Goal: Task Accomplishment & Management: Complete application form

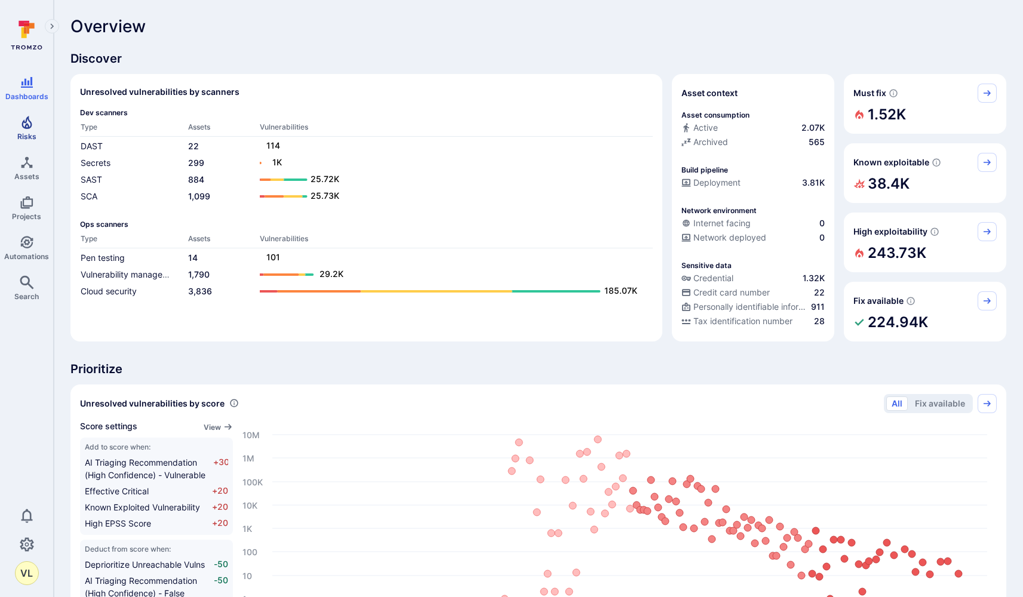
click at [39, 130] on link "Risks" at bounding box center [26, 127] width 53 height 35
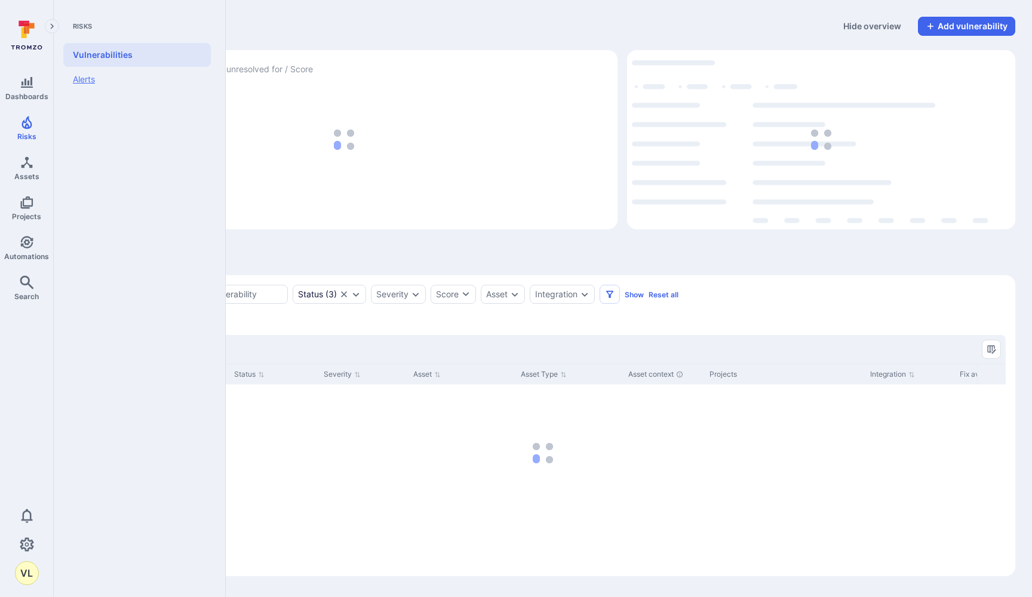
click at [124, 82] on link "Alerts" at bounding box center [136, 79] width 147 height 25
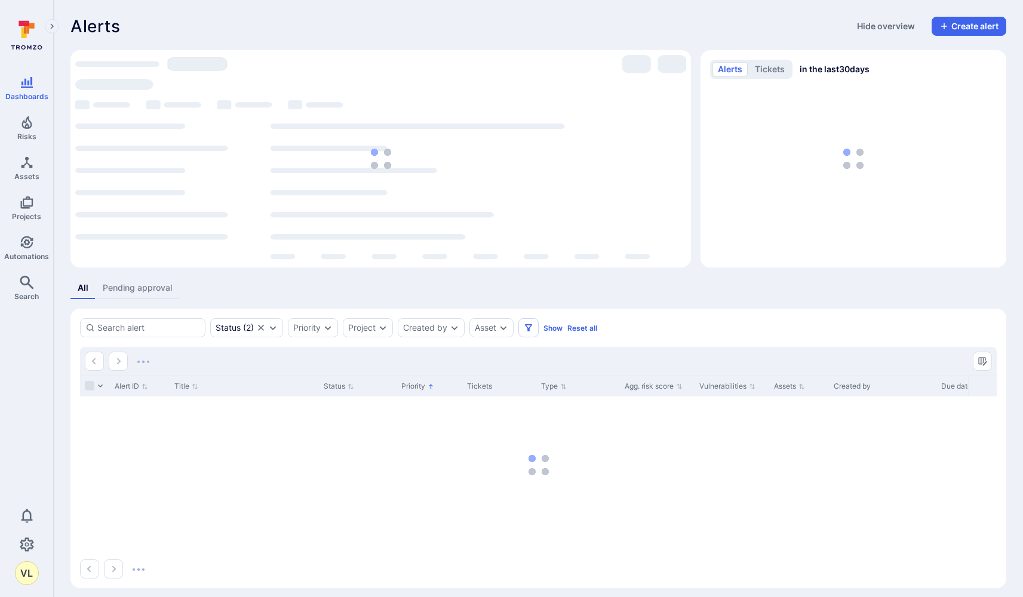
click at [984, 14] on div "Alerts Hide overview Create alert Most alerts in assets projects P1 P2 P3 P4 al…" at bounding box center [538, 302] width 969 height 605
click at [984, 23] on button "Create alert" at bounding box center [968, 26] width 75 height 19
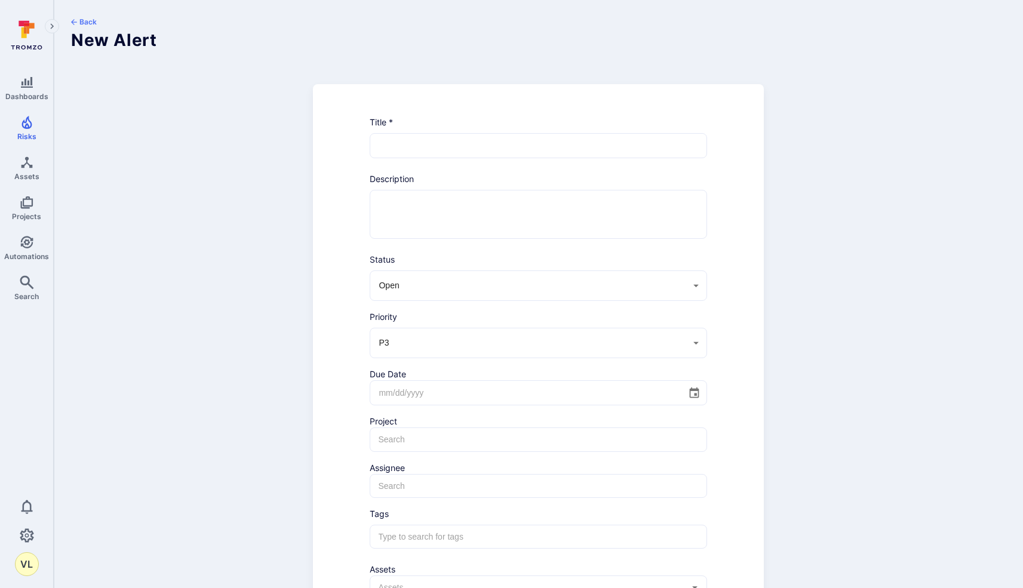
click at [442, 158] on div "​" at bounding box center [538, 145] width 337 height 25
click at [451, 141] on input "text" at bounding box center [538, 146] width 336 height 24
paste input "Lack of Access Control on Group Management"
type input "Lack of Access Control on Group Management"
click at [430, 224] on textarea at bounding box center [538, 214] width 316 height 48
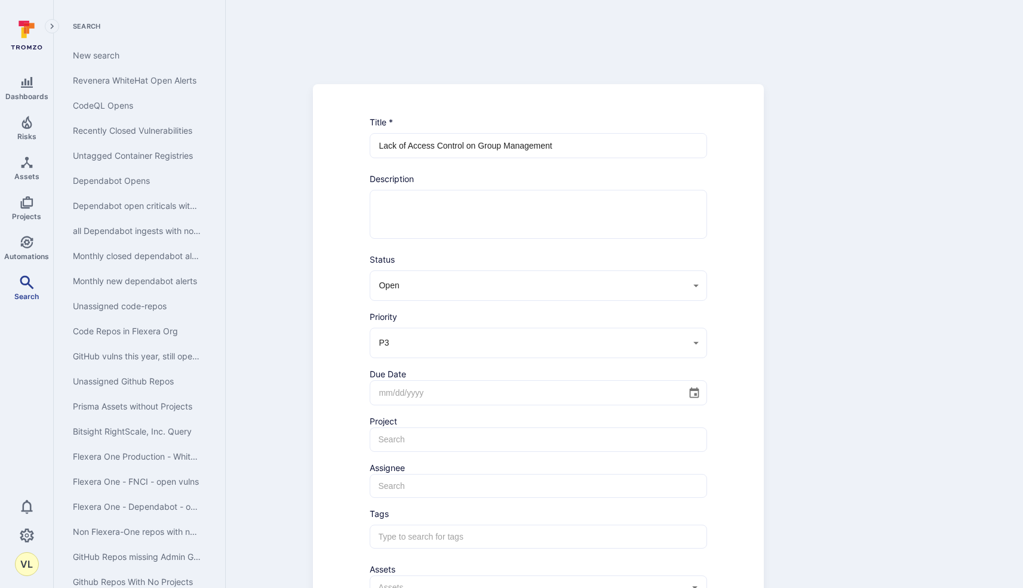
click at [28, 284] on icon "Search" at bounding box center [27, 282] width 14 height 14
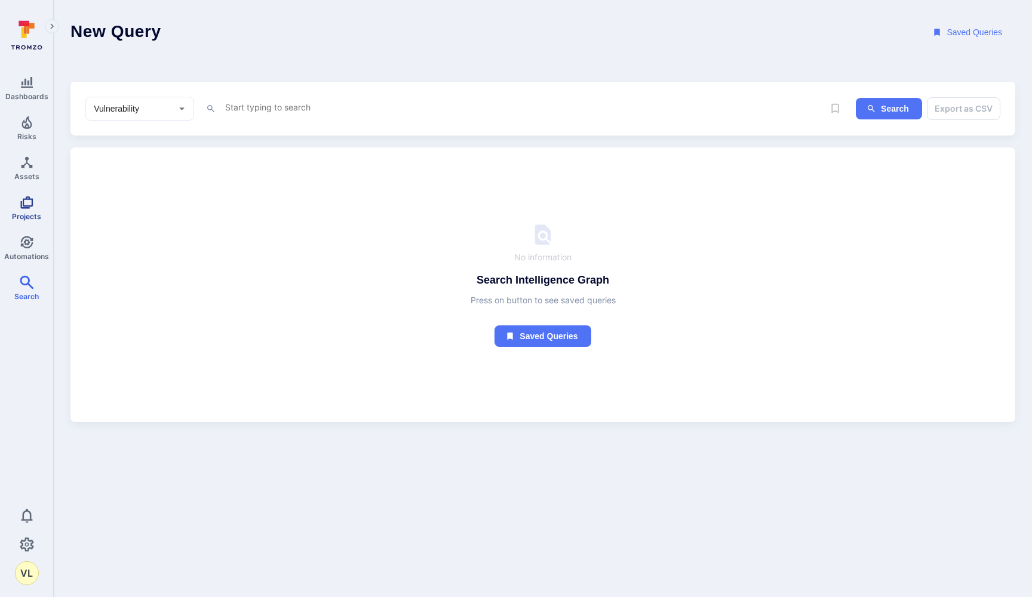
click at [33, 219] on span "Projects" at bounding box center [26, 216] width 29 height 9
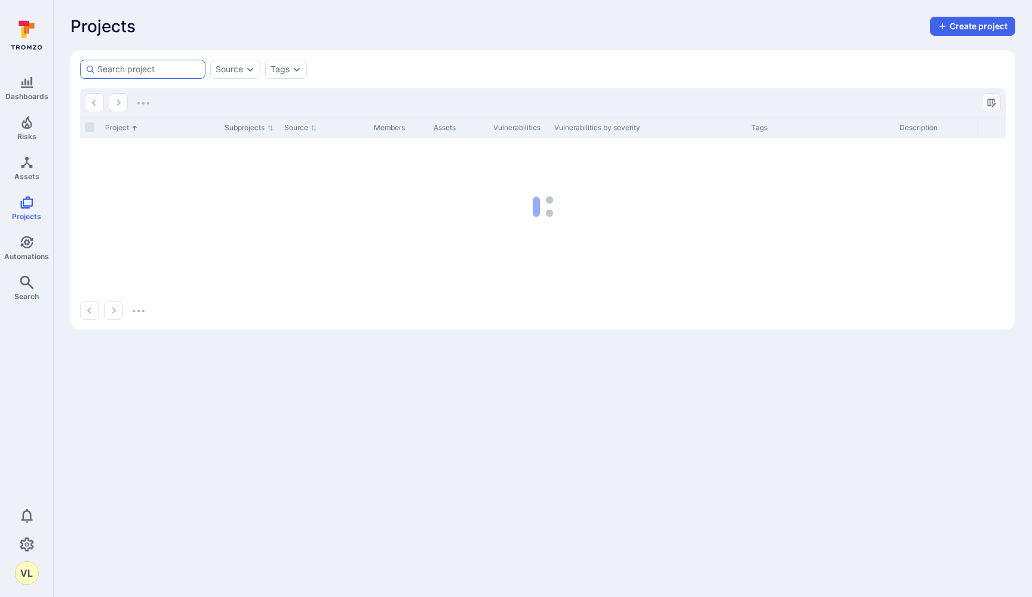
click at [146, 60] on div at bounding box center [142, 69] width 125 height 19
click at [146, 63] on input at bounding box center [148, 69] width 103 height 12
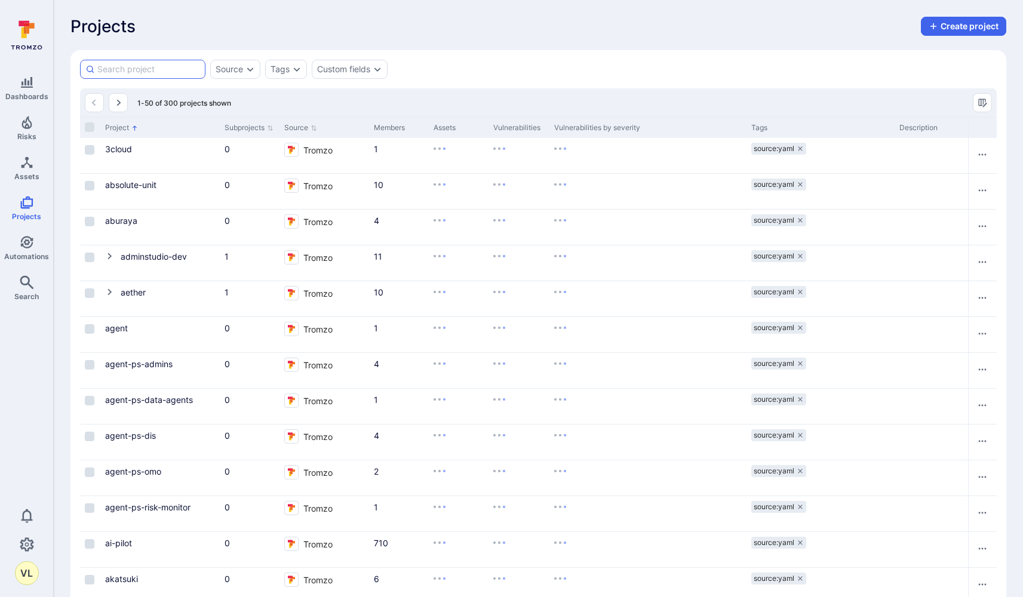
click at [144, 69] on input at bounding box center [148, 69] width 103 height 12
click at [229, 67] on div "Source" at bounding box center [229, 69] width 27 height 10
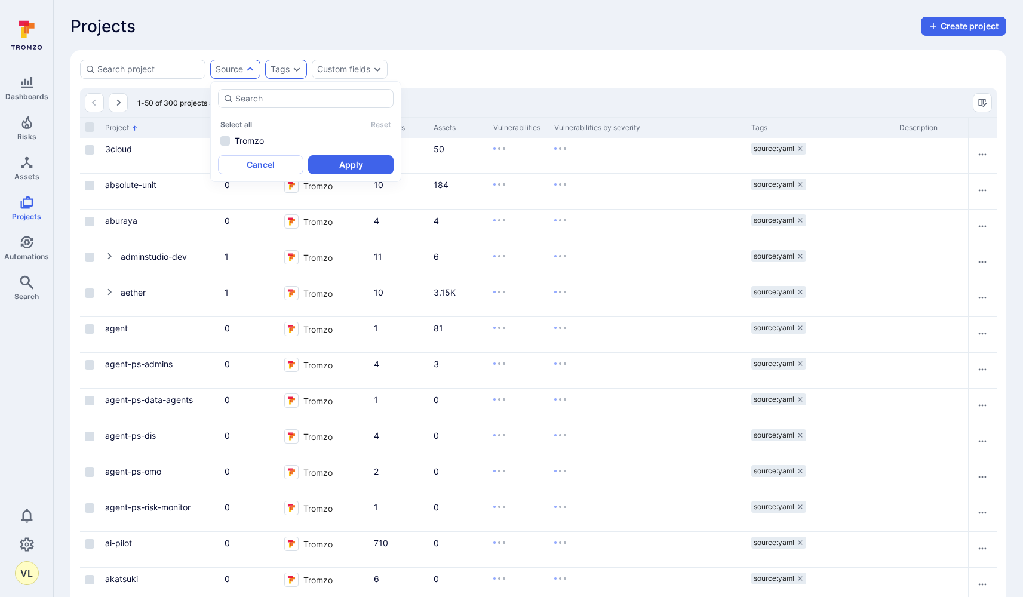
click at [291, 74] on div "Tags" at bounding box center [286, 69] width 42 height 19
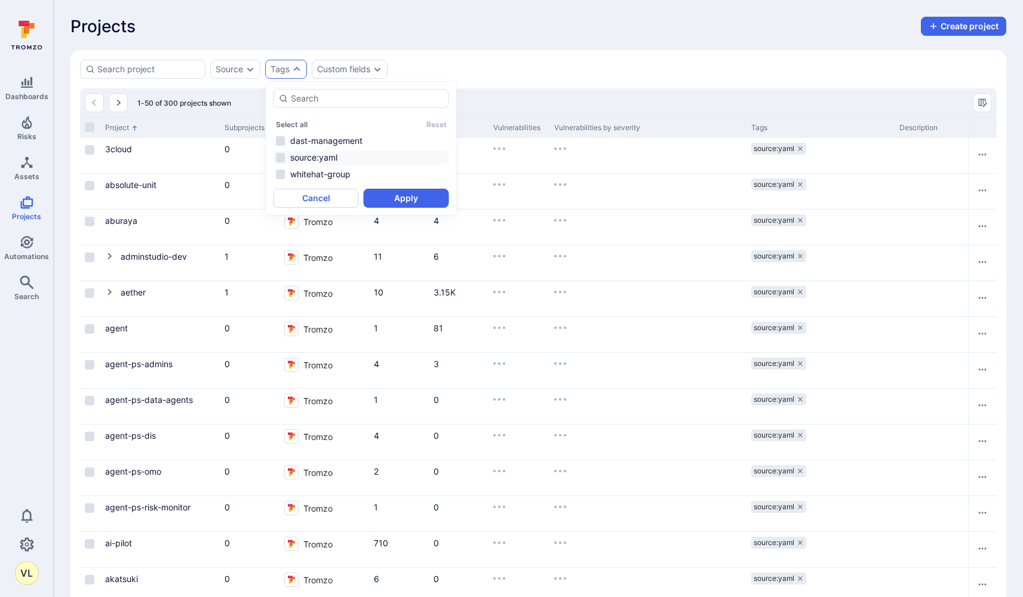
click at [280, 156] on li "source:yaml" at bounding box center [361, 157] width 176 height 14
click at [374, 204] on button "Apply" at bounding box center [406, 198] width 85 height 19
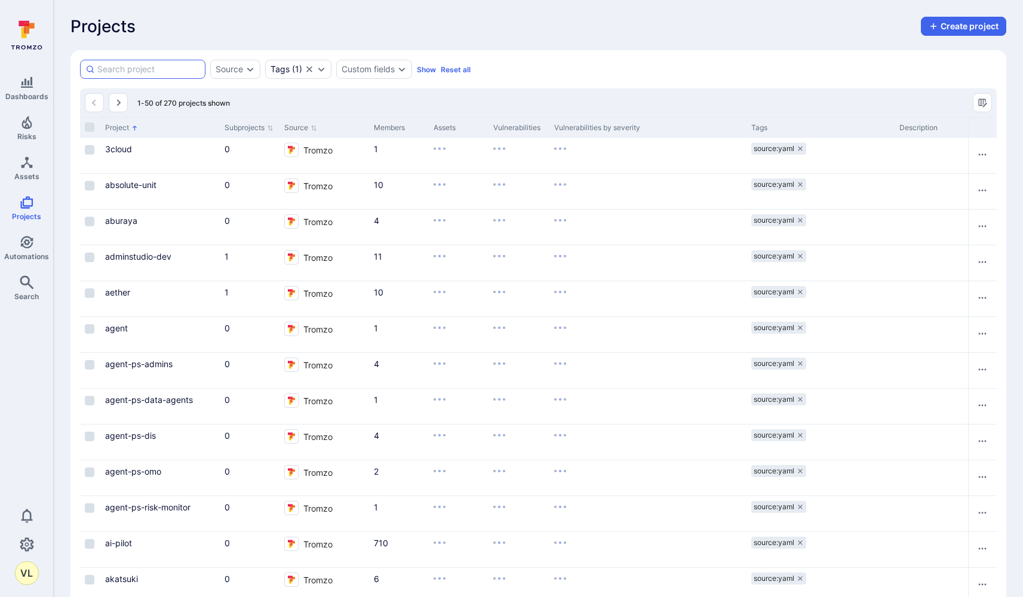
click at [161, 68] on input at bounding box center [148, 69] width 103 height 12
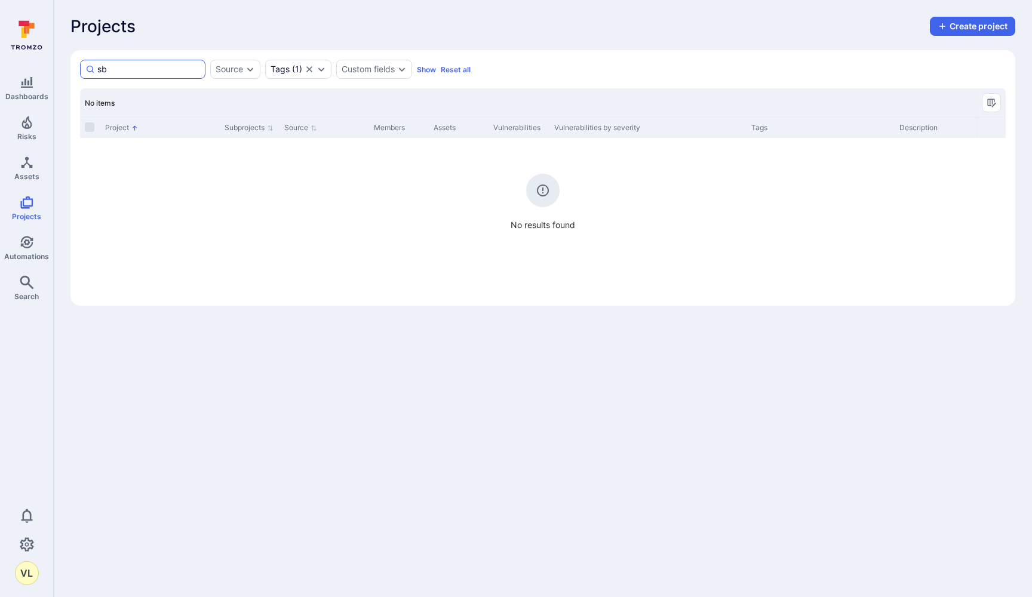
type input "s"
click at [161, 65] on input "SB" at bounding box center [148, 69] width 103 height 12
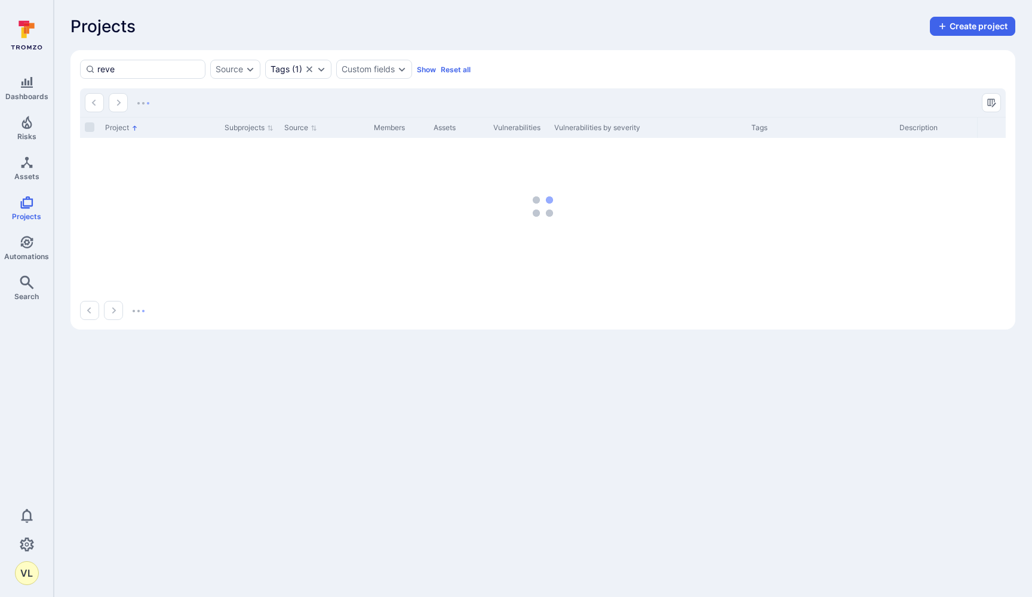
click at [319, 82] on div "reve Source Tags ( 1 ) Custom fields Show Reset all Search : reve Tags : source…" at bounding box center [542, 189] width 944 height 279
click at [320, 67] on icon "Expand dropdown" at bounding box center [321, 69] width 10 height 10
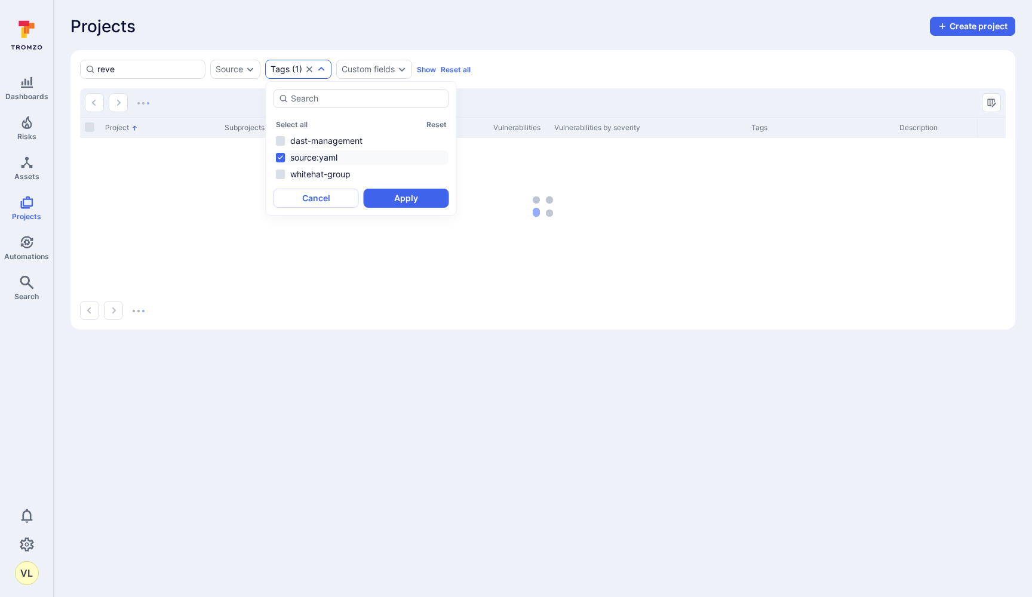
click at [288, 157] on li "source:yaml" at bounding box center [361, 157] width 176 height 14
click at [394, 190] on button "Apply" at bounding box center [406, 198] width 85 height 19
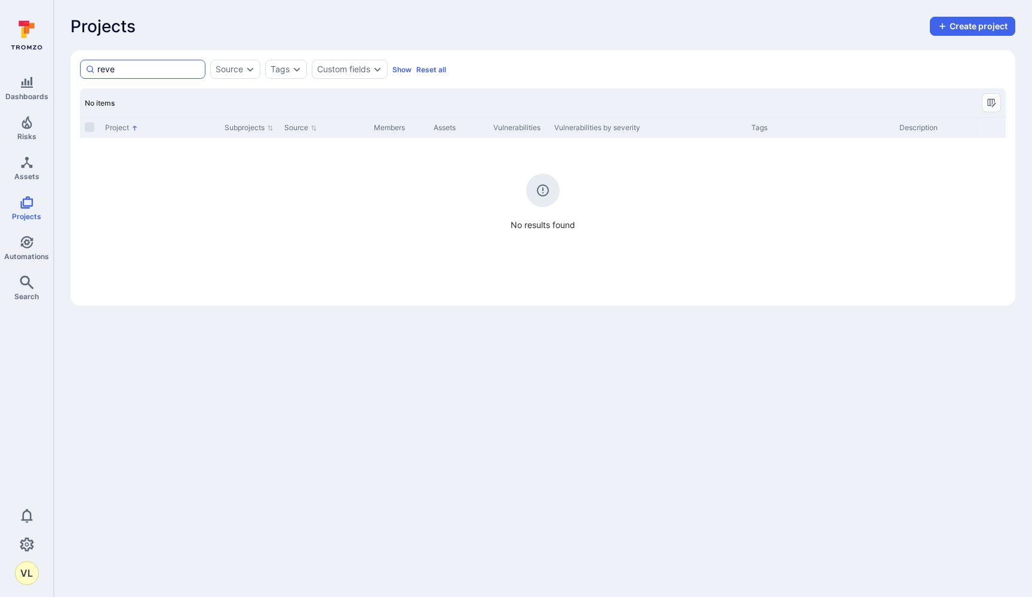
click at [170, 75] on input "reve" at bounding box center [148, 69] width 103 height 12
type input "rev"
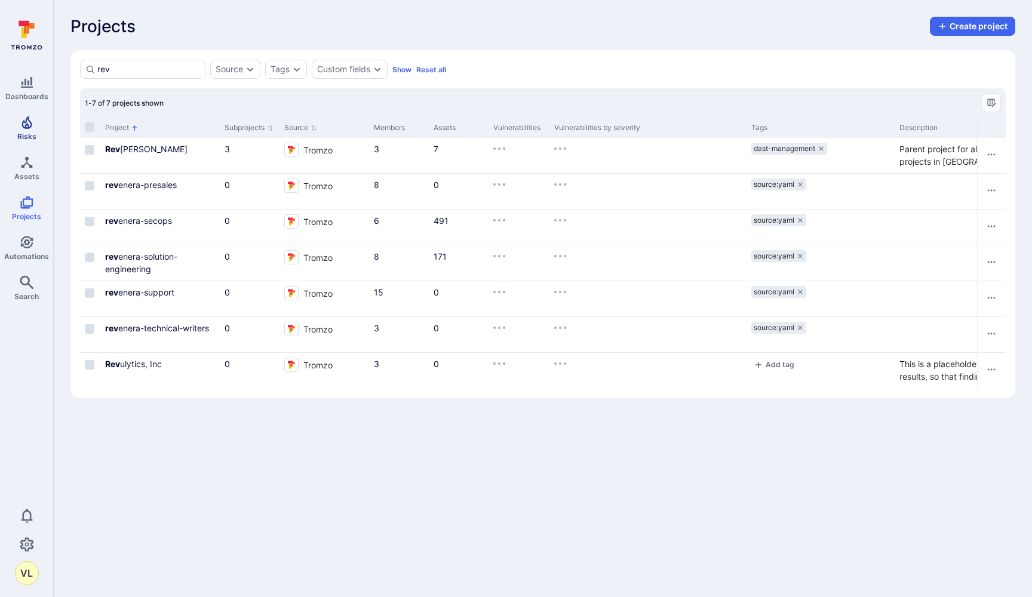
click at [31, 119] on icon "Risks" at bounding box center [27, 122] width 14 height 14
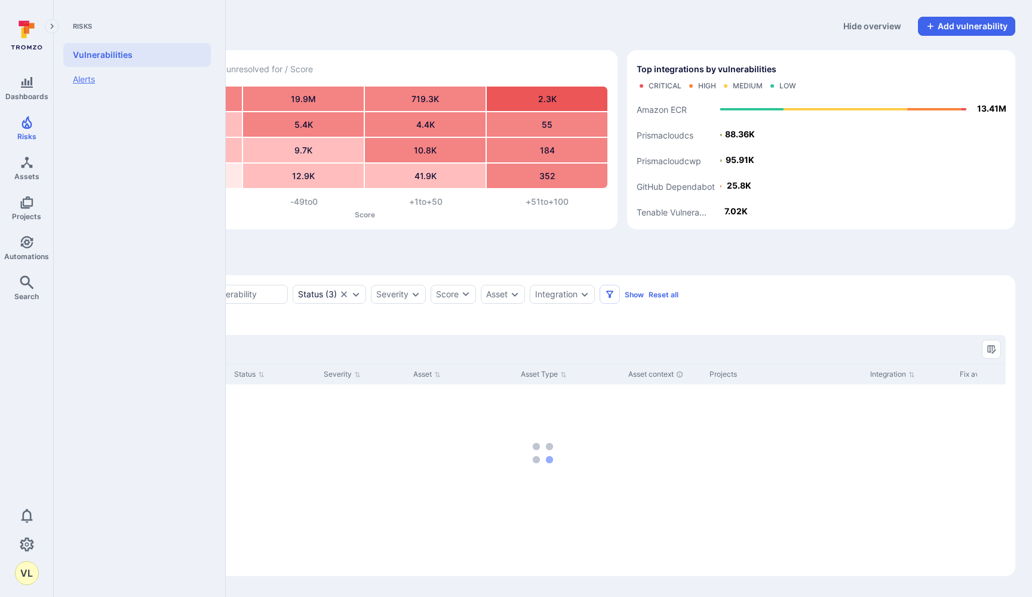
click at [85, 78] on link "Alerts" at bounding box center [136, 79] width 147 height 25
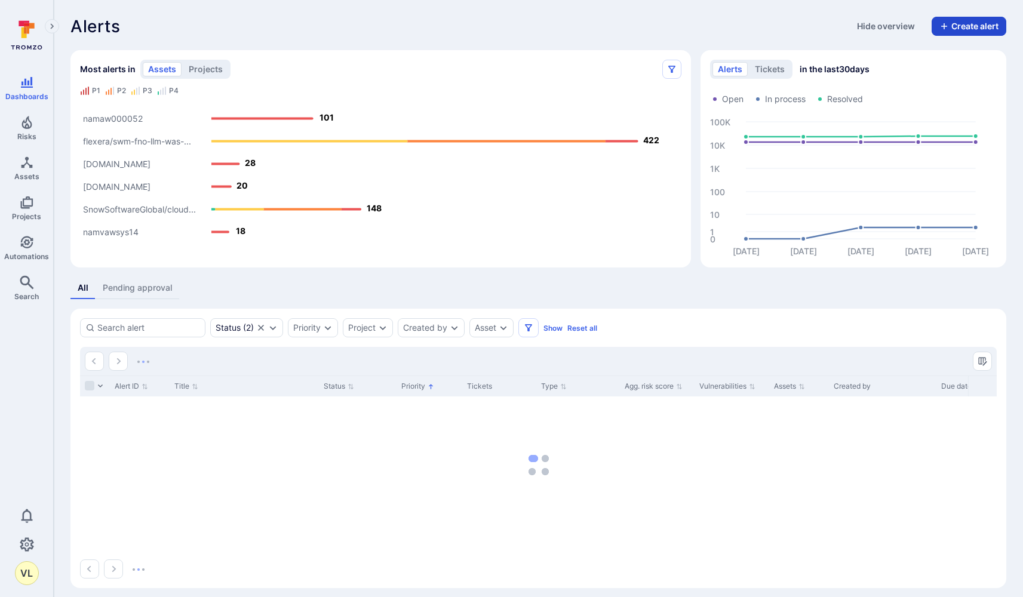
click at [961, 28] on button "Create alert" at bounding box center [968, 26] width 75 height 19
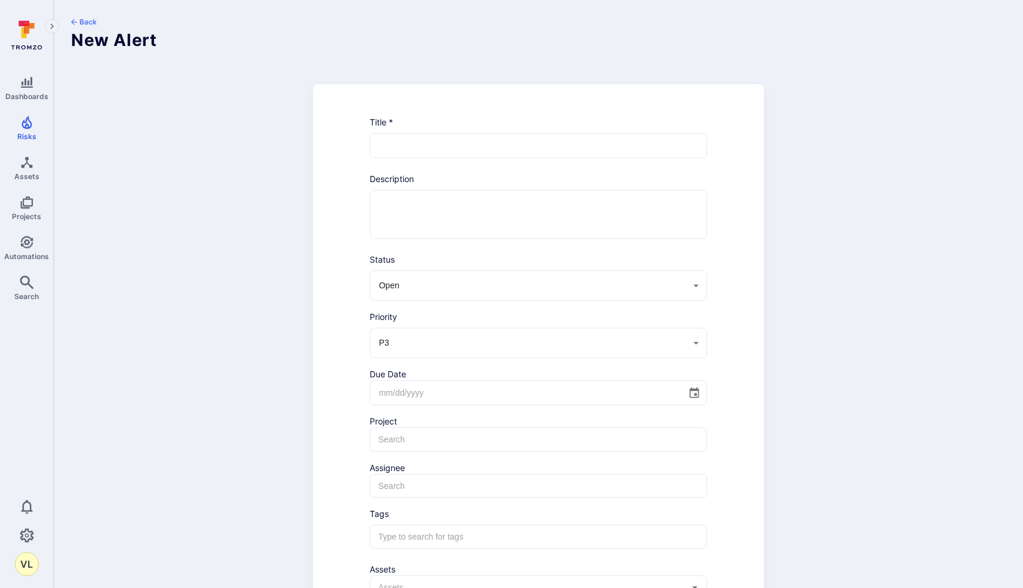
click at [418, 158] on div "​" at bounding box center [538, 145] width 337 height 25
click at [418, 150] on input "text" at bounding box center [538, 146] width 336 height 24
paste input "Lack of Access Control on Group Management"
type input "Lack of Access Control on Group Management"
click at [424, 220] on textarea at bounding box center [538, 214] width 316 height 48
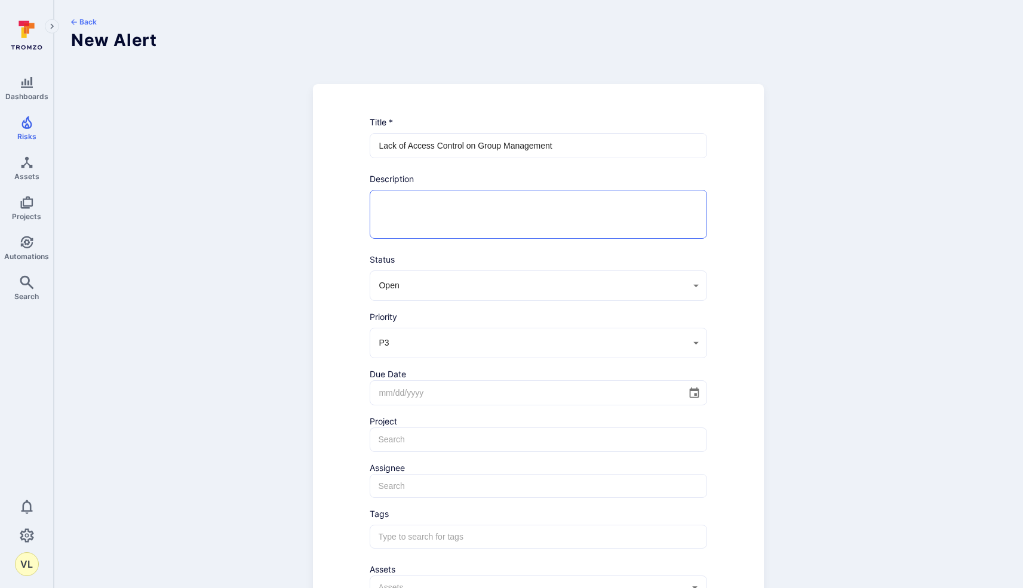
paste textarea "Vulnerability Type Missing Access Control Description Access Controls help an a…"
type textarea "Vulnerability Type Missing Access Control Description Access Controls help an a…"
click at [420, 207] on textarea at bounding box center [538, 214] width 316 height 48
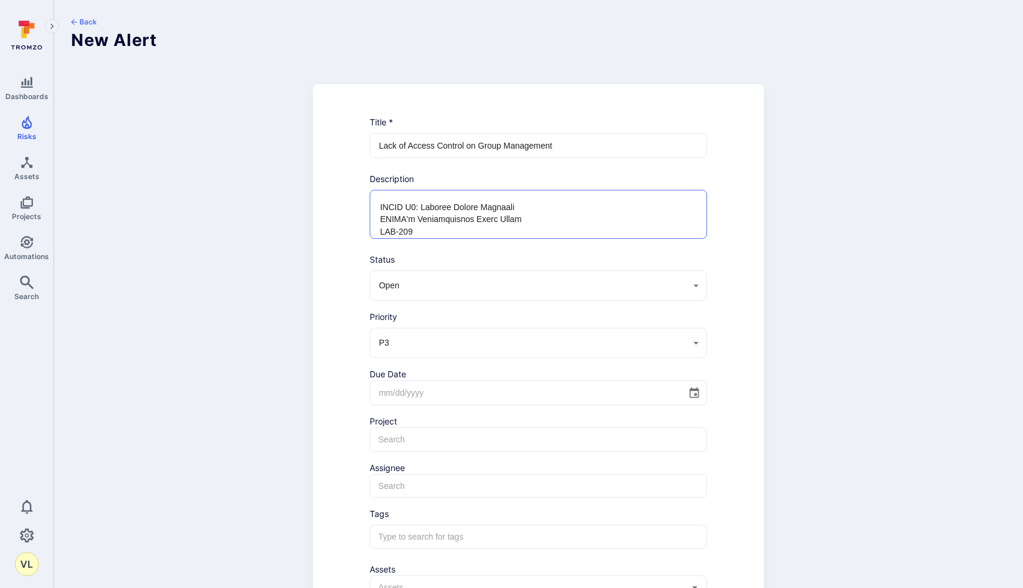
click at [420, 207] on textarea at bounding box center [538, 214] width 316 height 48
click at [420, 218] on textarea at bounding box center [538, 214] width 316 height 48
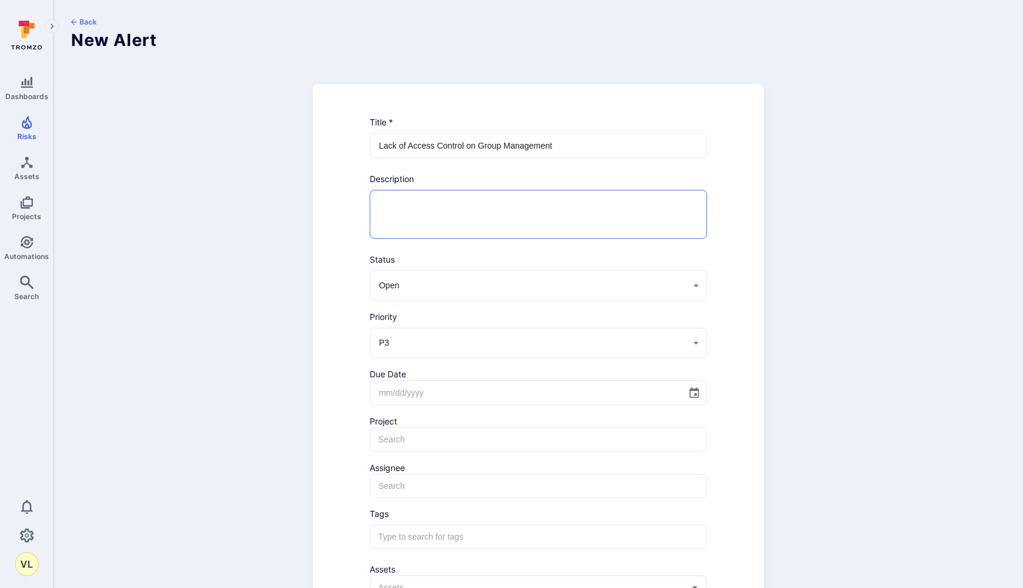
paste textarea "Description Access Controls help an application determine which users should ha…"
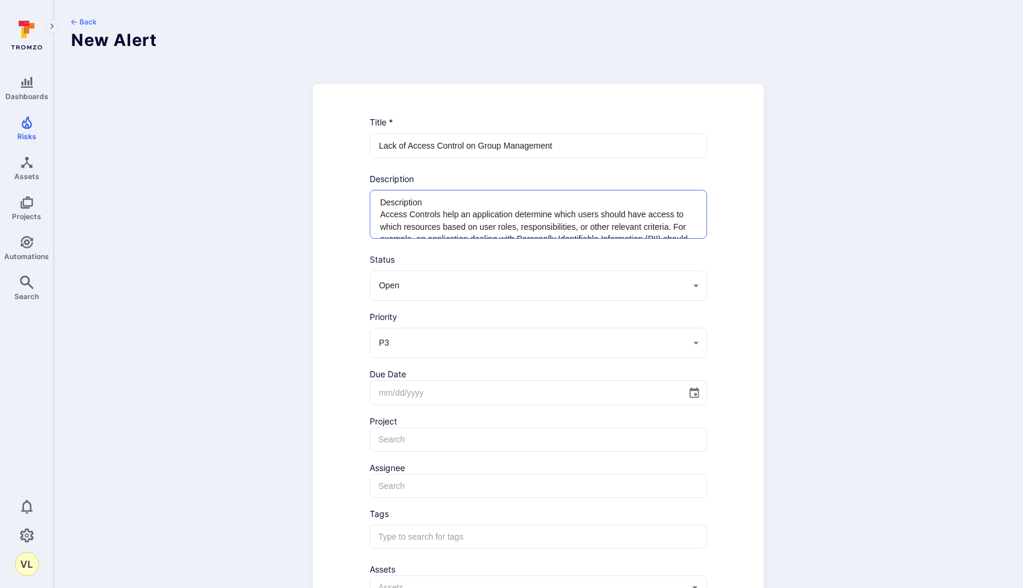
scroll to position [203, 0]
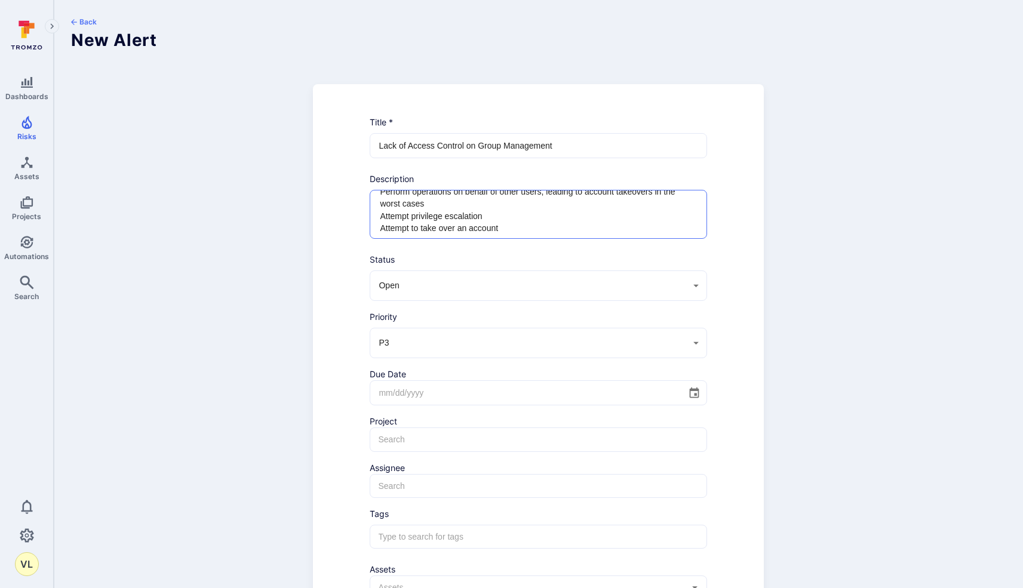
type textarea "Description Access Controls help an application determine which users should ha…"
click at [479, 279] on body "Dashboards Risks Assets Projects Automations Search 0 VL Risks Vulnerabilities …" at bounding box center [511, 294] width 1023 height 588
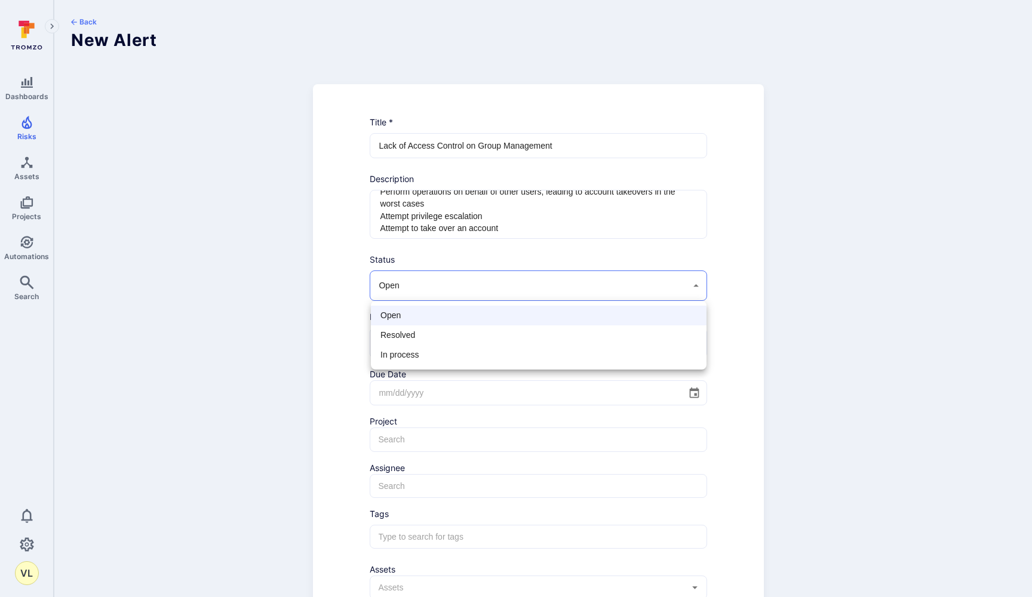
click at [353, 313] on div at bounding box center [516, 298] width 1032 height 597
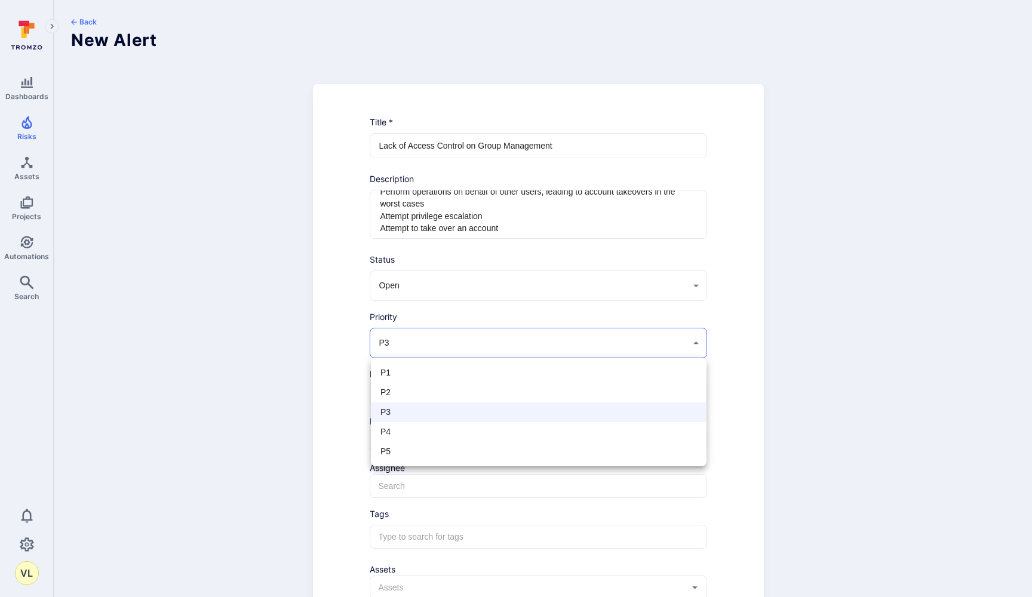
click at [429, 340] on body "Dashboards Risks Assets Projects Automations Search 0 VL Risks Vulnerabilities …" at bounding box center [516, 298] width 1032 height 597
click at [407, 396] on span "P2" at bounding box center [538, 392] width 316 height 13
type input "P2"
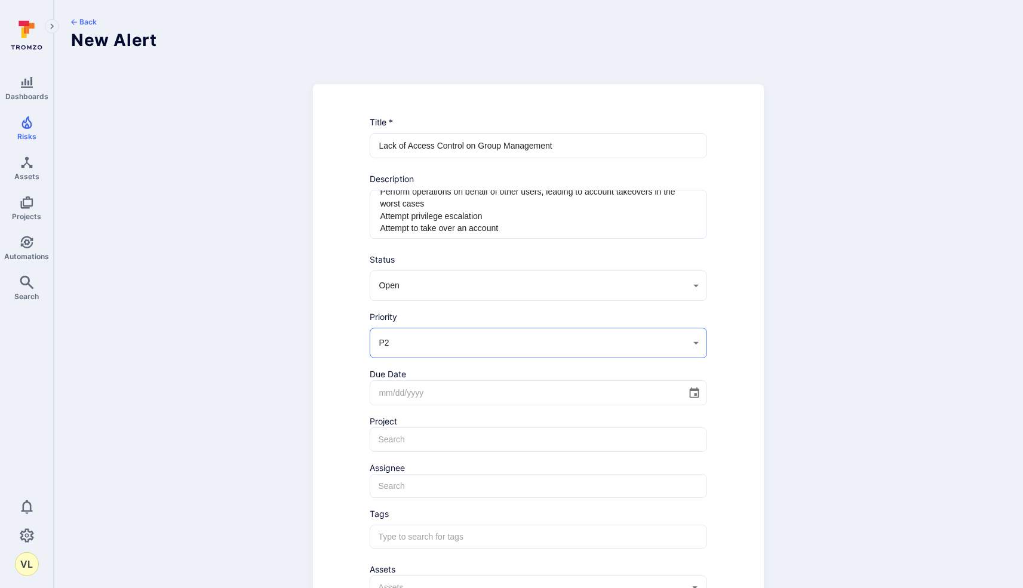
click at [416, 390] on input "tel" at bounding box center [523, 393] width 307 height 24
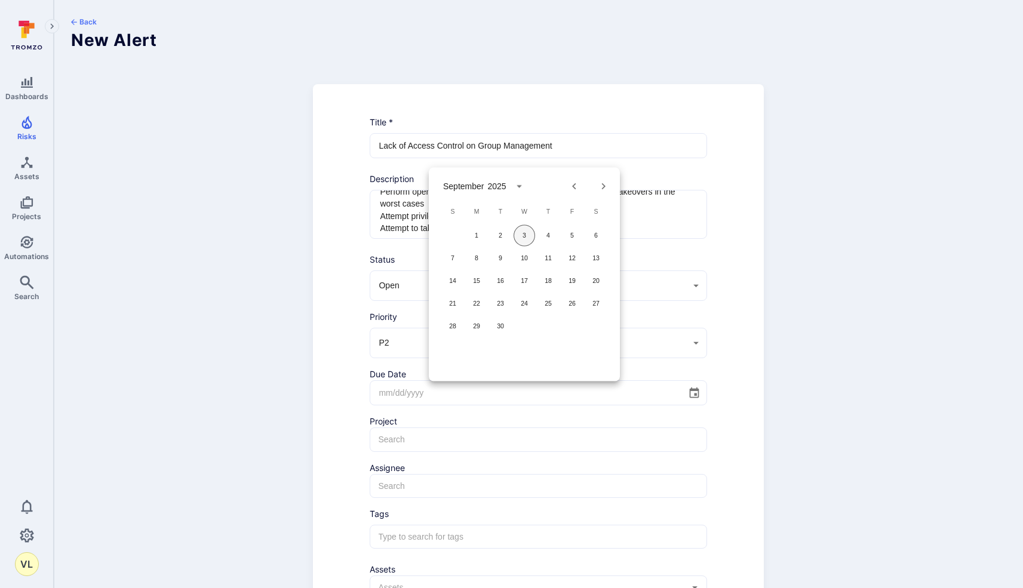
scroll to position [4, 0]
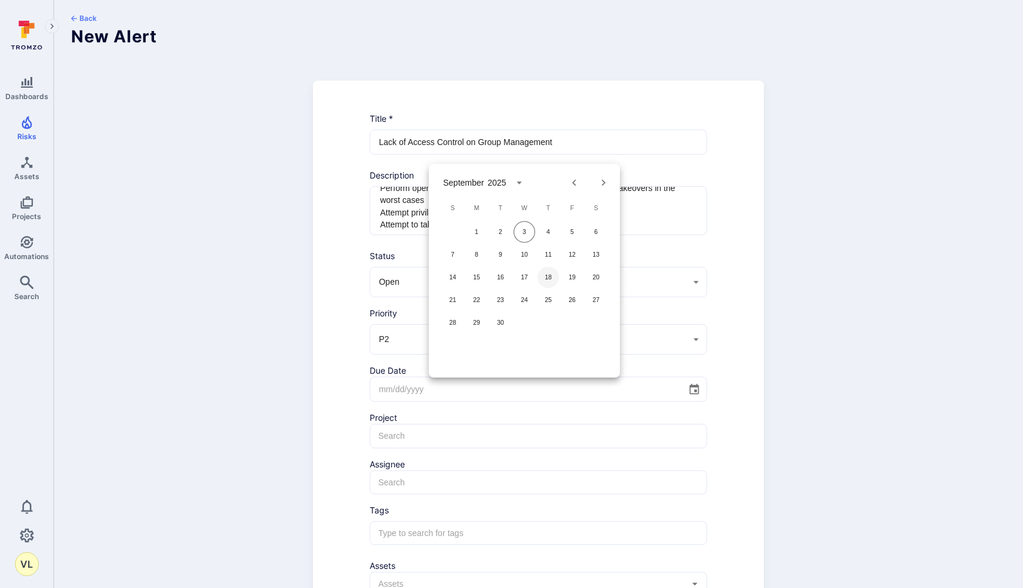
click at [546, 279] on button "18" at bounding box center [547, 277] width 21 height 21
type input "09/18/2025"
click at [269, 373] on div "Back New Alert Title * Lack of Access Control on Group Management ​ Description…" at bounding box center [538, 363] width 969 height 734
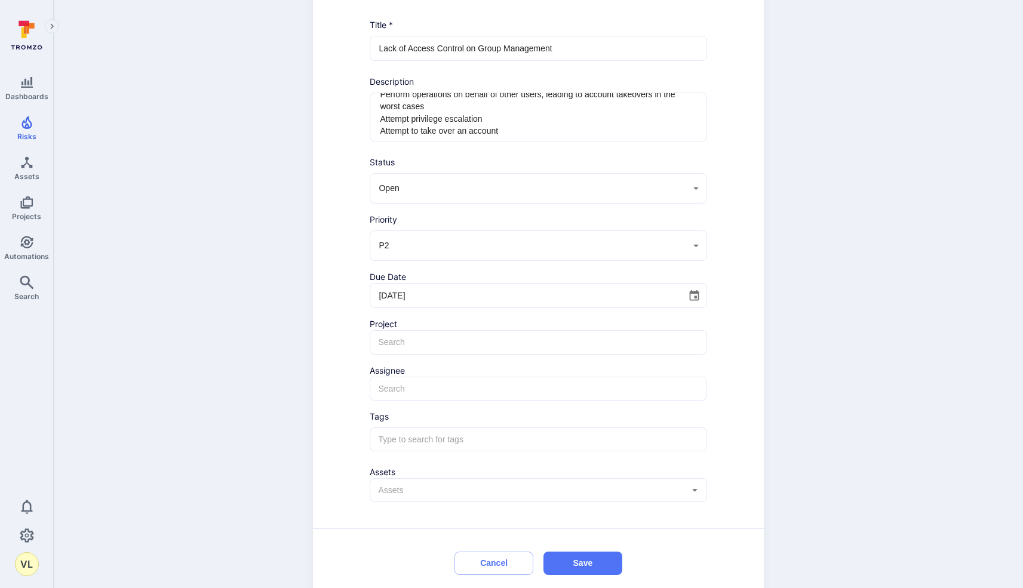
scroll to position [116, 0]
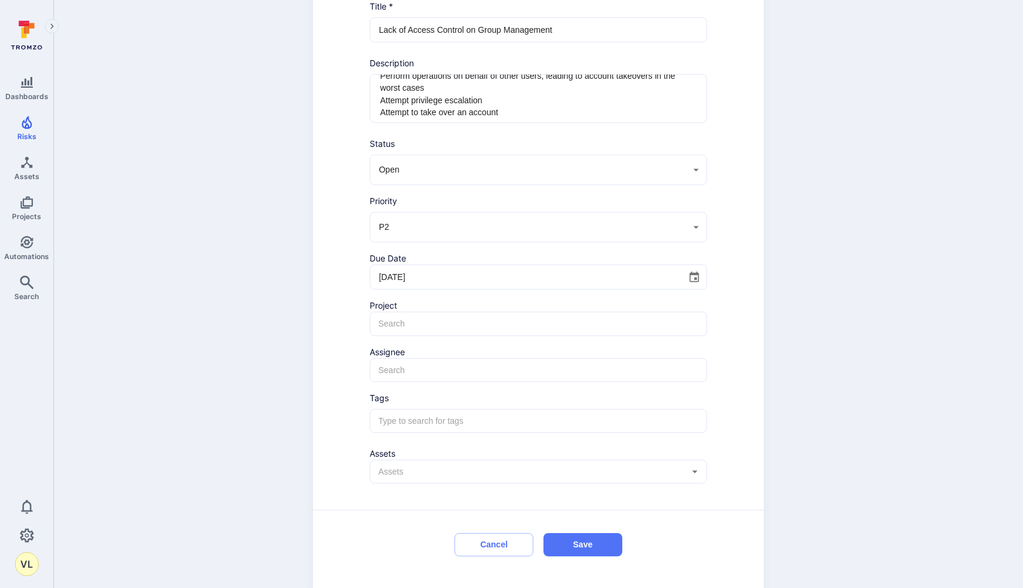
click at [417, 328] on input "text" at bounding box center [538, 324] width 325 height 12
type input "s"
type input "e"
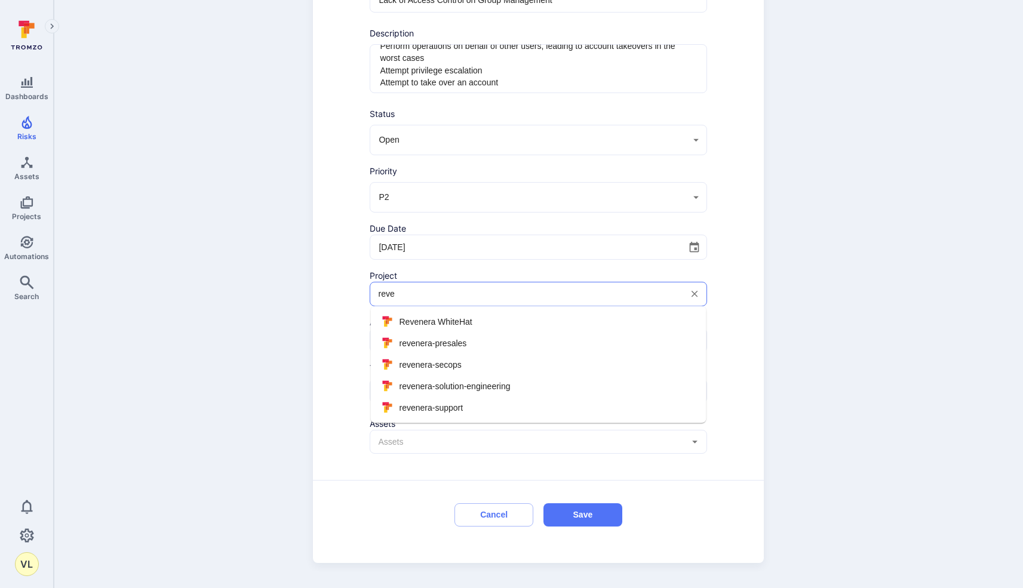
scroll to position [146, 0]
type input "reve"
click at [340, 402] on div "Title * Lack of Access Control on Group Management ​ Description Description Ac…" at bounding box center [538, 251] width 451 height 624
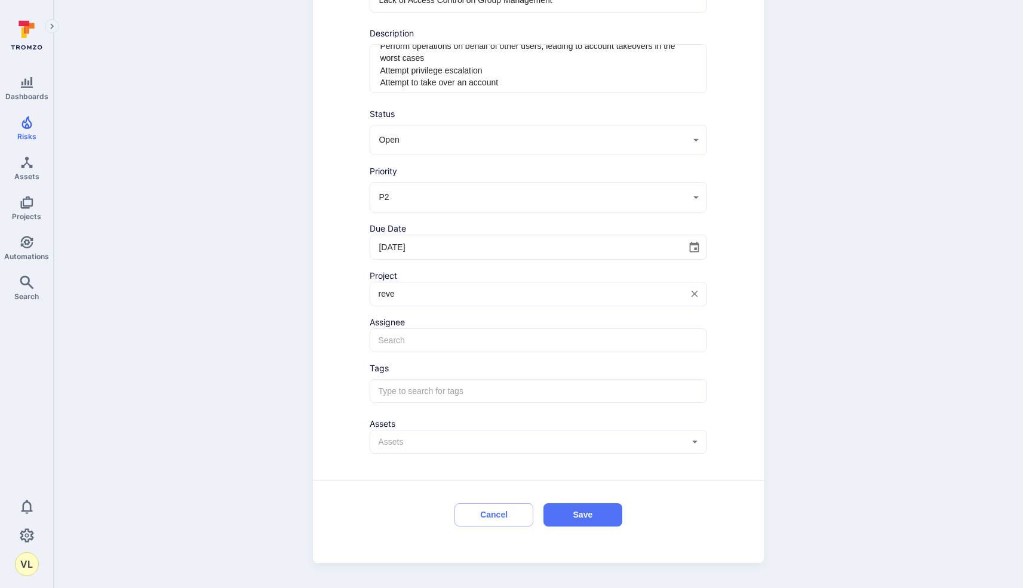
click at [416, 297] on input "reve" at bounding box center [529, 294] width 307 height 12
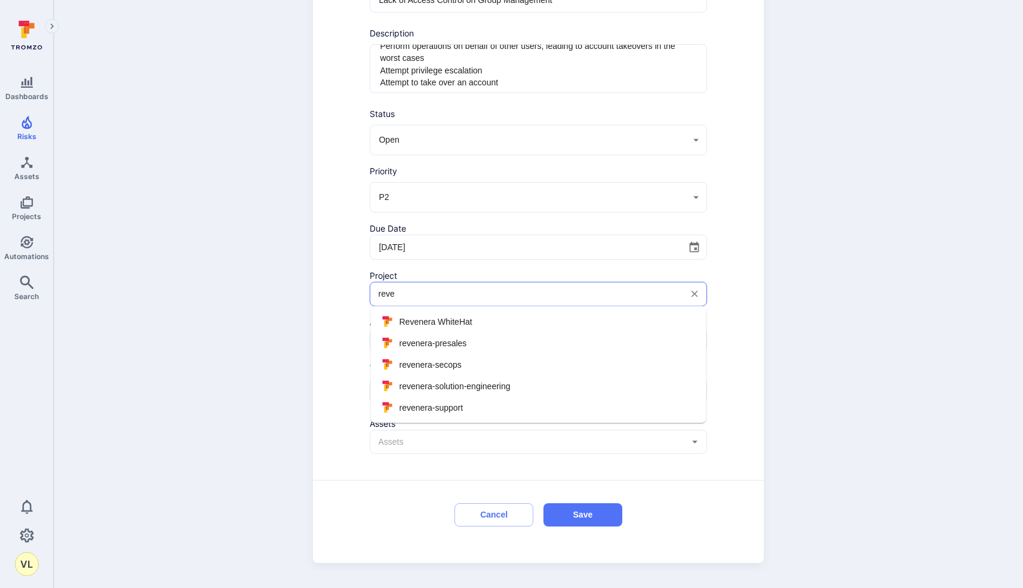
click at [416, 297] on input "reve" at bounding box center [529, 294] width 307 height 12
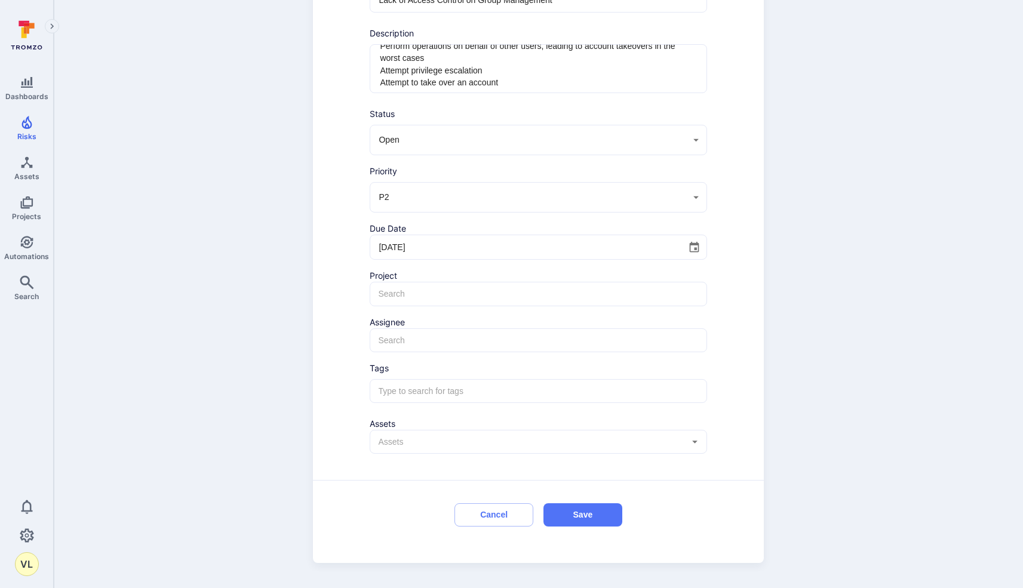
click at [321, 387] on div "Title * Lack of Access Control on Group Management ​ Description Description Ac…" at bounding box center [538, 251] width 451 height 624
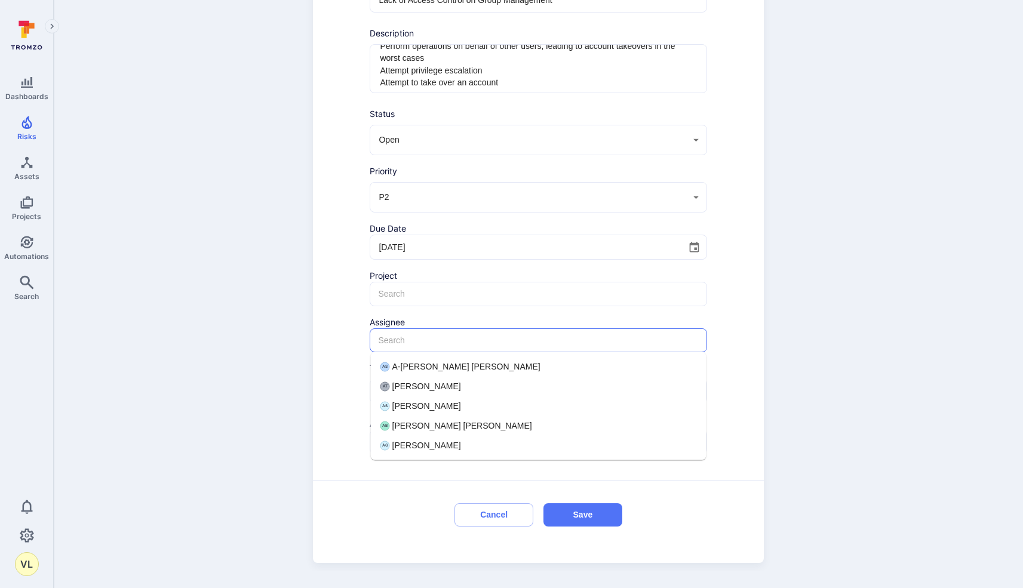
click at [421, 343] on input "text" at bounding box center [538, 340] width 325 height 12
click at [417, 290] on input "text" at bounding box center [538, 294] width 325 height 12
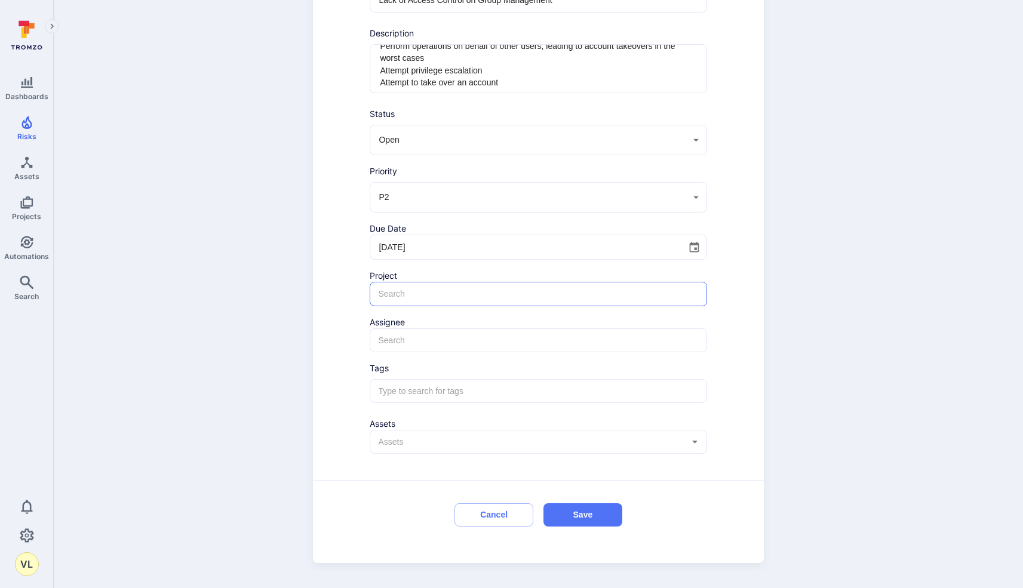
click at [725, 290] on div "Title * Lack of Access Control on Group Management ​ Description Description Ac…" at bounding box center [538, 251] width 451 height 624
type input "stra"
click at [534, 292] on input "stra" at bounding box center [529, 294] width 307 height 12
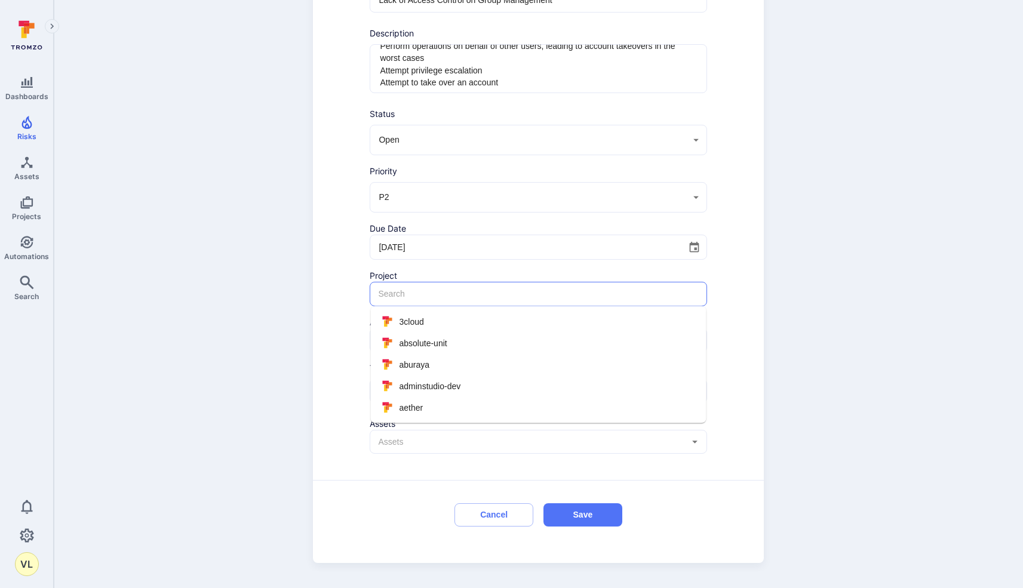
click at [327, 335] on div "Title * Lack of Access Control on Group Management ​ Description Description Ac…" at bounding box center [538, 251] width 451 height 624
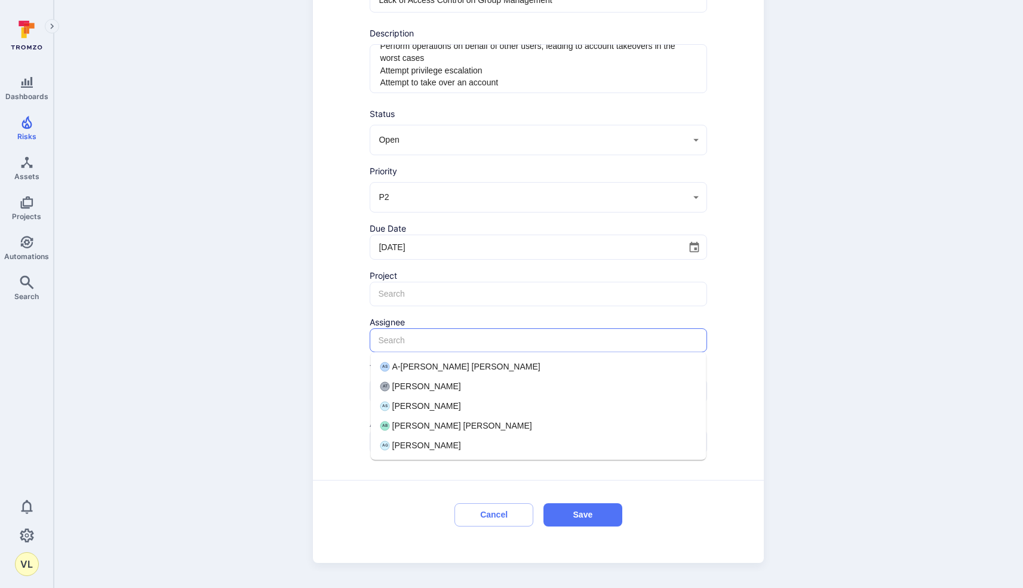
click at [414, 337] on input "text" at bounding box center [538, 340] width 325 height 12
type input "e"
click at [445, 443] on span "Nilesh Kumar Singh" at bounding box center [462, 445] width 140 height 13
type input "Nilesh Kumar Singh"
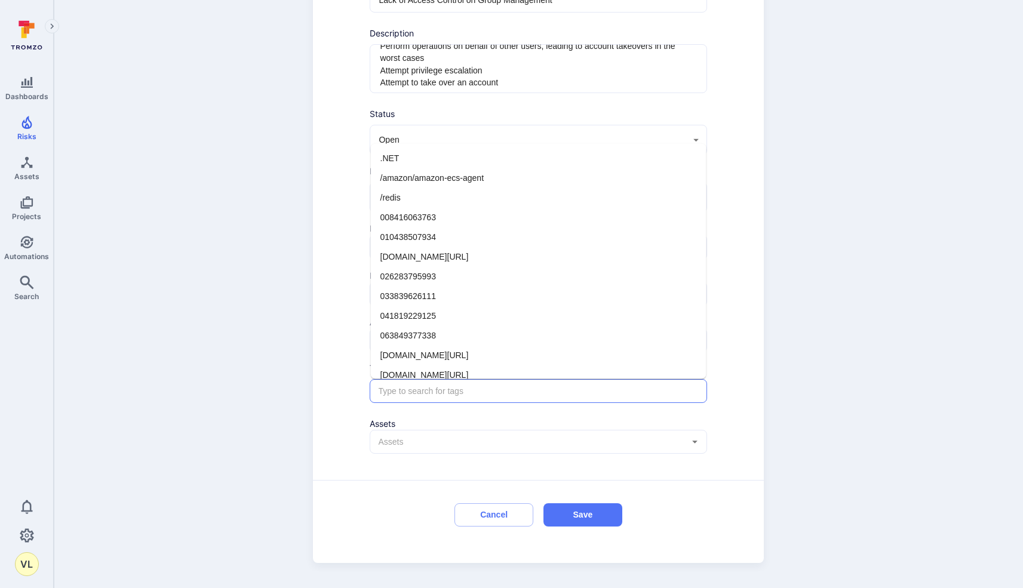
click at [439, 392] on input "text" at bounding box center [538, 391] width 325 height 12
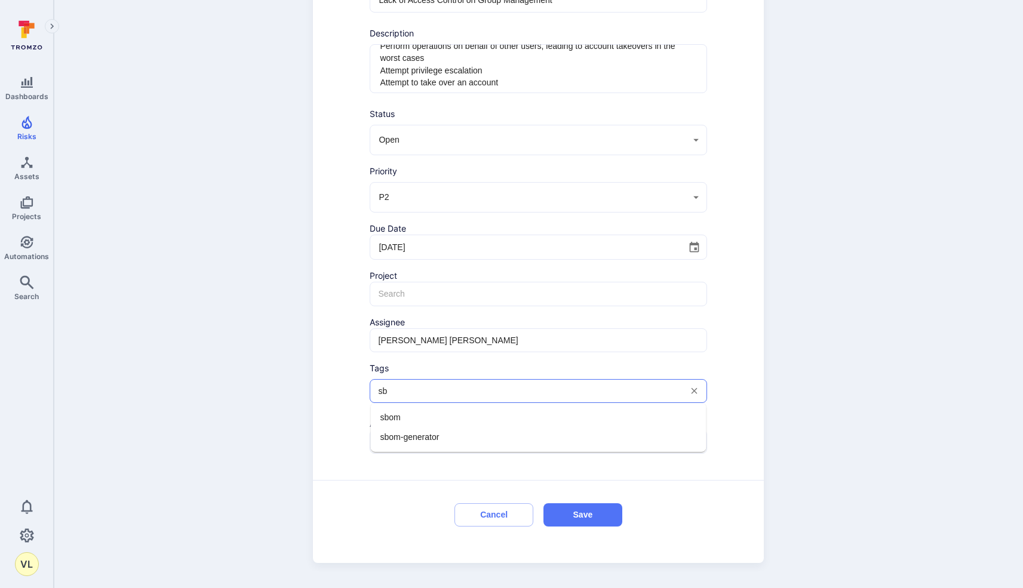
type input "s"
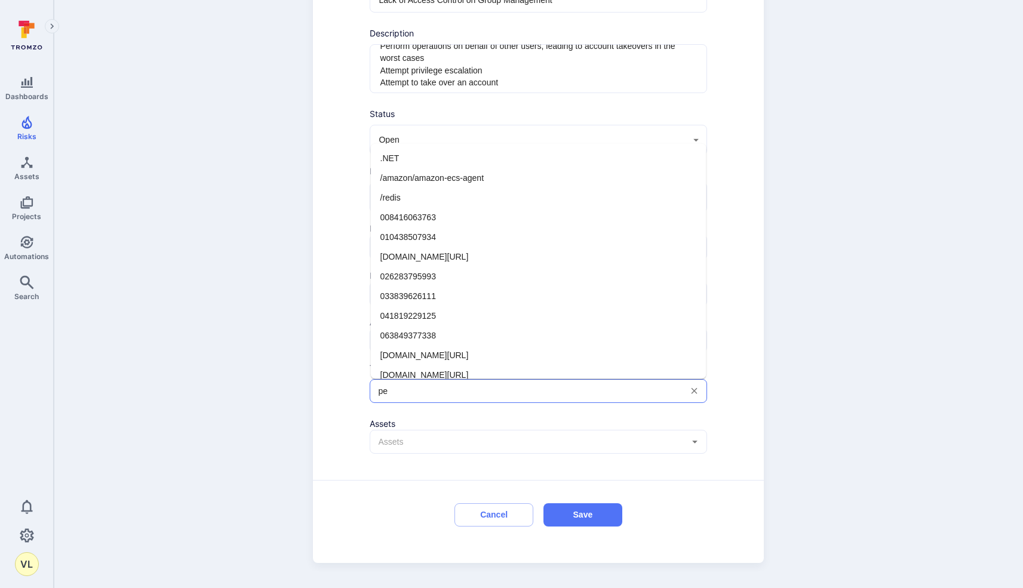
type input "pen"
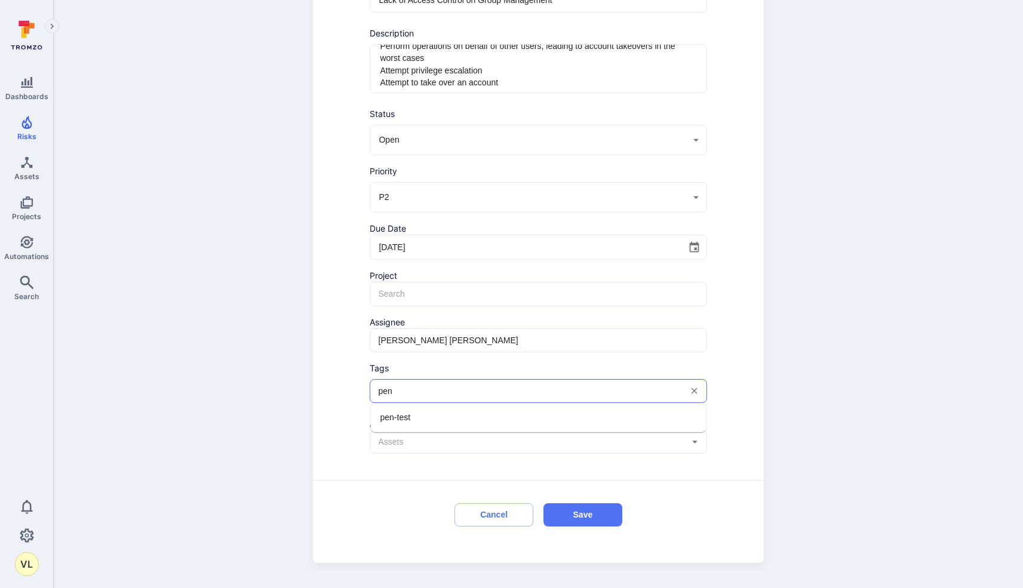
click at [455, 421] on li "pen-test" at bounding box center [539, 418] width 336 height 20
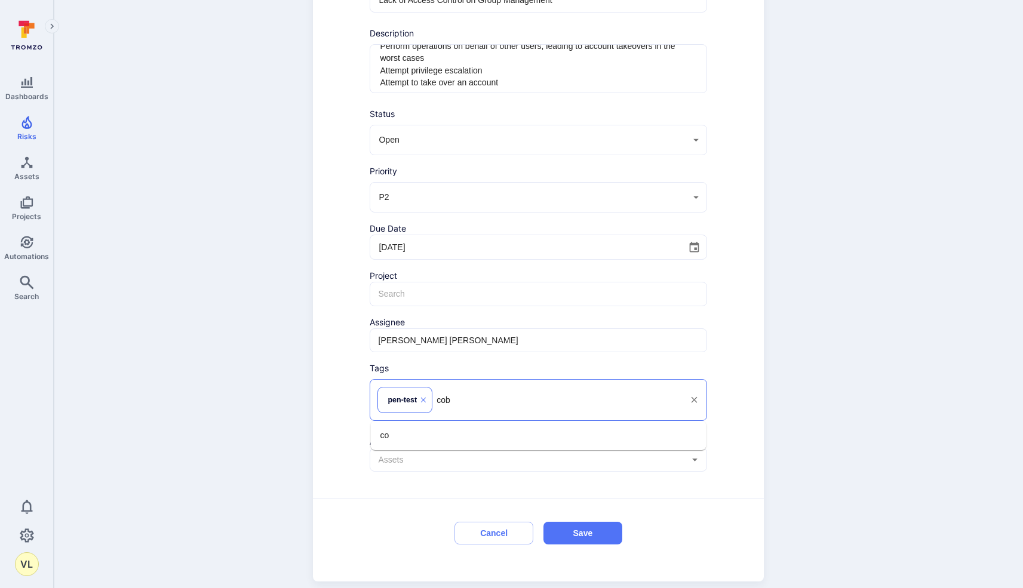
type input "coba"
click at [457, 437] on li "Cobalt" at bounding box center [539, 436] width 336 height 20
click at [519, 405] on input "text" at bounding box center [585, 400] width 196 height 12
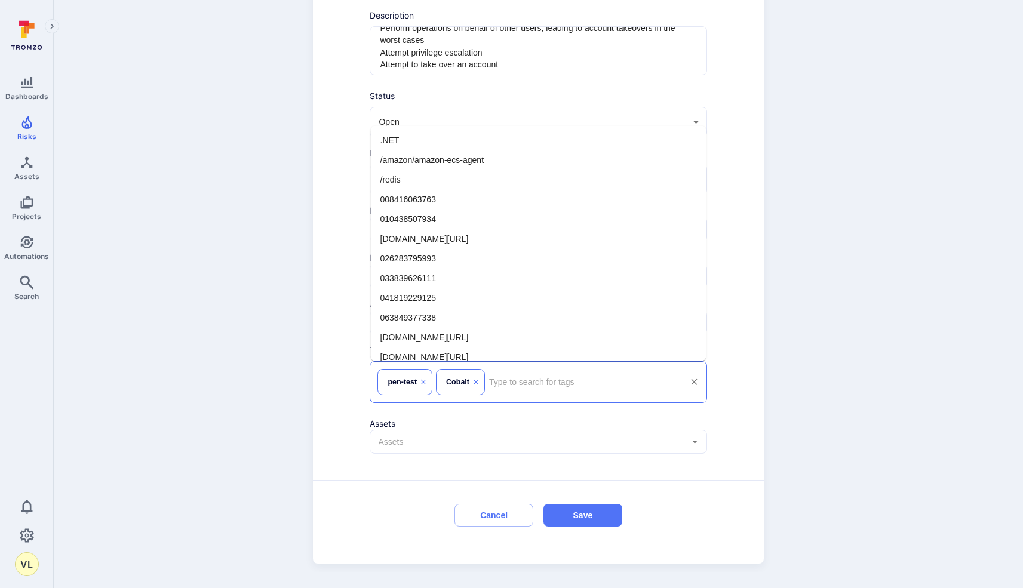
scroll to position [0, 0]
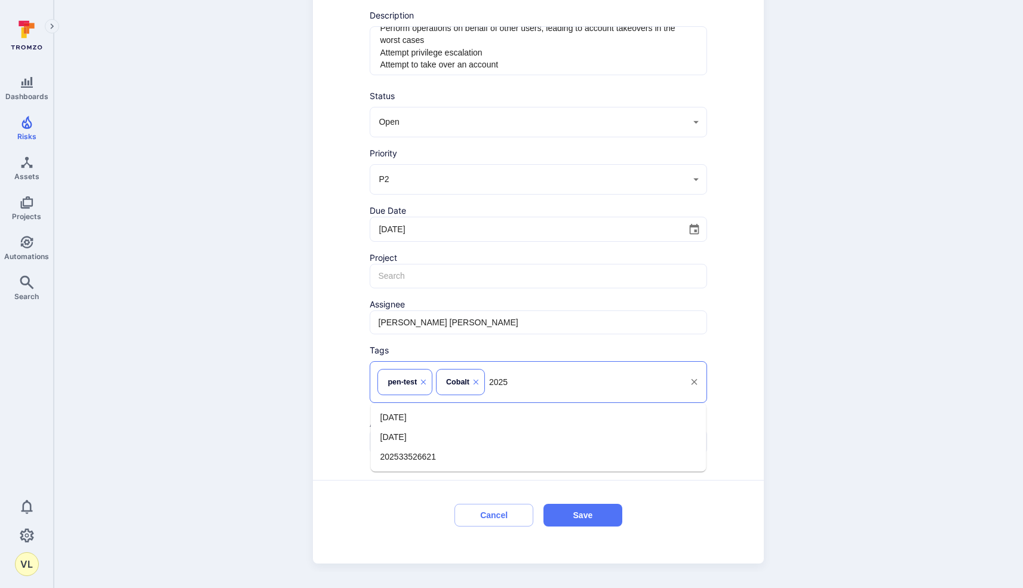
click at [515, 388] on div "pen-test Cobalt 2025 ​" at bounding box center [538, 382] width 337 height 42
type input "2"
type input "s"
click at [873, 359] on div "Back New Alert Title * Lack of Access Control on Group Management ​ Description…" at bounding box center [538, 212] width 969 height 752
click at [666, 438] on input "text" at bounding box center [529, 442] width 307 height 12
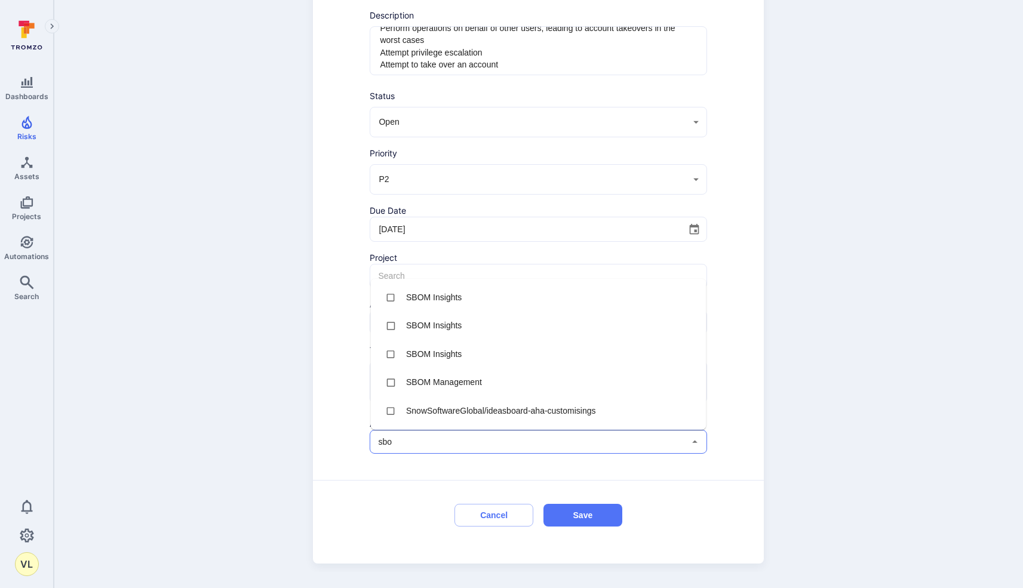
type input "sbom"
click at [528, 272] on li "SBOM Management" at bounding box center [539, 270] width 336 height 29
checkbox input "true"
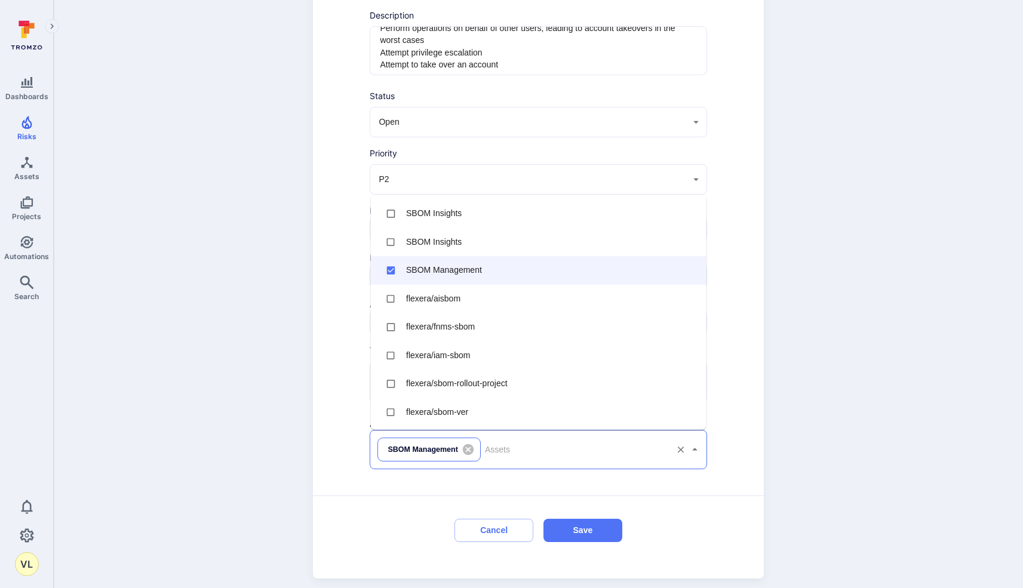
click at [344, 411] on div "Title * Lack of Access Control on Group Management ​ Description Description Ac…" at bounding box center [538, 250] width 451 height 658
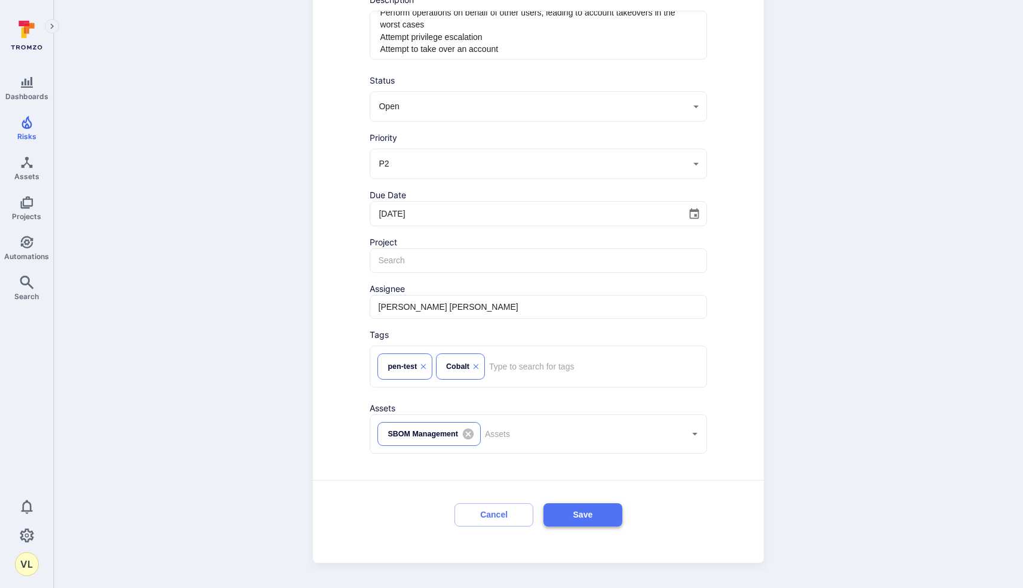
scroll to position [179, 0]
click at [581, 511] on button "Save" at bounding box center [582, 514] width 79 height 23
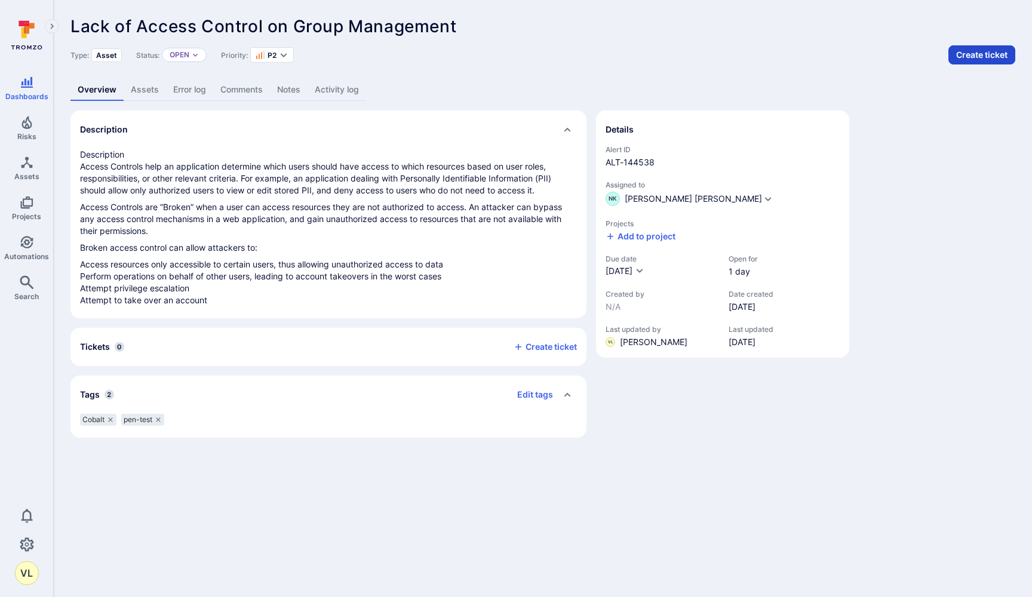
click at [983, 51] on button "Create ticket" at bounding box center [981, 54] width 67 height 19
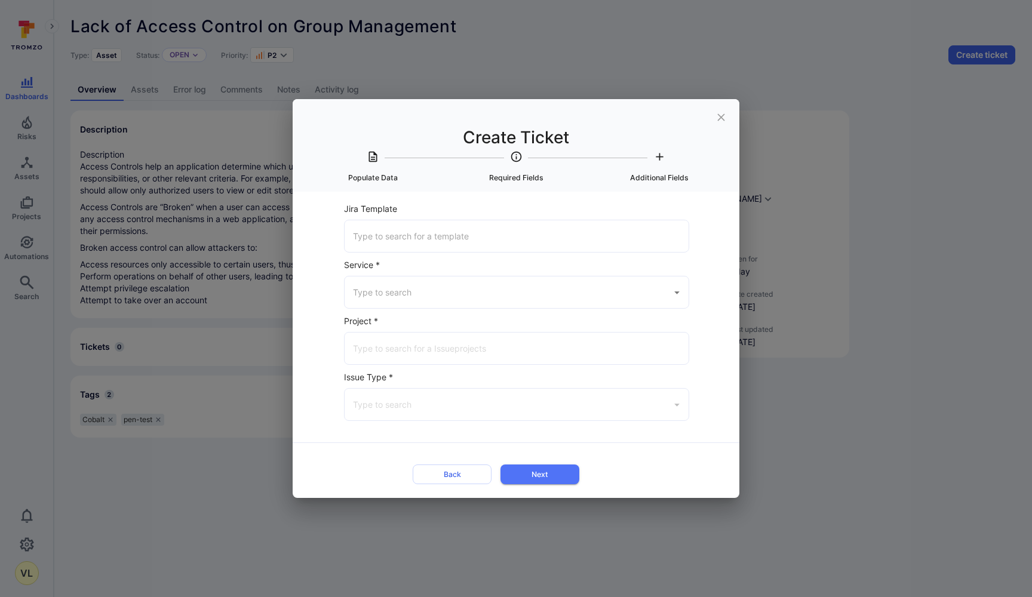
click at [383, 228] on input "Jira Template" at bounding box center [516, 236] width 333 height 21
paste input "SBOM Management - August 2025"
type input "SBOM Management - August 2025"
click at [384, 297] on input "Service *" at bounding box center [507, 292] width 315 height 21
click at [384, 315] on li "Jira" at bounding box center [516, 319] width 344 height 20
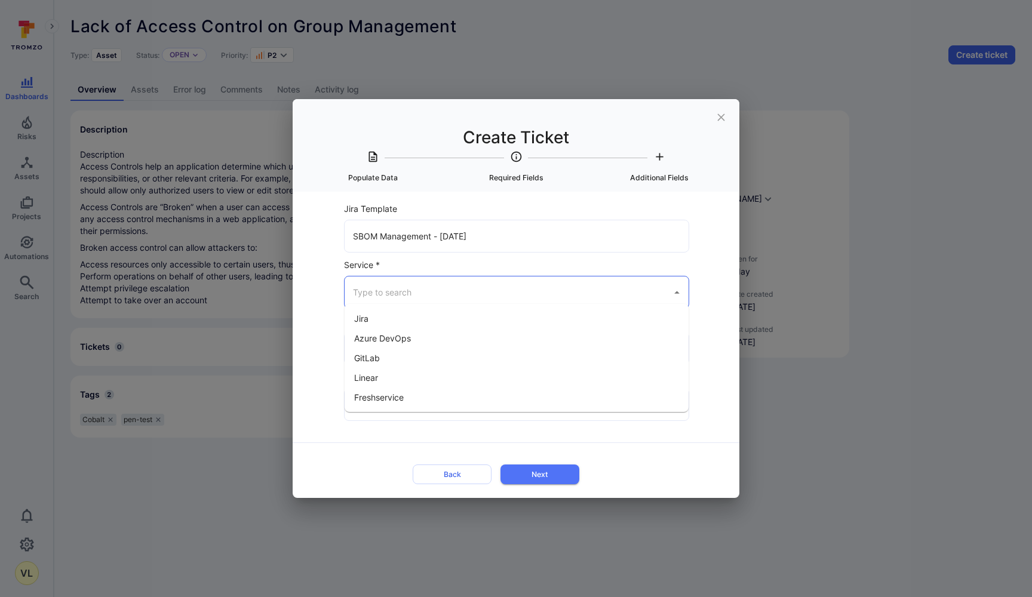
type input "Jira"
click at [379, 338] on input "Jira Project *" at bounding box center [516, 348] width 333 height 21
click at [378, 338] on input "stra" at bounding box center [507, 348] width 315 height 21
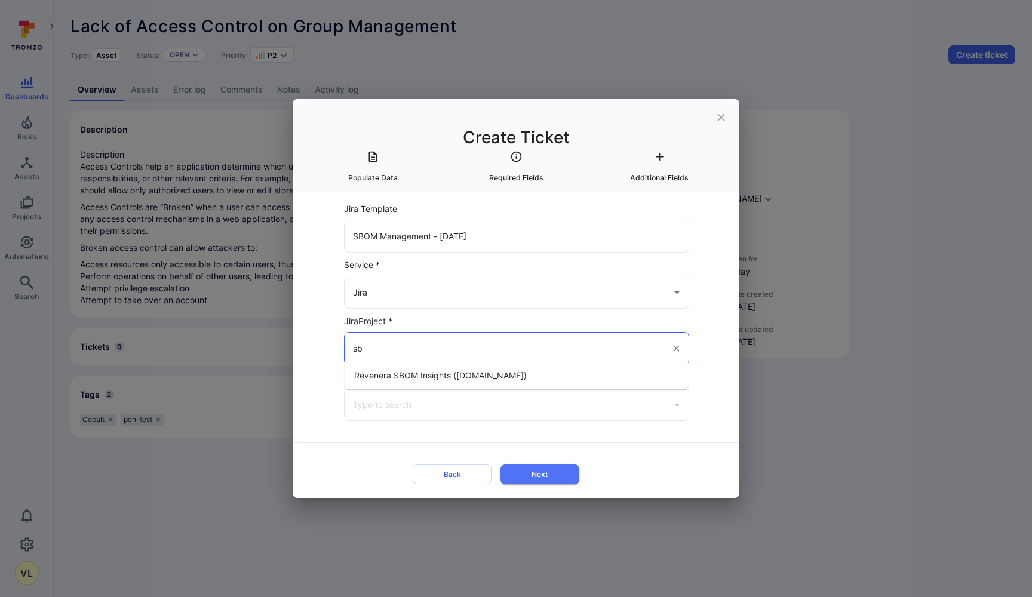
click at [383, 376] on span "Revenera SBOM Insights (flexera.atlassian.net)" at bounding box center [440, 375] width 173 height 13
type input "Revenera SBOM Insights (flexera.atlassian.net)"
click at [325, 406] on form "Jira Template SBOM Management - August 2025 ​ Service * Jira ​ Jira Project * R…" at bounding box center [516, 345] width 384 height 288
click at [382, 402] on input "Issue Type *" at bounding box center [507, 404] width 315 height 21
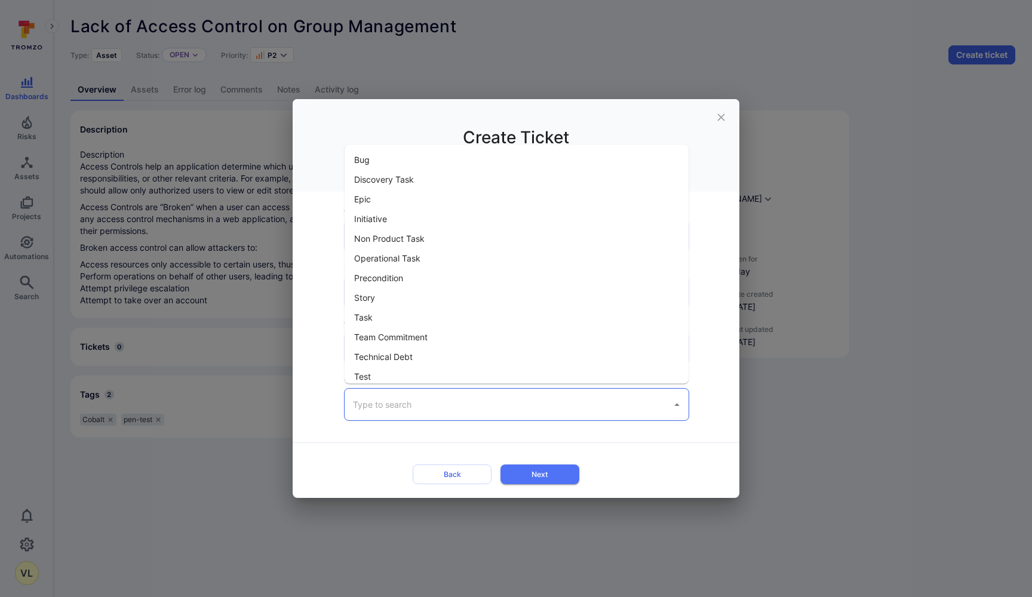
click at [399, 165] on li "Bug" at bounding box center [516, 160] width 344 height 20
type input "Bug"
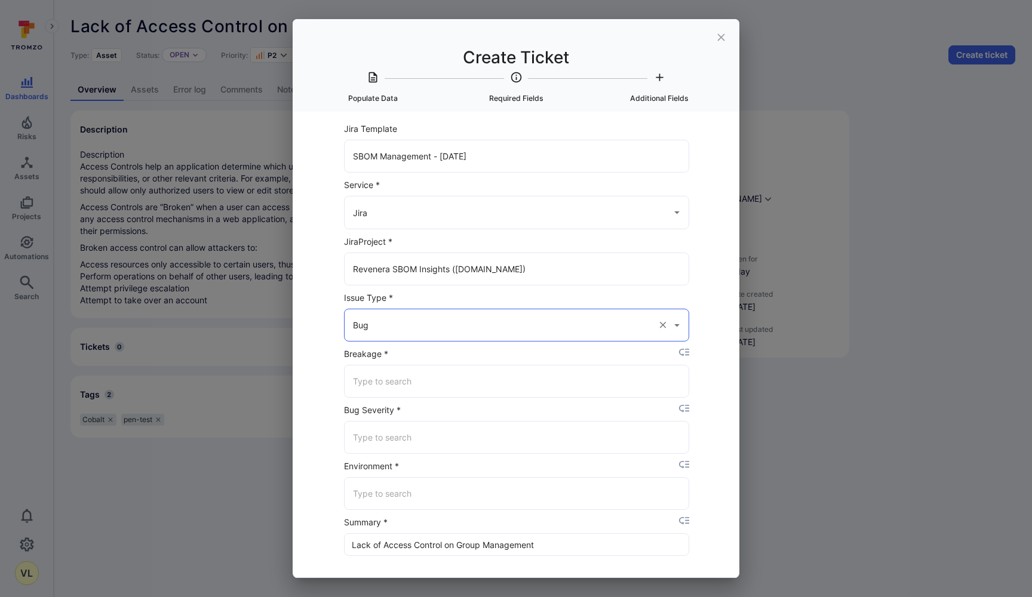
click at [377, 388] on input "Breakage *" at bounding box center [516, 381] width 333 height 21
click at [380, 446] on li "None" at bounding box center [512, 451] width 336 height 20
type input "None"
click at [383, 439] on input "Bug Severity *" at bounding box center [516, 437] width 333 height 21
click at [381, 485] on li "High" at bounding box center [512, 488] width 336 height 20
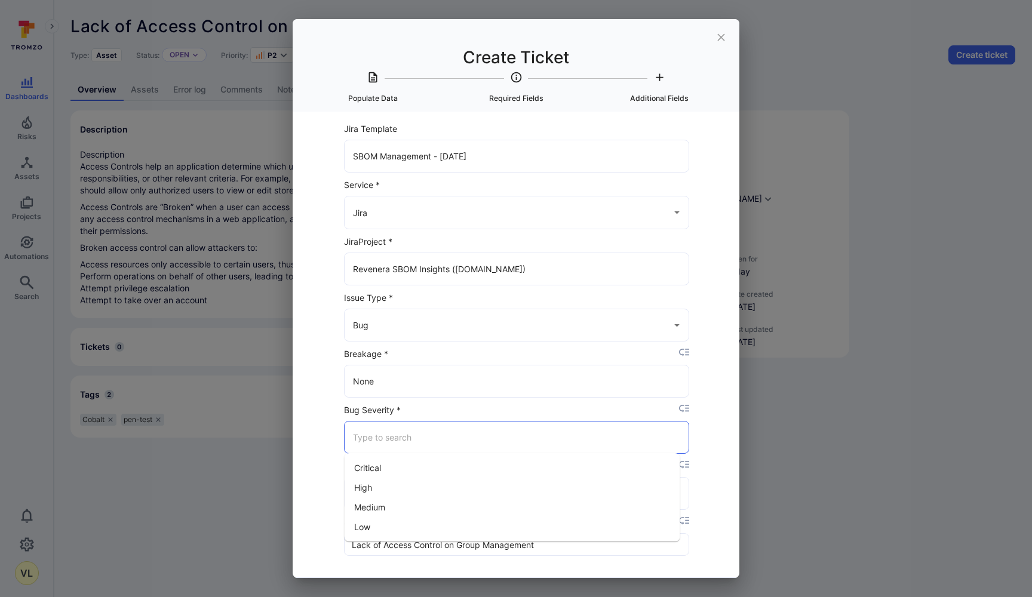
type input "High"
click at [381, 485] on input "Environment *" at bounding box center [516, 493] width 333 height 21
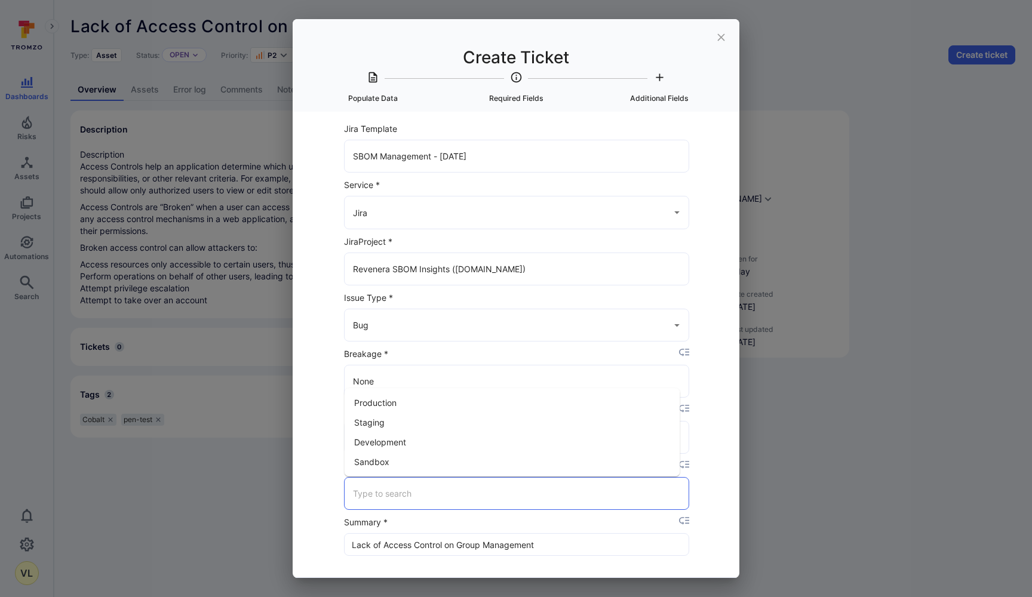
click at [376, 407] on li "Production" at bounding box center [512, 403] width 336 height 20
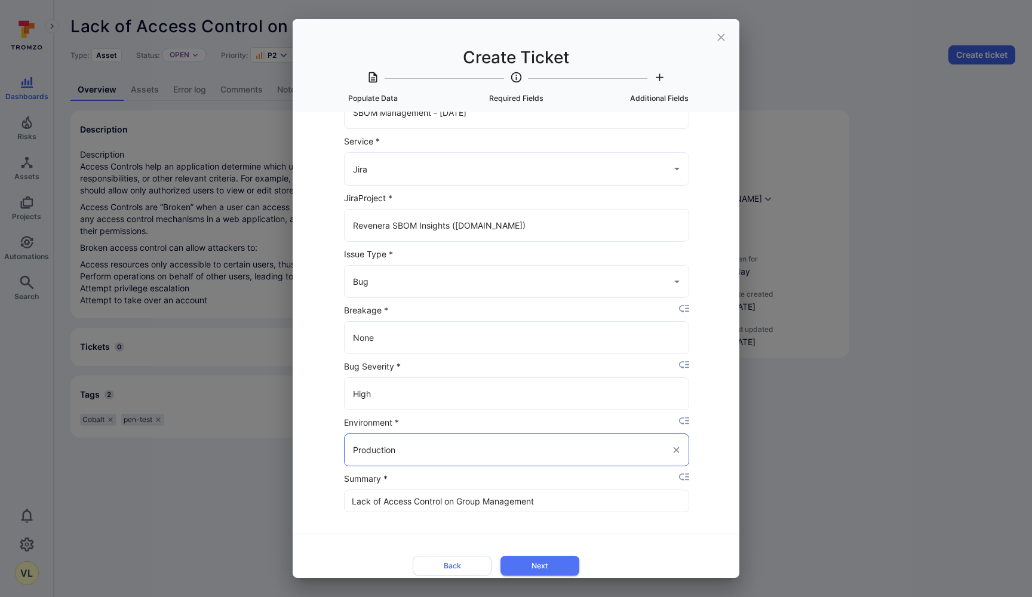
scroll to position [61, 0]
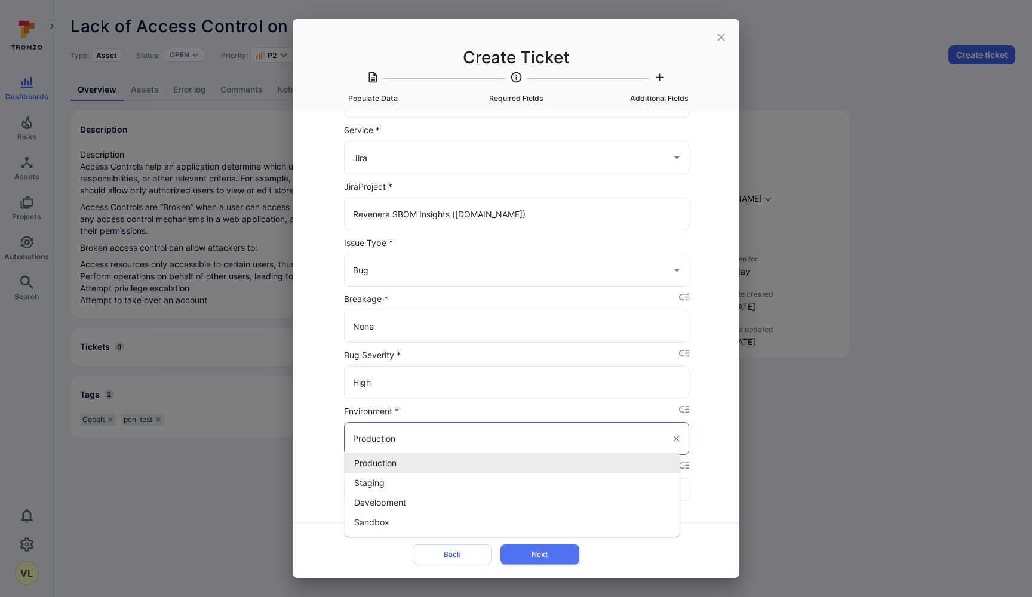
click at [386, 430] on input "Production" at bounding box center [507, 438] width 315 height 21
click at [376, 476] on li "Staging" at bounding box center [512, 483] width 336 height 20
type input "Staging"
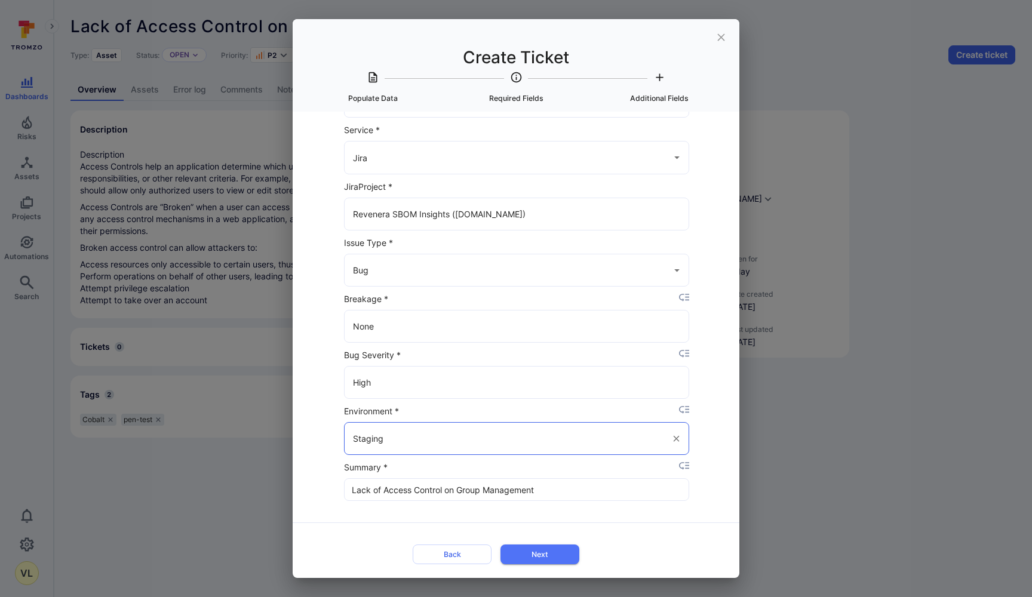
scroll to position [63, 0]
click at [337, 401] on form "Jira Template SBOM Management - August 2025 ​ Service * Jira ​ Jira Project * R…" at bounding box center [516, 317] width 384 height 502
click at [448, 486] on input "Lack of Access Control on Group Management" at bounding box center [516, 489] width 344 height 21
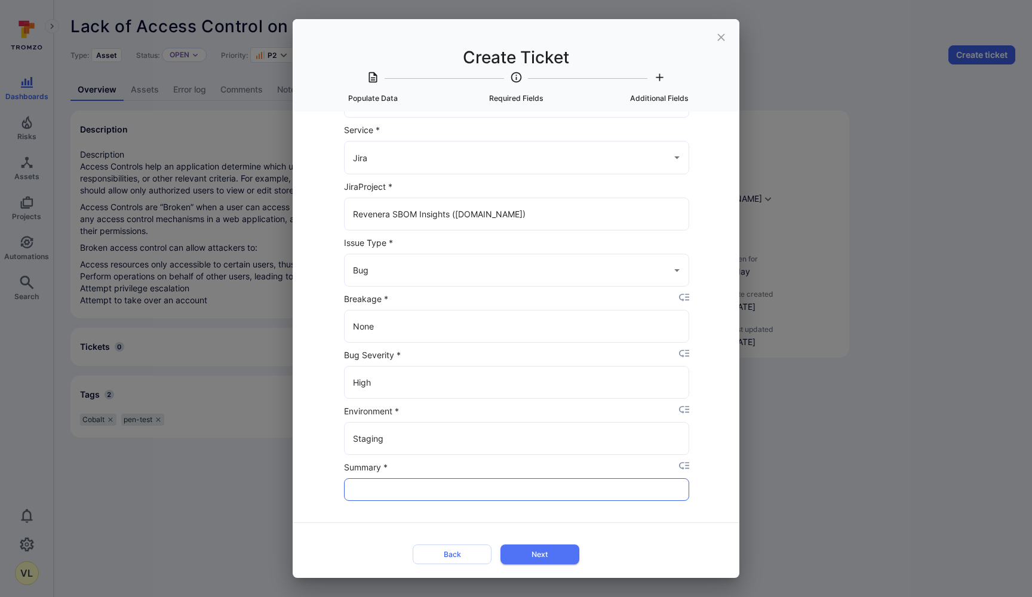
paste input "Access Controls help an application determine which users should have access to…"
type input "Access Controls help an application determine which users should have access to…"
click at [536, 549] on button "Next" at bounding box center [539, 554] width 79 height 20
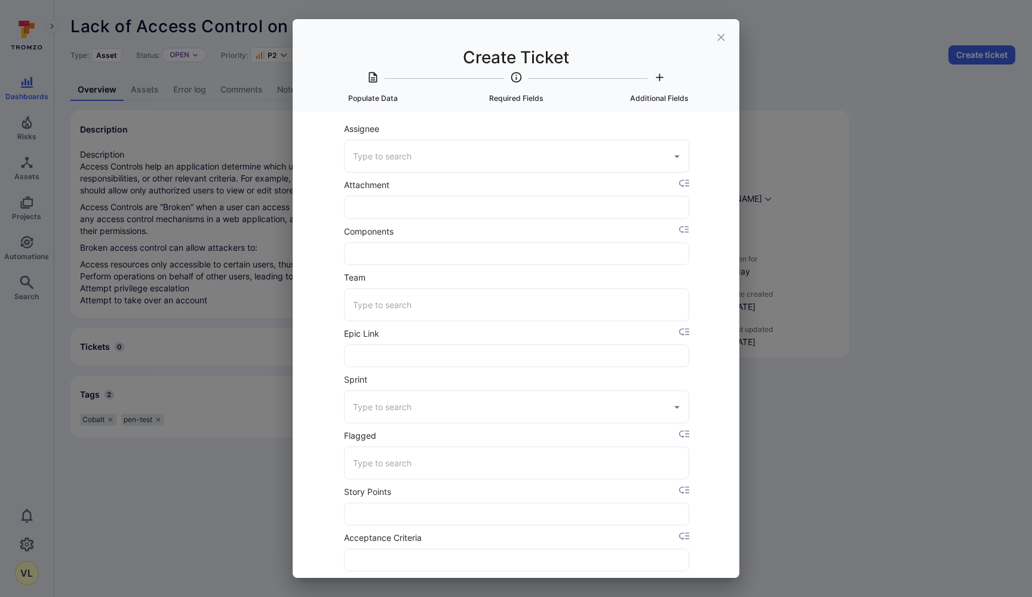
scroll to position [0, 0]
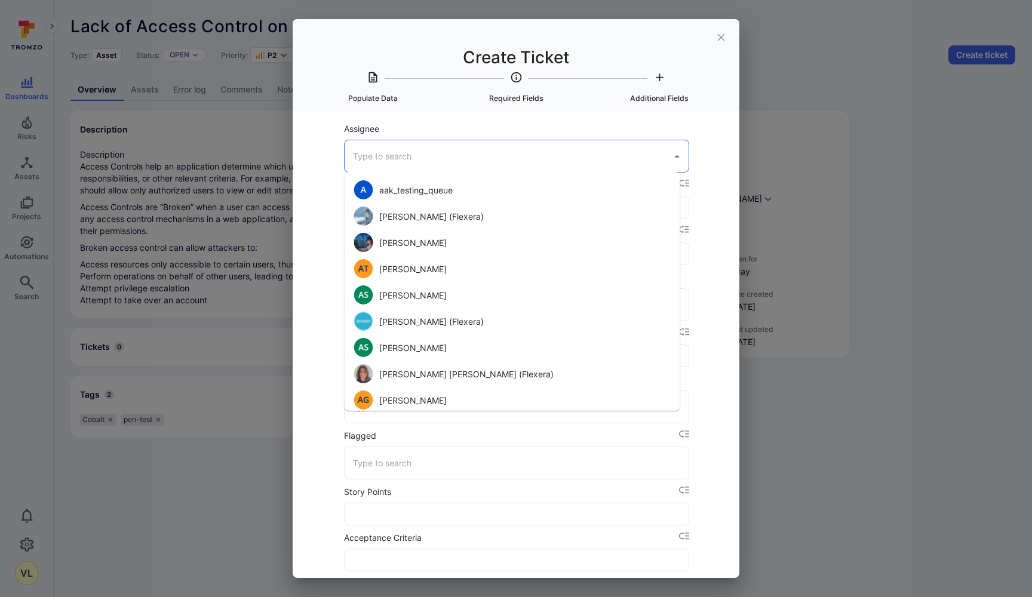
click at [438, 157] on input "Assignee" at bounding box center [507, 156] width 315 height 21
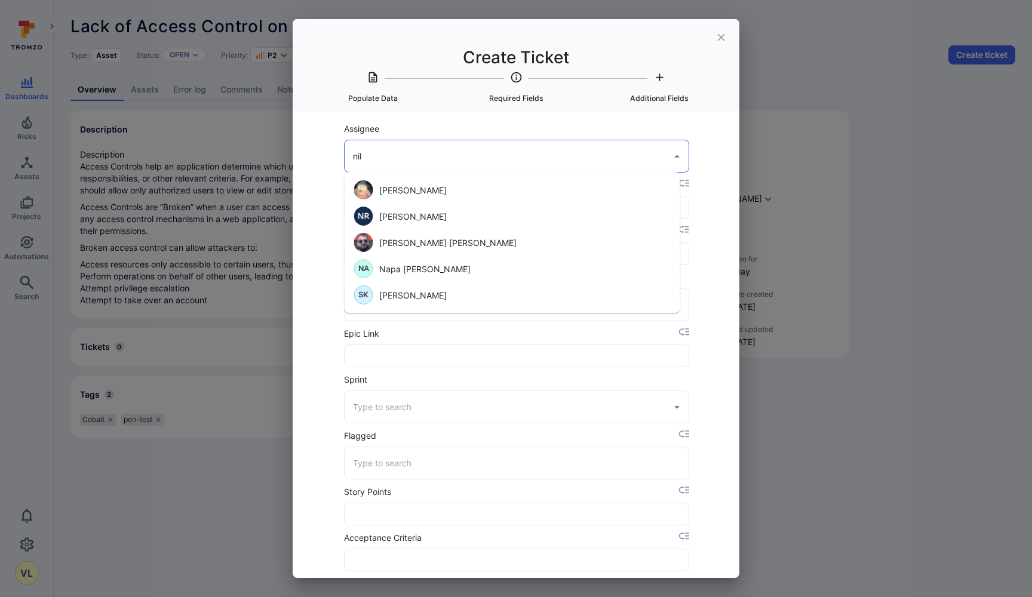
click at [439, 244] on li "Nilesh Kumar Singh" at bounding box center [512, 242] width 336 height 26
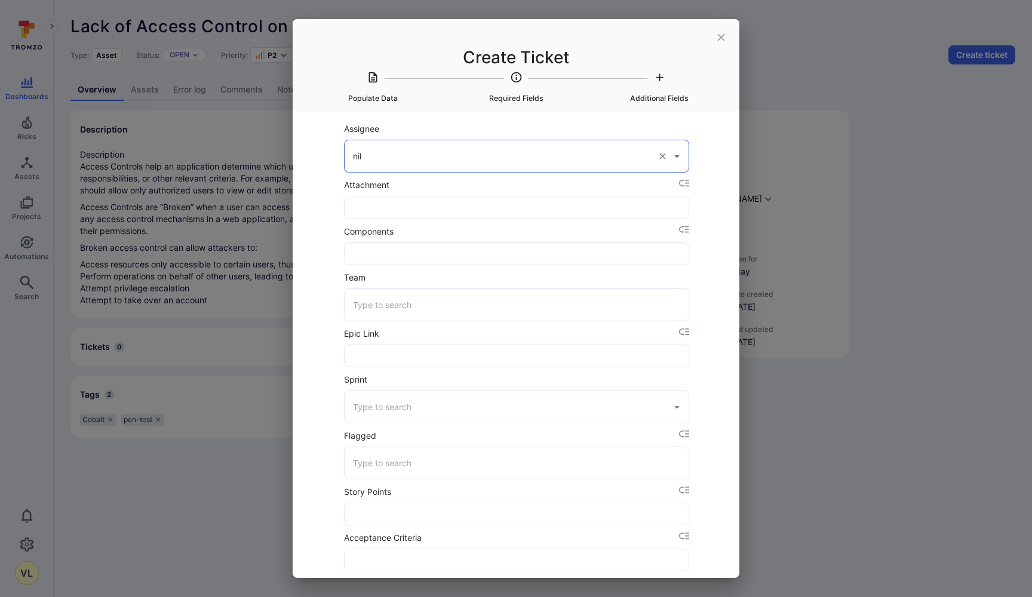
type input "Nilesh Kumar Singh"
click at [434, 194] on div "​" at bounding box center [516, 207] width 345 height 32
click at [435, 208] on input "Attachment" at bounding box center [516, 206] width 344 height 21
click at [679, 226] on icon "placeholder selector" at bounding box center [684, 230] width 10 height 10
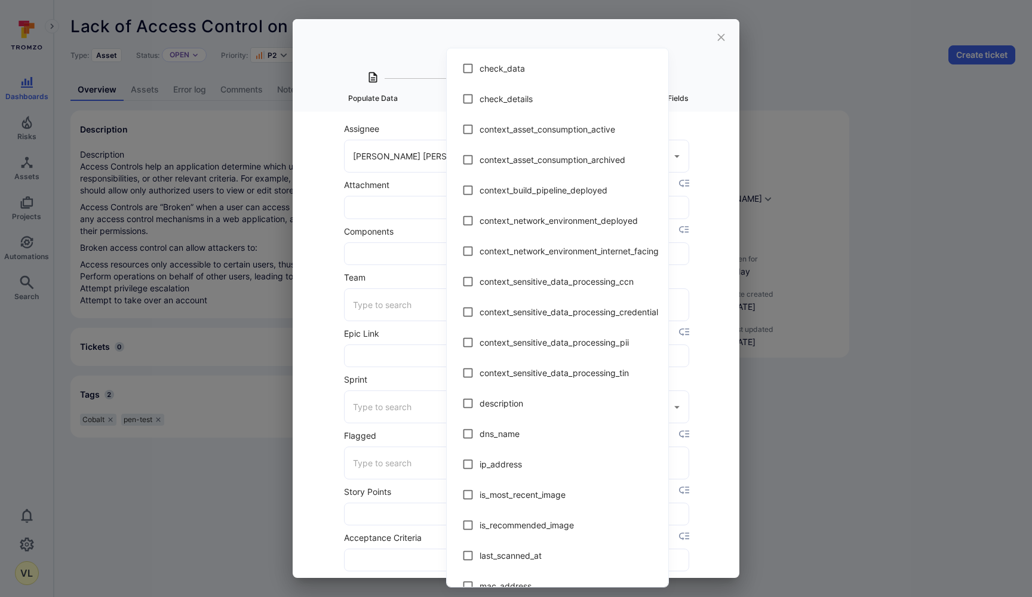
click at [371, 185] on div at bounding box center [516, 298] width 1032 height 597
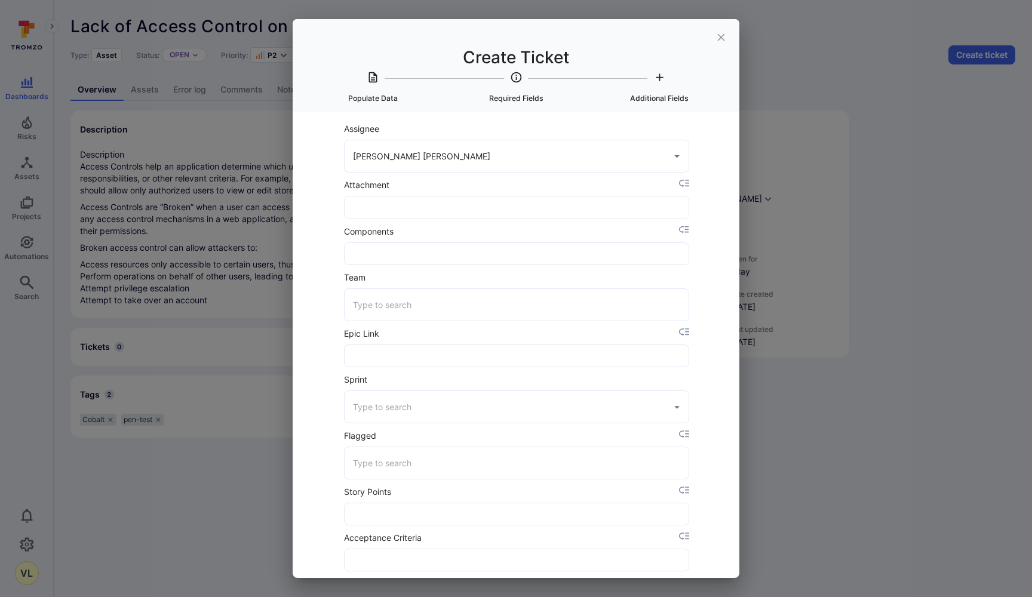
click at [371, 201] on input "Attachment" at bounding box center [516, 206] width 344 height 21
paste input "Lack_of_Access_Control_on_Group_Management.pdf"
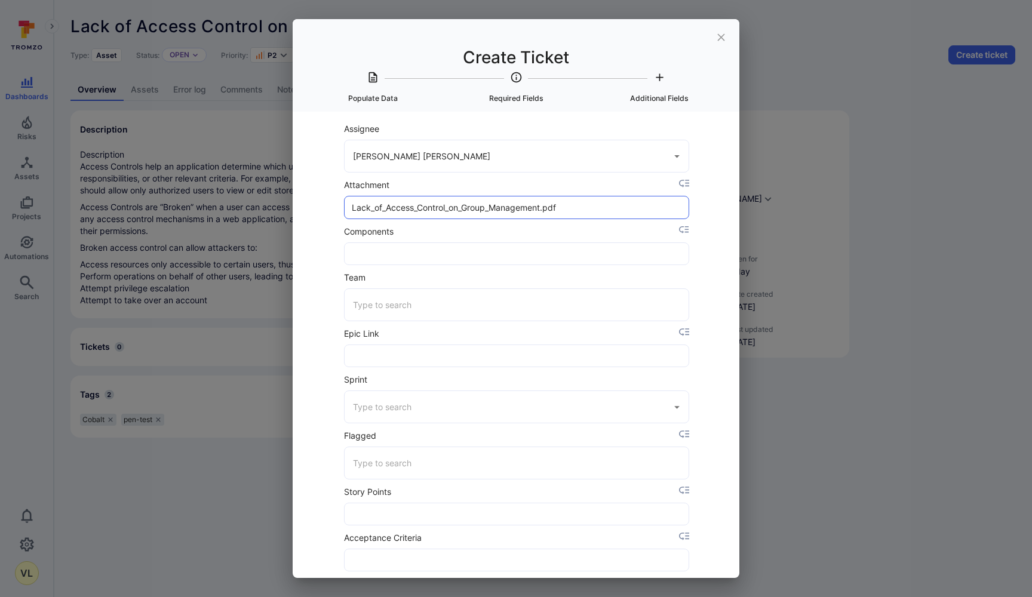
type input "Lack_of_Access_Control_on_Group_Management.pdf"
click at [301, 223] on div "Select Item to populate data from None Lack of Access Control on Group Manageme…" at bounding box center [516, 345] width 447 height 466
click at [392, 259] on input "Components" at bounding box center [516, 253] width 344 height 21
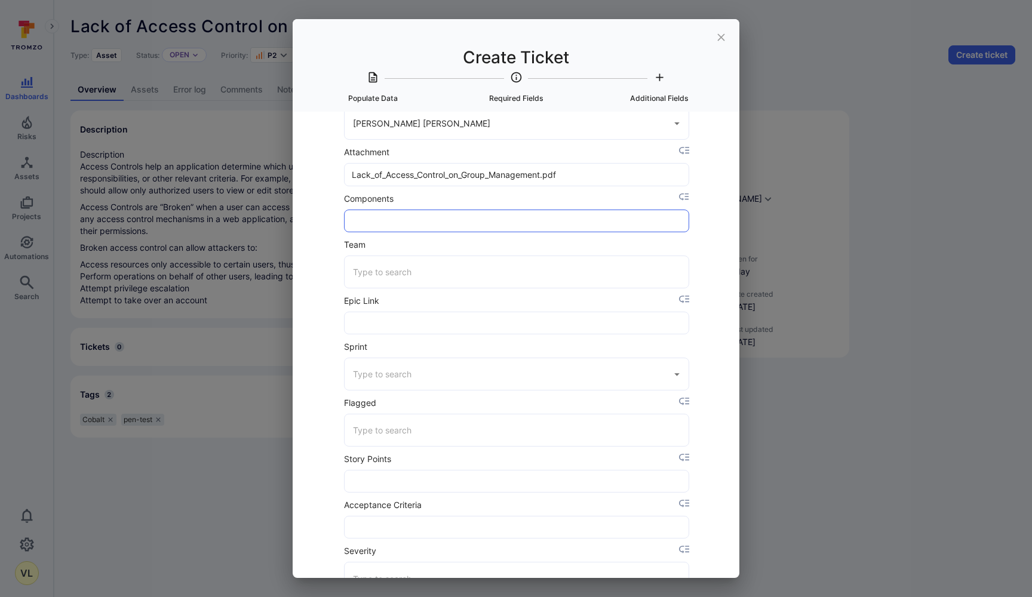
scroll to position [51, 1]
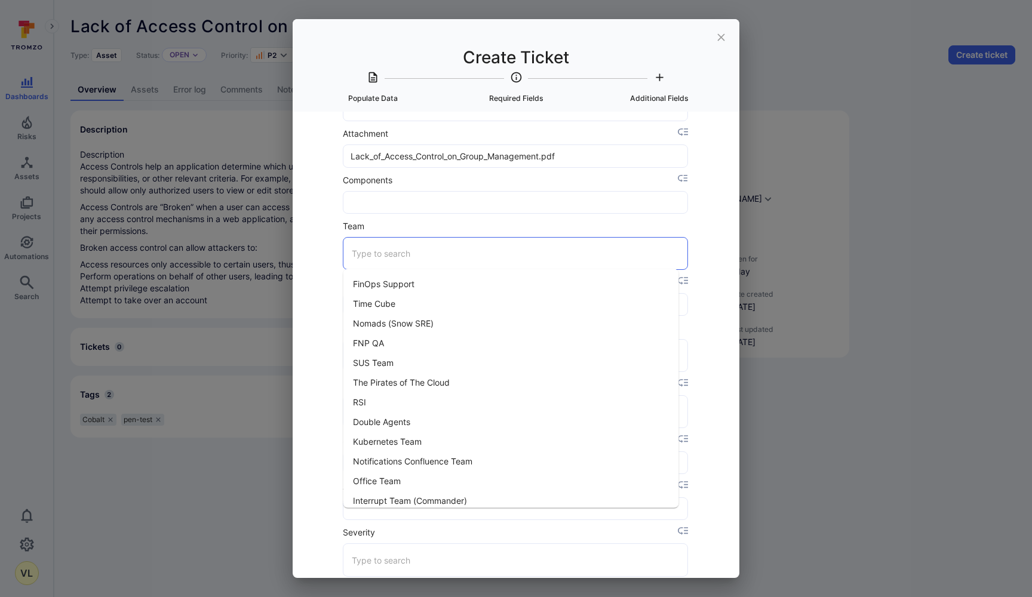
click at [392, 259] on input "Team" at bounding box center [515, 253] width 333 height 21
click at [382, 205] on input "Components" at bounding box center [515, 202] width 344 height 21
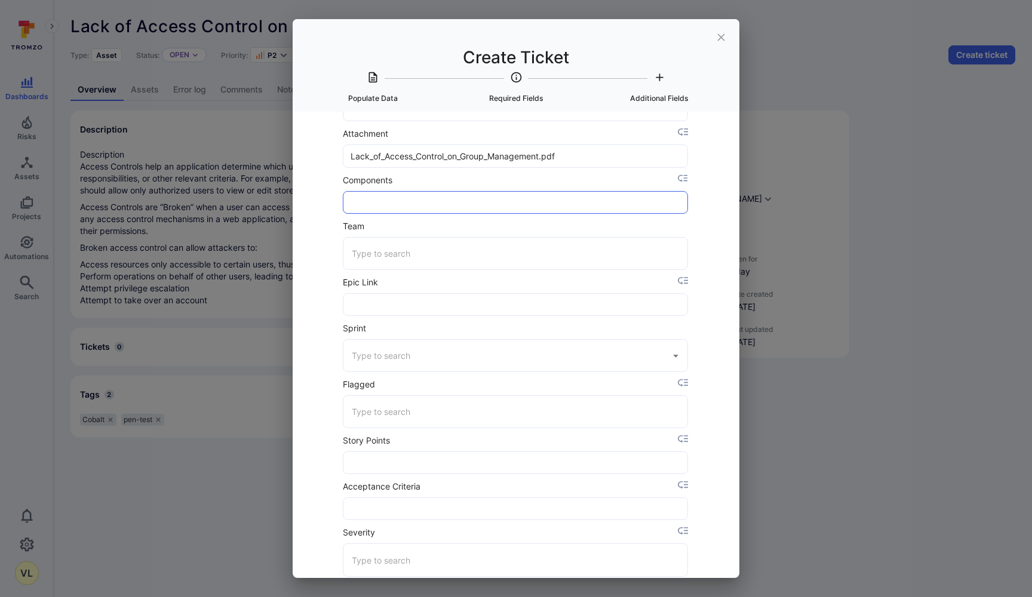
click at [382, 205] on input "Components" at bounding box center [515, 202] width 344 height 21
click at [377, 267] on div "​" at bounding box center [515, 253] width 345 height 33
type input "s"
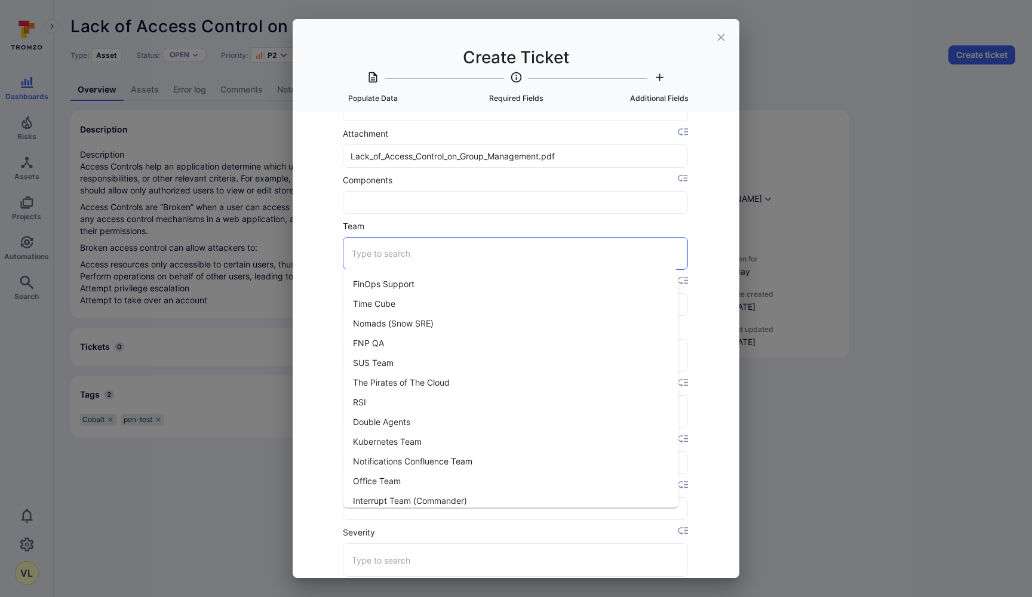
scroll to position [0, 0]
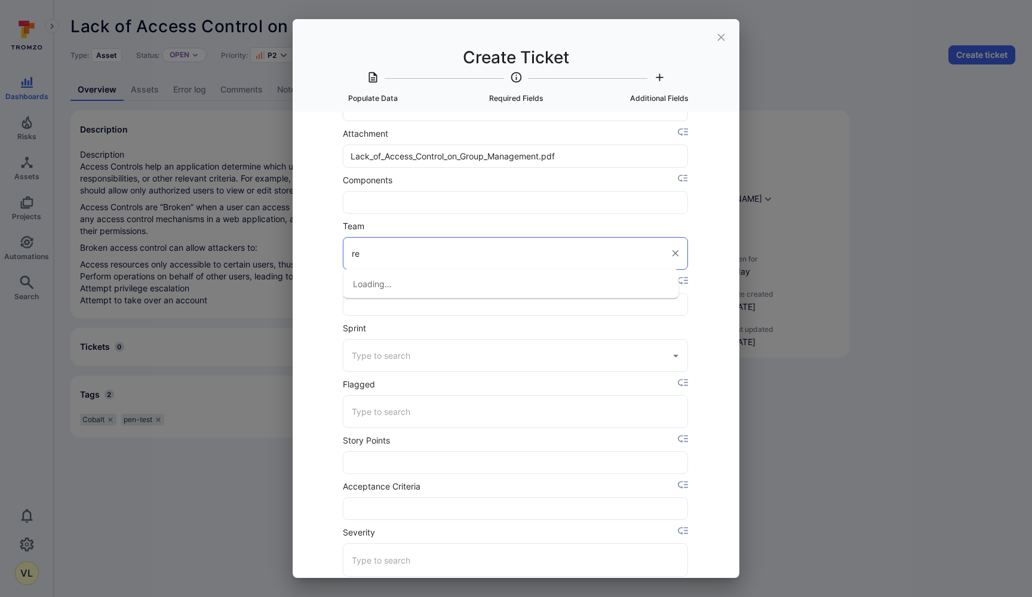
type input "r"
type input "s"
type input "insi"
click at [426, 256] on input "insi" at bounding box center [506, 253] width 315 height 21
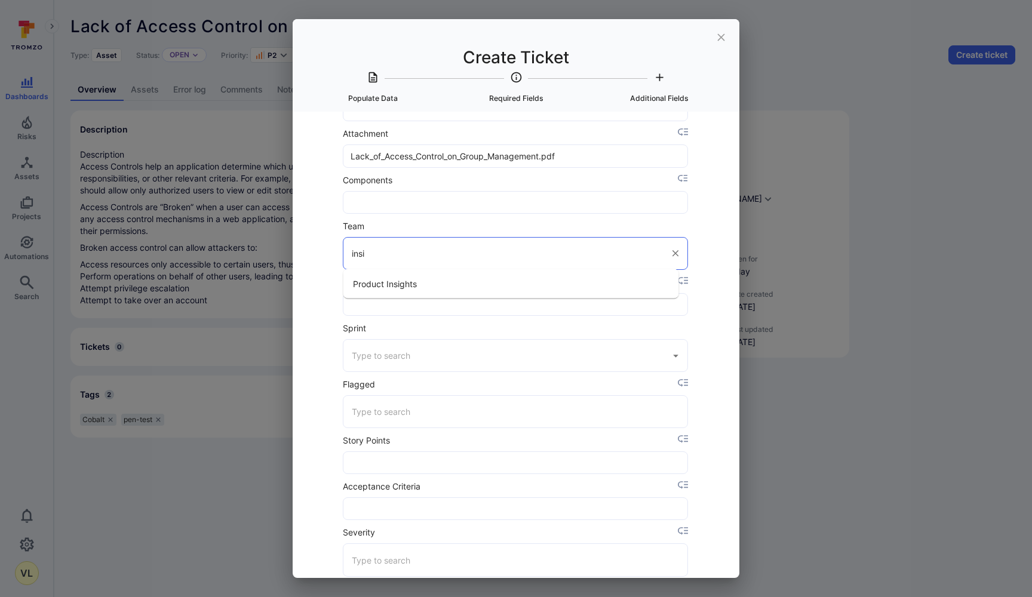
click at [426, 256] on input "insi" at bounding box center [506, 253] width 315 height 21
click at [374, 282] on li "Magicians" at bounding box center [511, 284] width 336 height 20
type input "Magicians"
click at [373, 312] on input "Epic Link" at bounding box center [515, 304] width 344 height 21
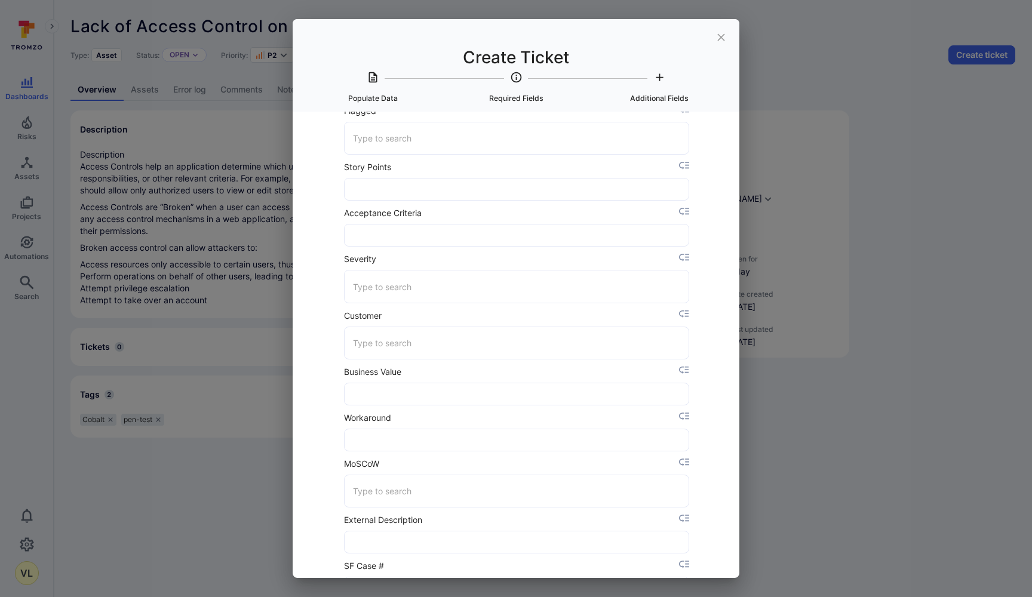
scroll to position [327, 0]
click at [388, 279] on input "Severity" at bounding box center [516, 283] width 333 height 21
click at [374, 329] on li "2" at bounding box center [512, 335] width 336 height 20
type input "2"
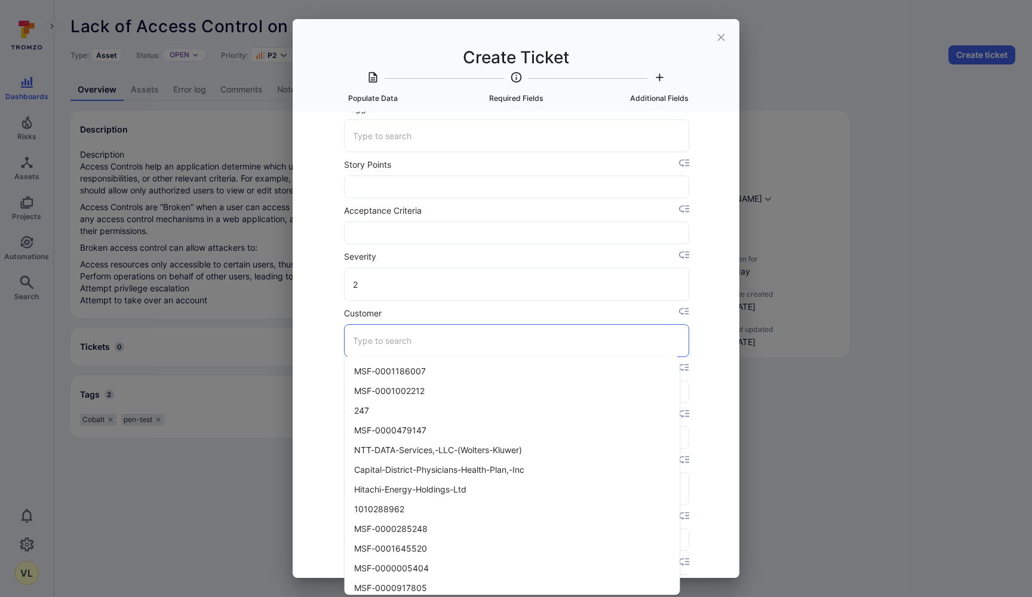
click at [378, 334] on input "Customer" at bounding box center [516, 340] width 333 height 21
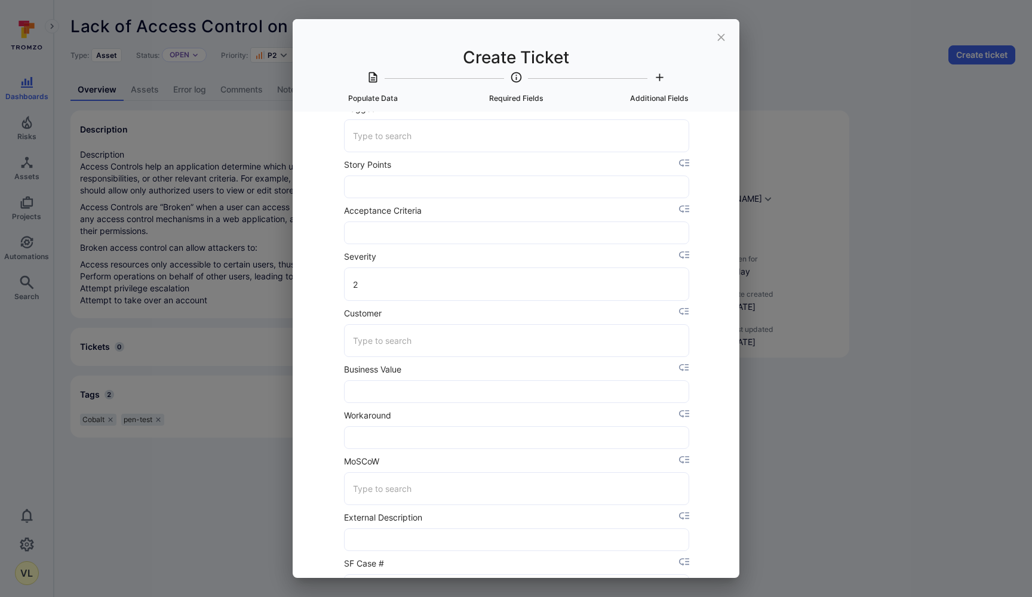
click at [315, 358] on div "Select Item to populate data from None Lack of Access Control on Group Manageme…" at bounding box center [516, 345] width 447 height 466
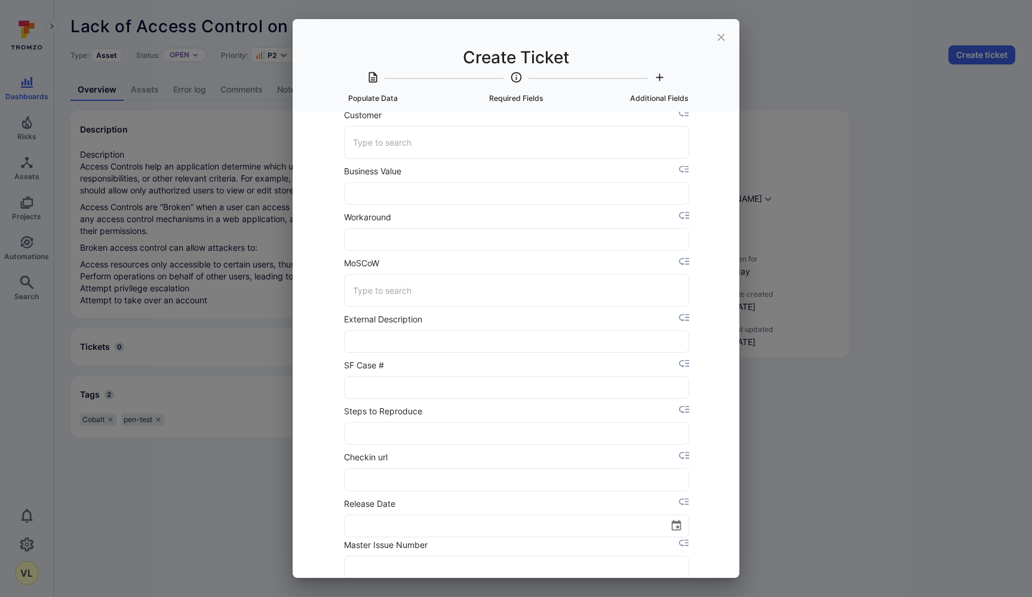
scroll to position [508, 0]
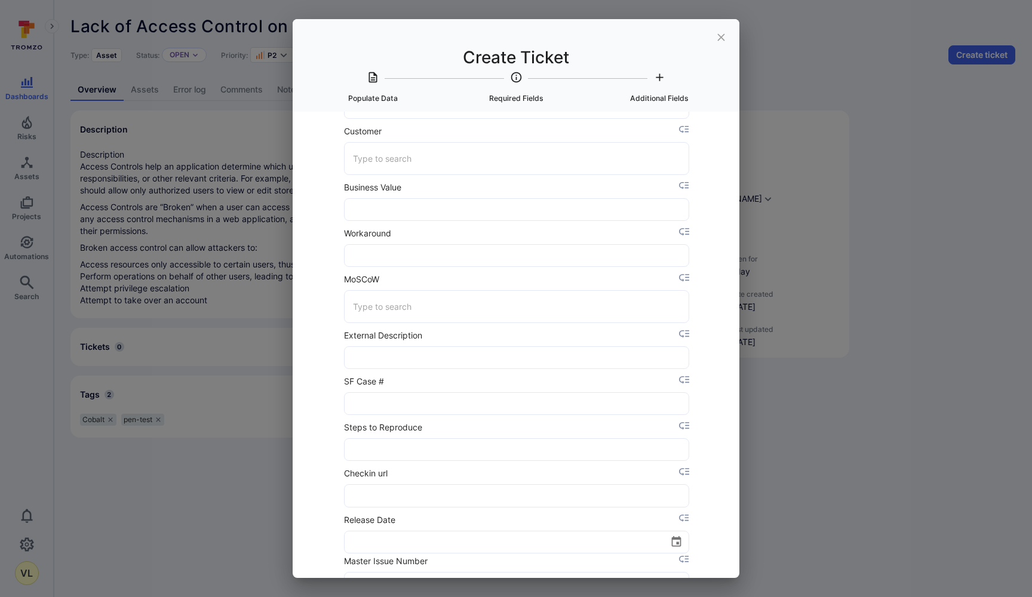
click at [392, 205] on input "Business Value" at bounding box center [516, 210] width 344 height 21
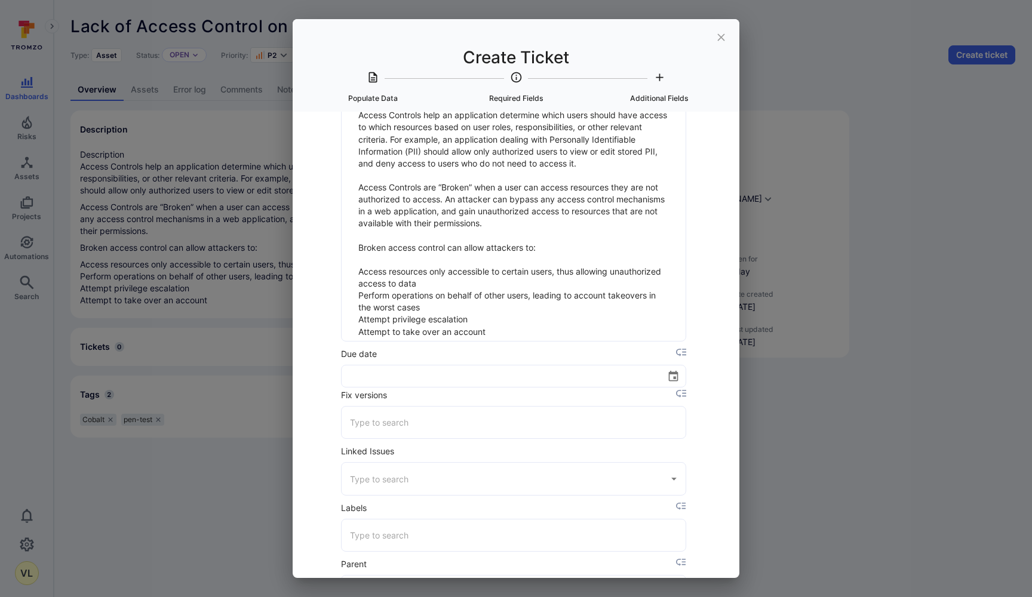
scroll to position [1993, 3]
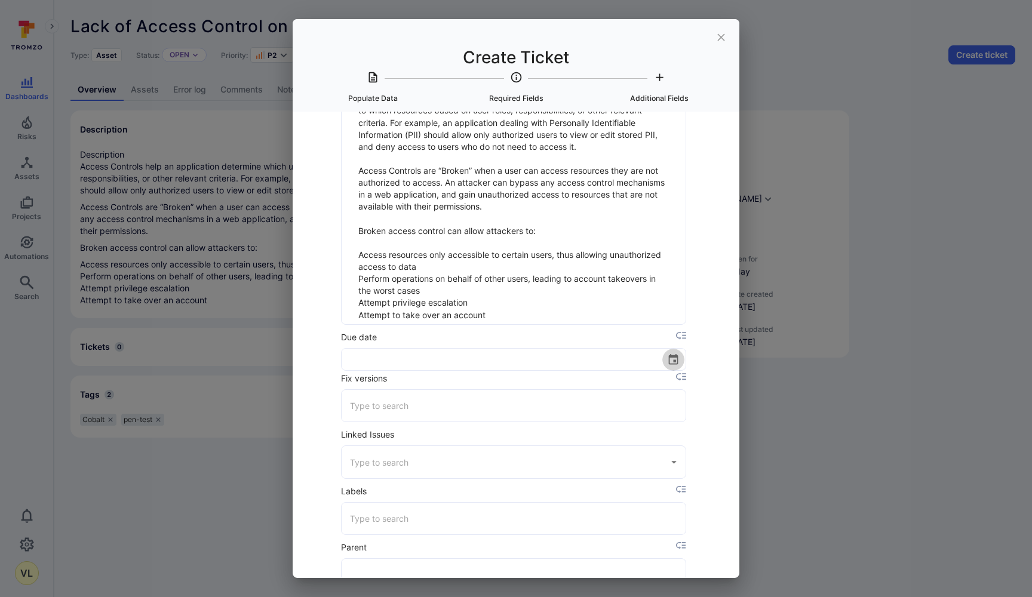
click at [667, 358] on icon "Choose date" at bounding box center [673, 359] width 13 height 13
click at [511, 477] on button "18" at bounding box center [518, 482] width 21 height 21
type input "09/18/2025"
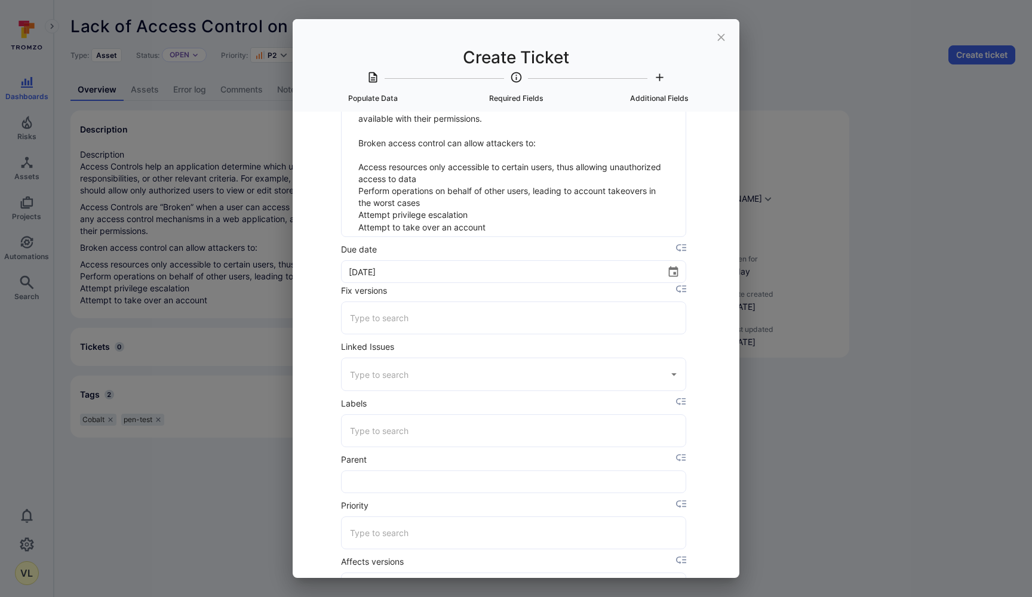
scroll to position [2092, 3]
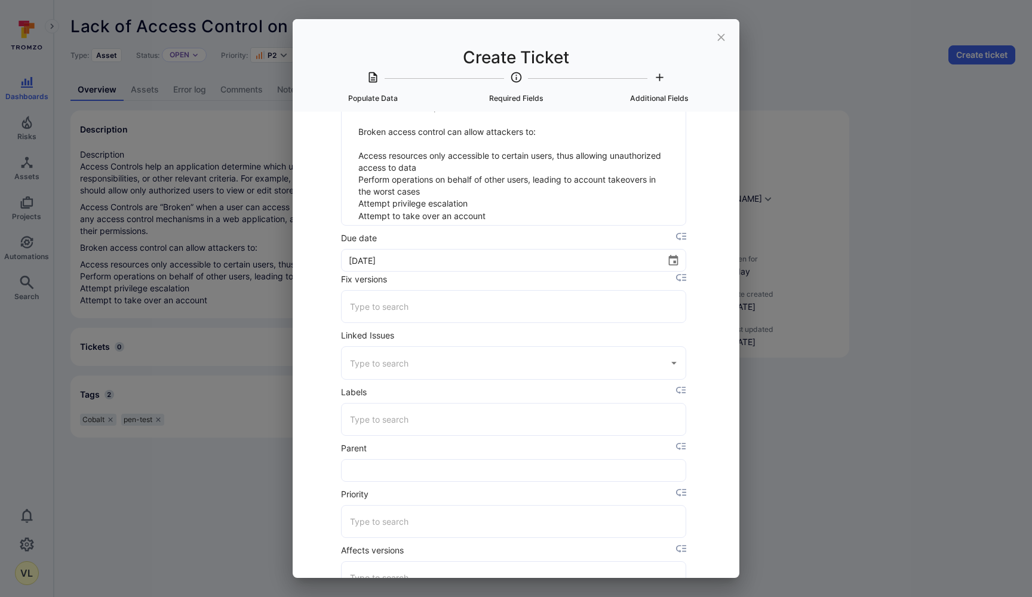
click at [361, 426] on input "Labels" at bounding box center [513, 419] width 333 height 21
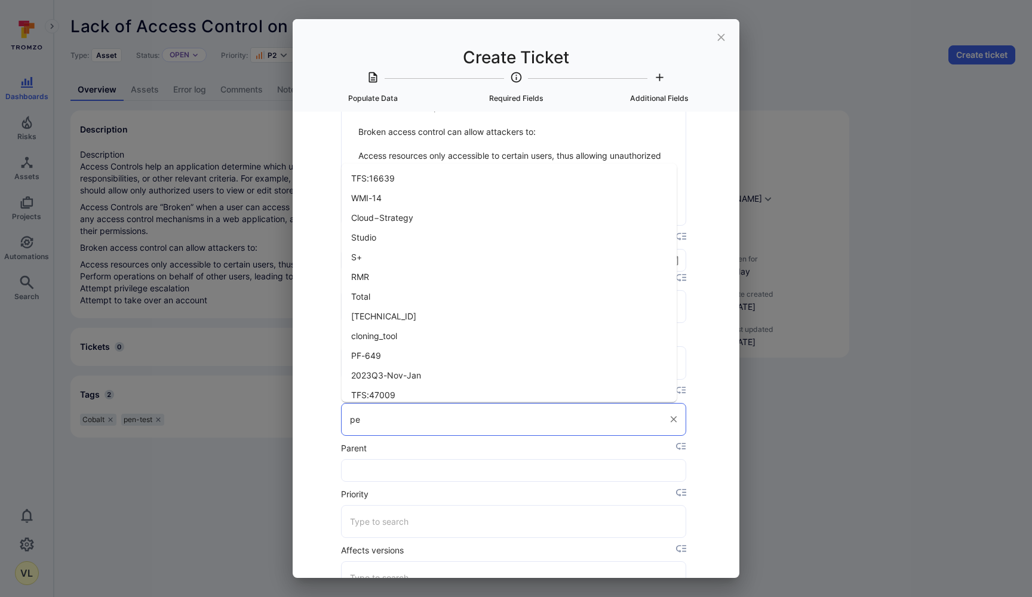
type input "pen"
click at [409, 234] on li "pen-test" at bounding box center [509, 237] width 336 height 20
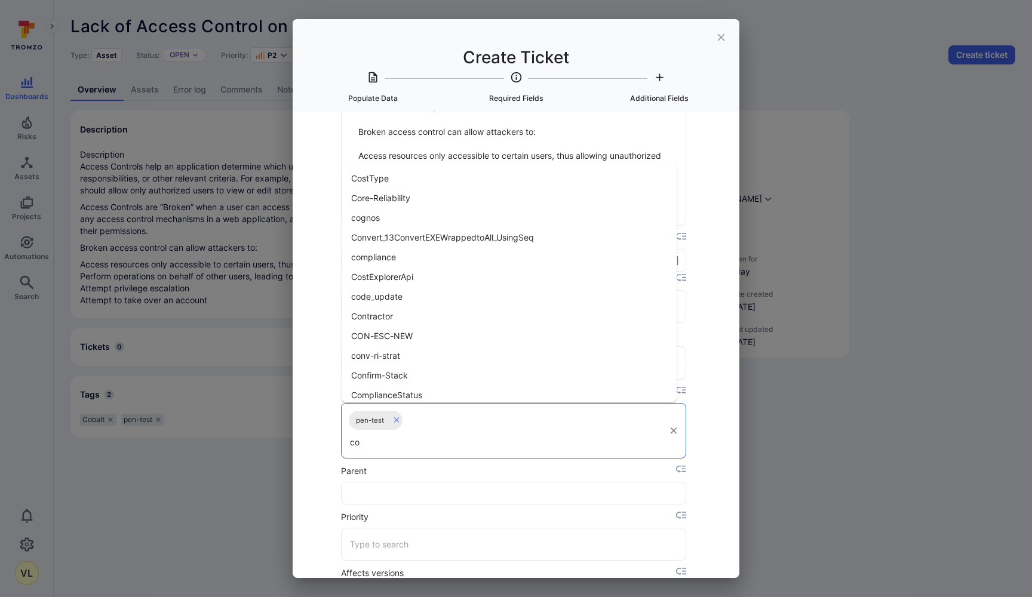
type input "cob"
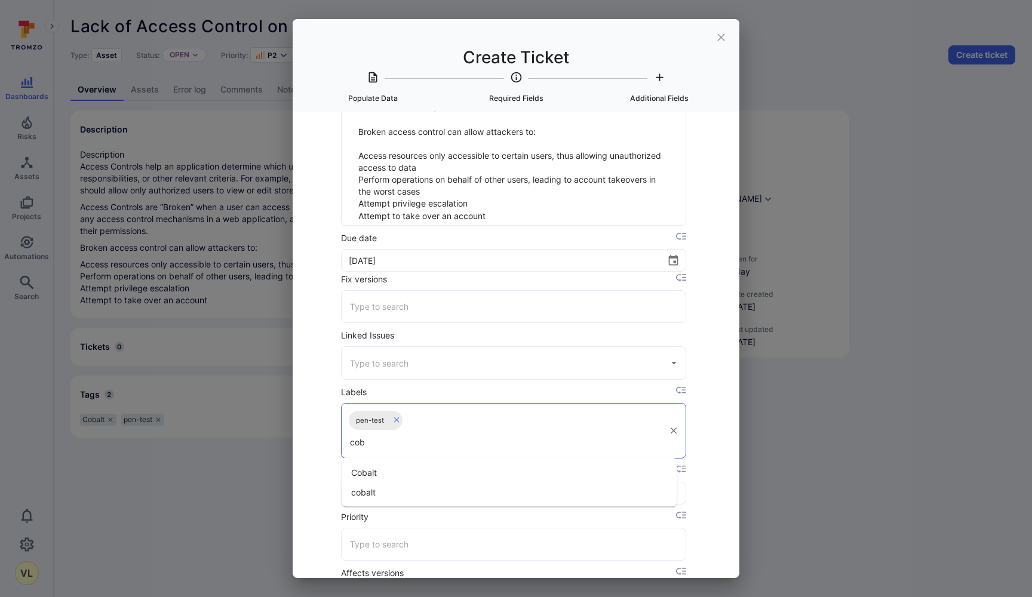
click at [417, 477] on li "Cobalt" at bounding box center [509, 473] width 336 height 20
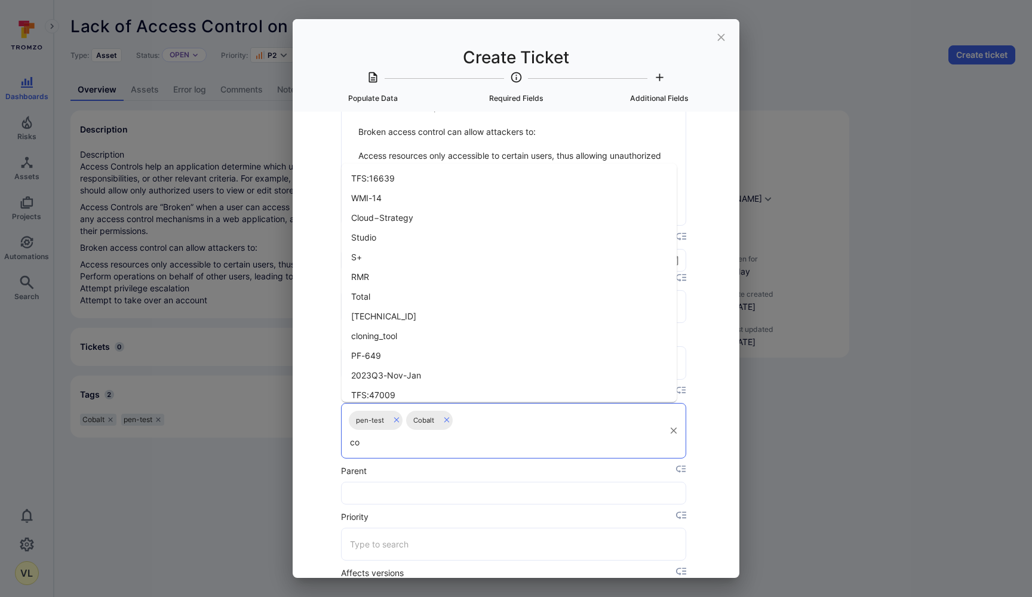
type input "cob"
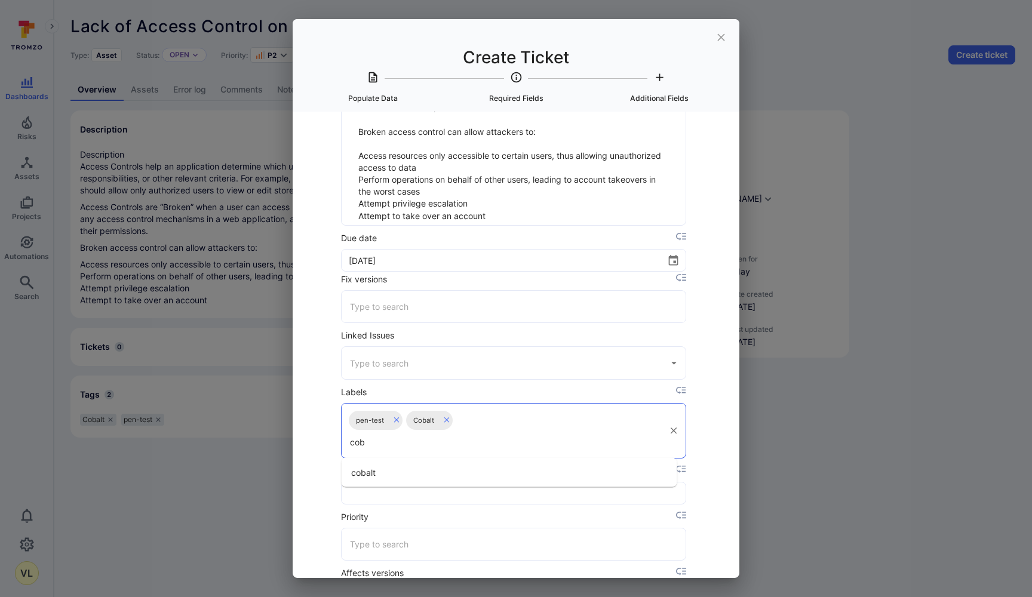
click at [447, 475] on li "cobalt" at bounding box center [509, 473] width 336 height 20
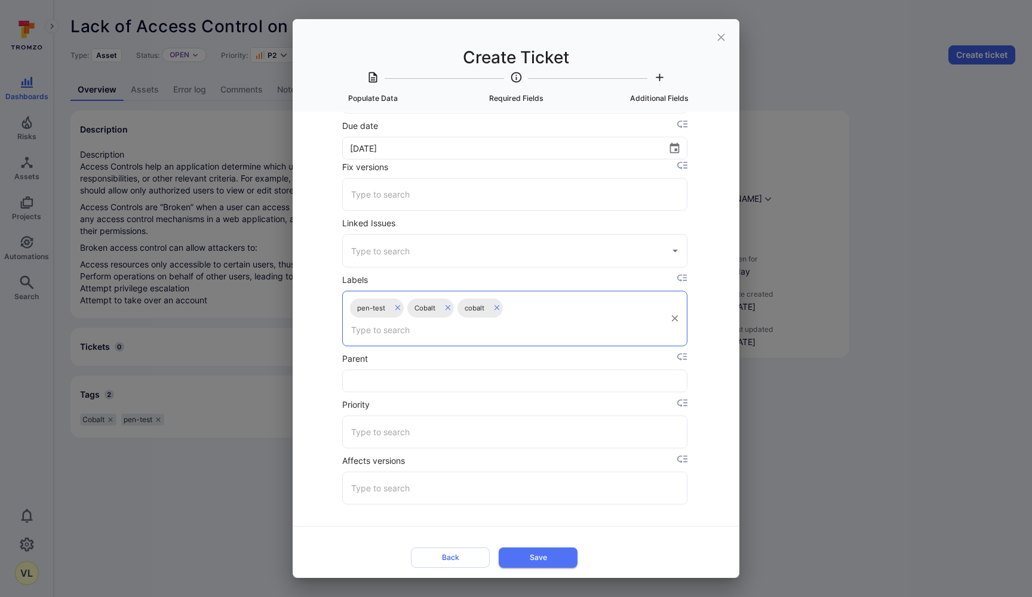
scroll to position [2207, 2]
click at [448, 433] on input "Priority" at bounding box center [514, 430] width 333 height 21
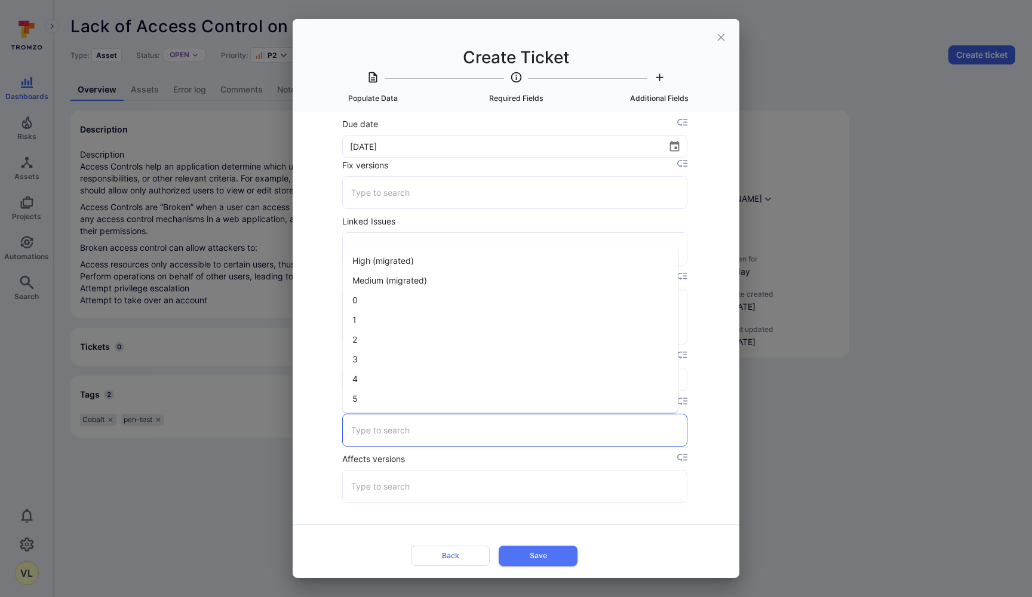
click at [421, 312] on li "1" at bounding box center [511, 320] width 336 height 20
type input "1"
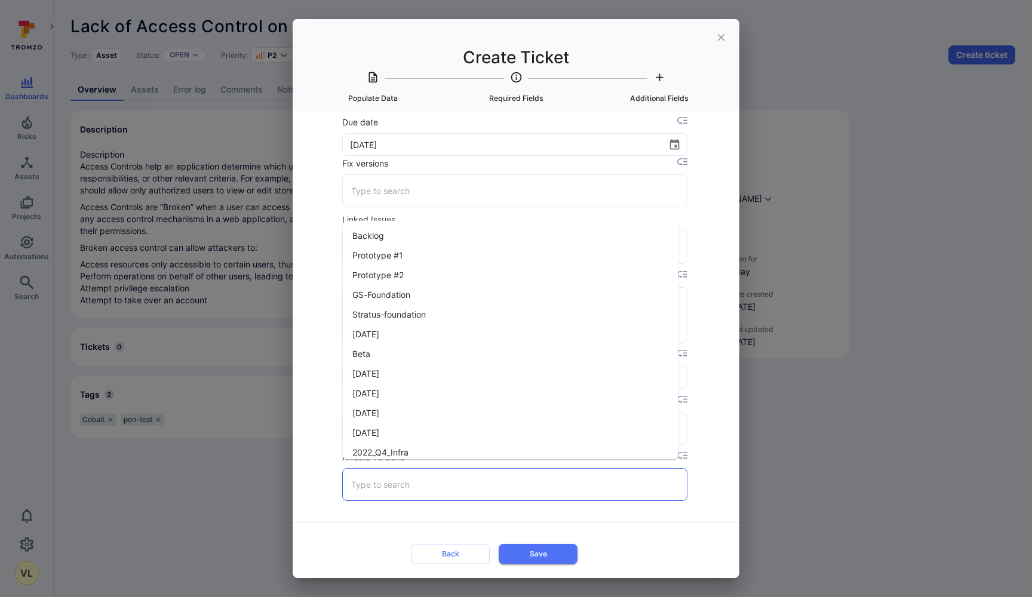
click at [403, 477] on input "Affects versions" at bounding box center [514, 484] width 333 height 21
click at [303, 469] on div "Select Item to populate data from None Lack of Access Control on Group Manageme…" at bounding box center [516, 345] width 447 height 466
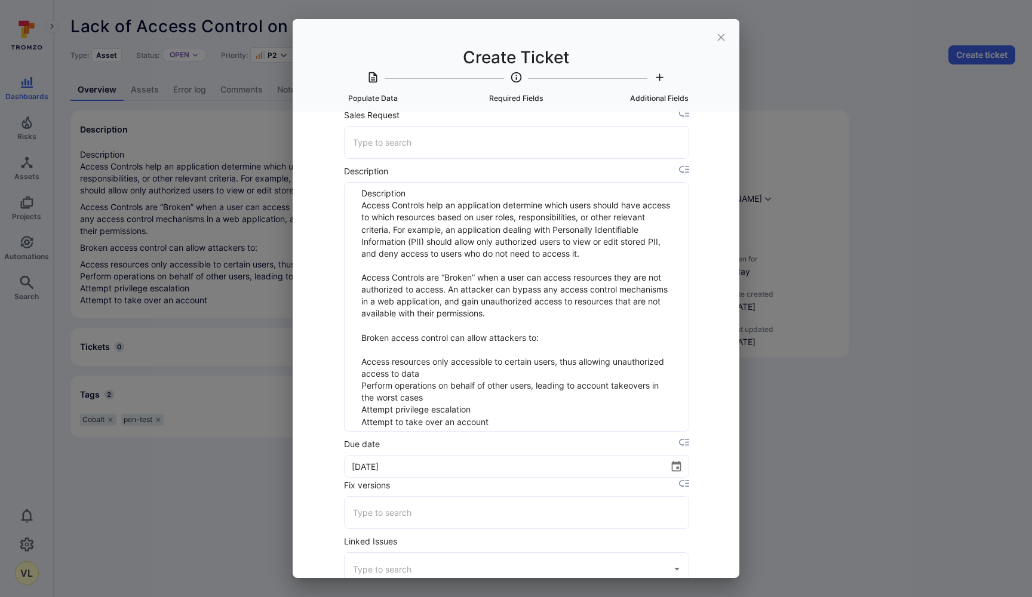
scroll to position [1887, 0]
click at [498, 424] on textarea "Description Access Controls help an application determine which users should ha…" at bounding box center [516, 306] width 325 height 248
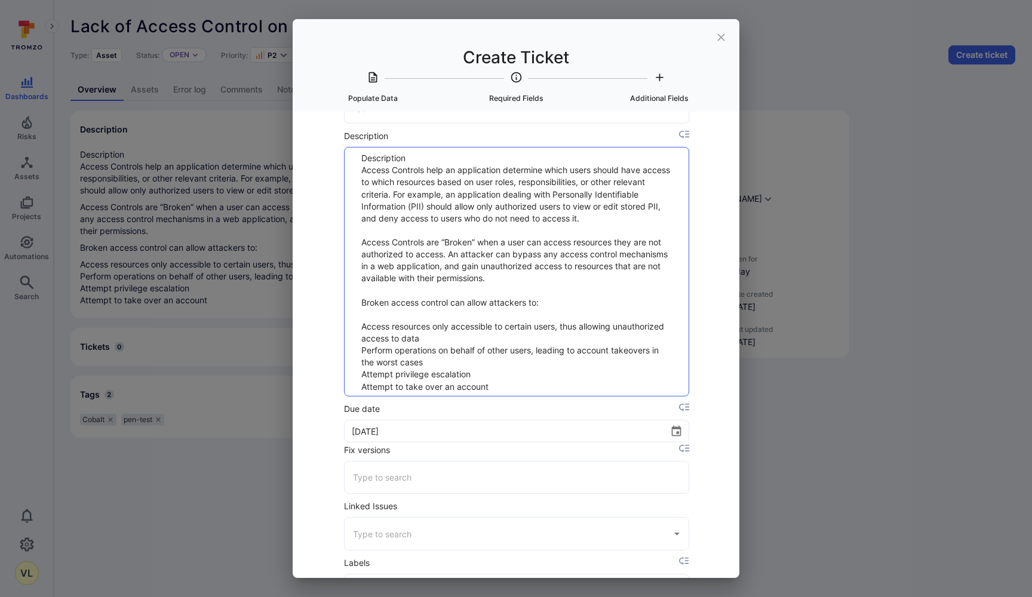
scroll to position [1932, 0]
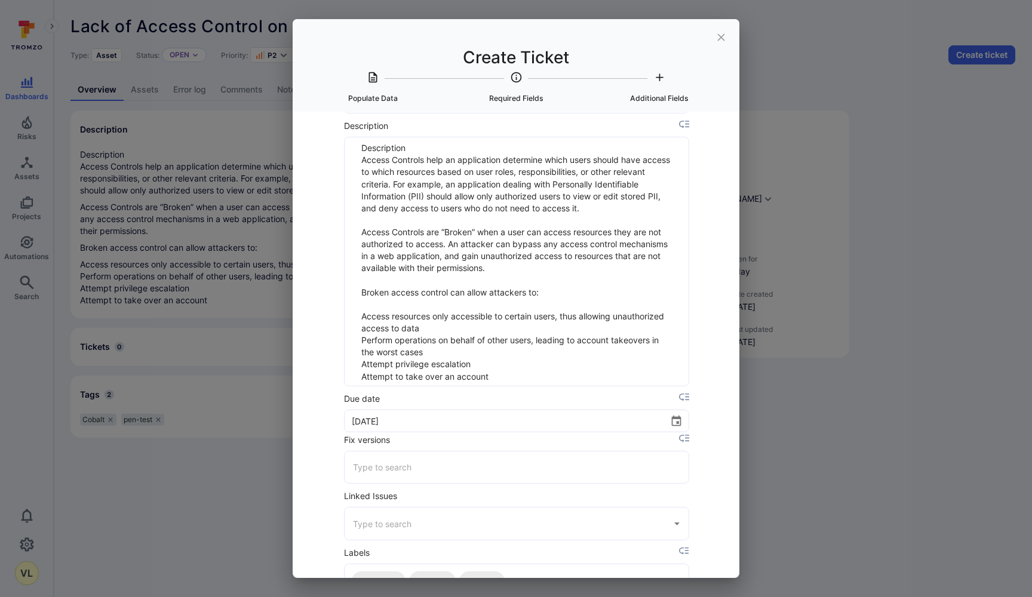
click at [679, 396] on icon "placeholder selector" at bounding box center [684, 397] width 10 height 8
click at [634, 374] on div at bounding box center [516, 298] width 1032 height 597
click at [576, 371] on textarea "Description Access Controls help an application determine which users should ha…" at bounding box center [516, 261] width 325 height 248
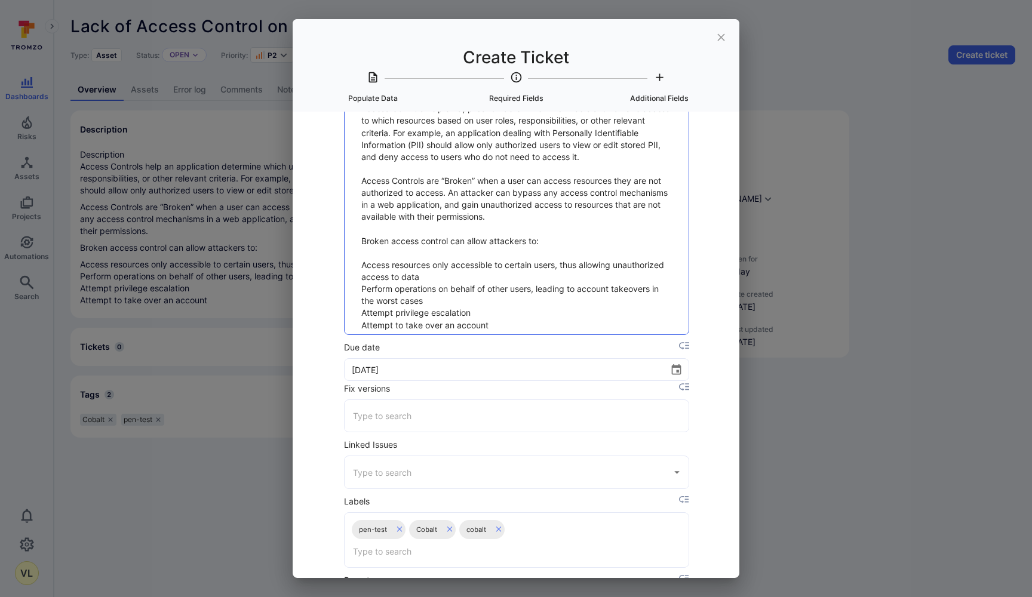
paste textarea "Suggested Fix To remediate the lack of access control on group management, impl…"
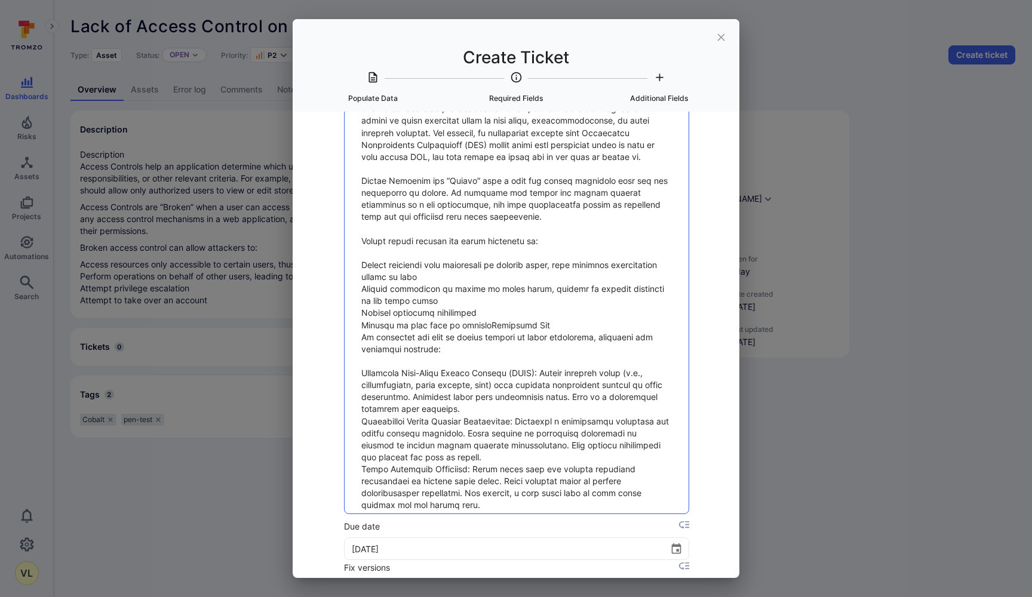
click at [490, 321] on textarea "Description" at bounding box center [516, 299] width 325 height 427
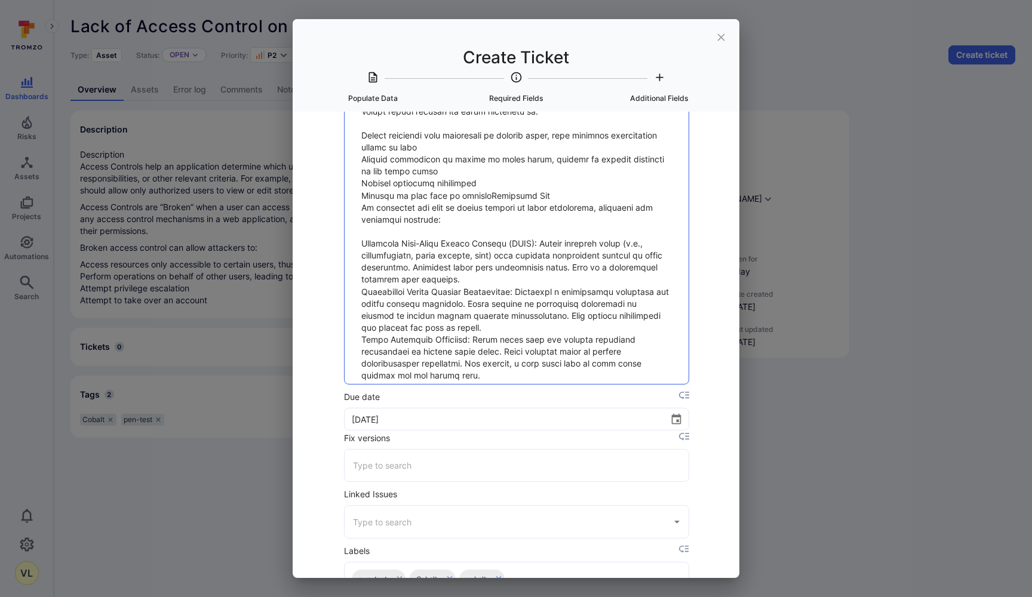
scroll to position [2051, 0]
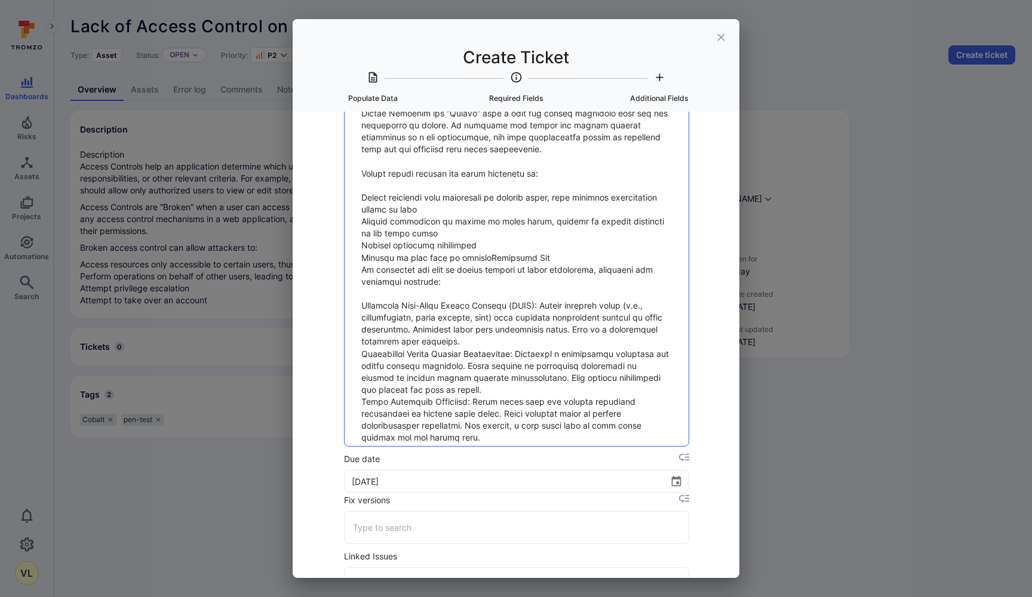
drag, startPoint x: 491, startPoint y: 256, endPoint x: 521, endPoint y: 433, distance: 179.2
click at [521, 433] on textarea "Description" at bounding box center [516, 232] width 325 height 427
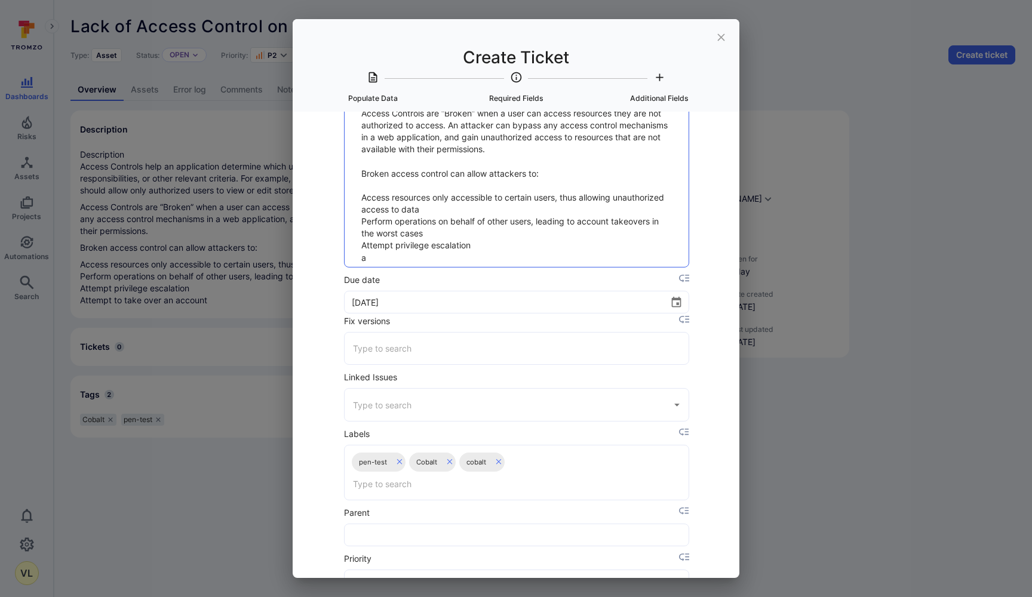
click at [436, 259] on textarea "Description Access Controls help an application determine which users should ha…" at bounding box center [516, 143] width 325 height 248
paste textarea "Attempt to take over an account"
type textarea "Description Access Controls help an application determine which users should ha…"
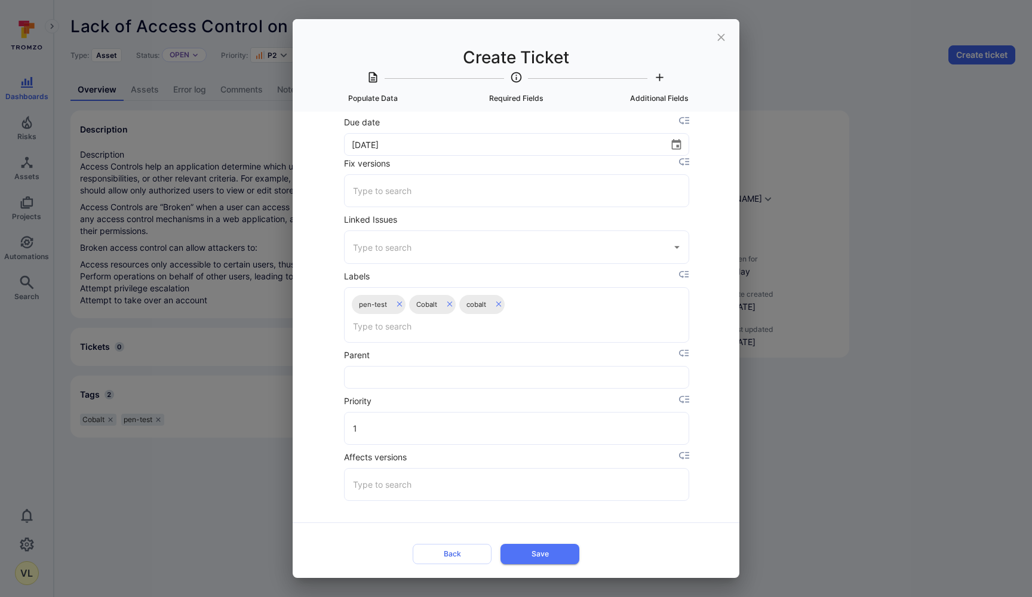
scroll to position [2216, 0]
click at [561, 538] on div "Back Save" at bounding box center [495, 553] width 346 height 30
click at [554, 549] on button "Save" at bounding box center [539, 554] width 79 height 20
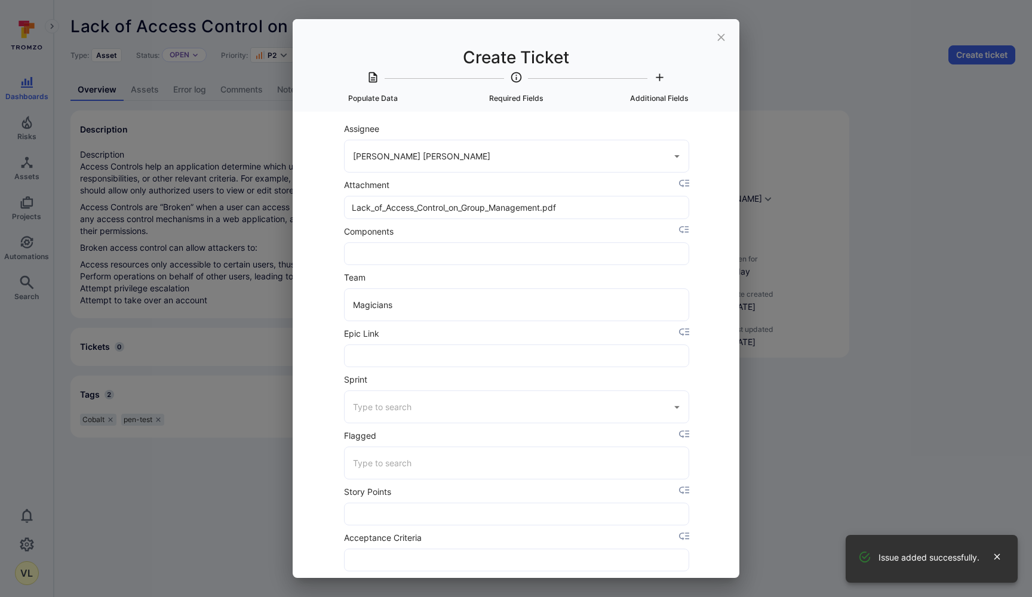
scroll to position [296, 0]
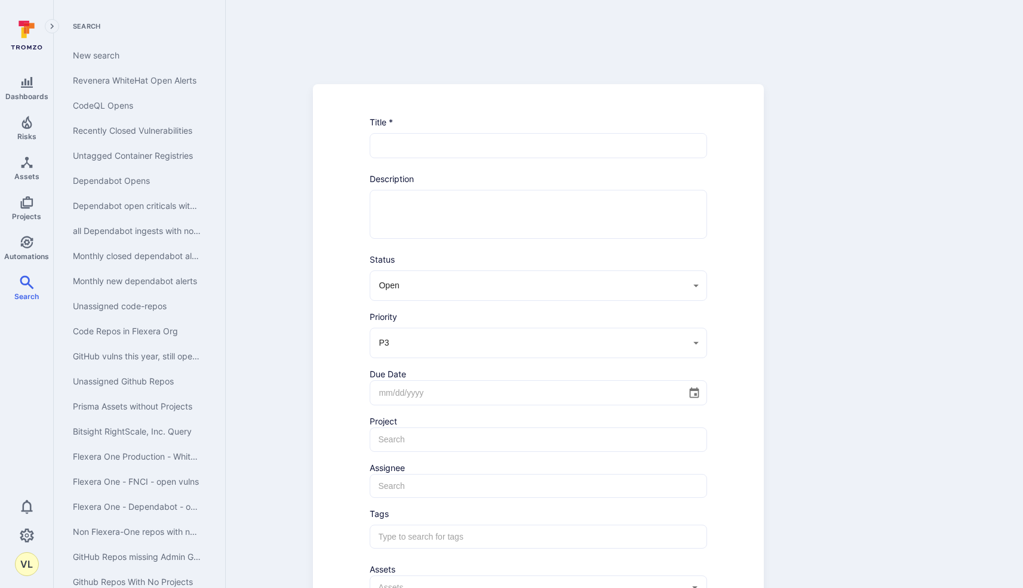
click at [32, 228] on div "Dashboards Risks Assets Projects Automations Search" at bounding box center [26, 190] width 53 height 240
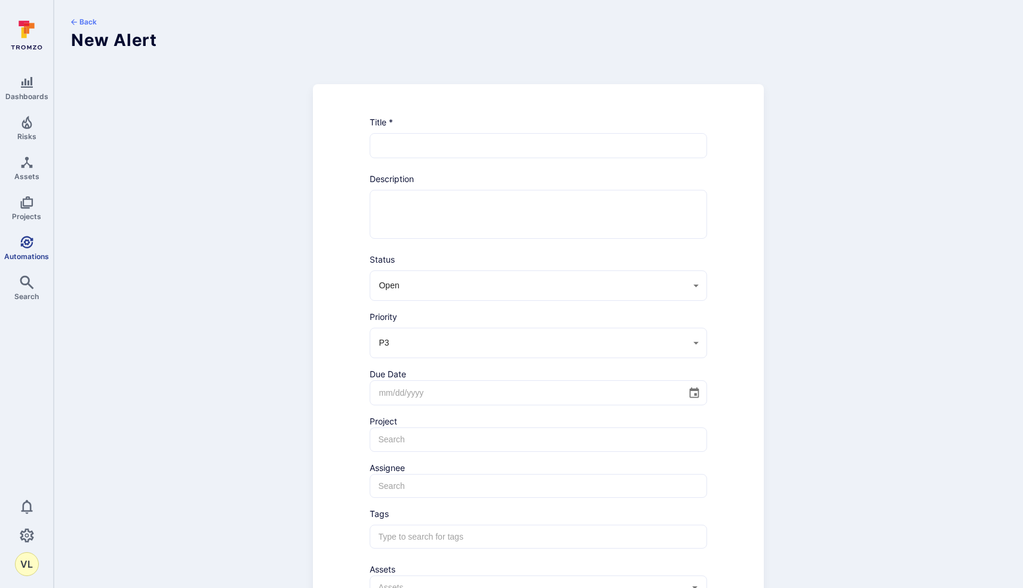
click at [31, 254] on span "Automations" at bounding box center [26, 256] width 45 height 9
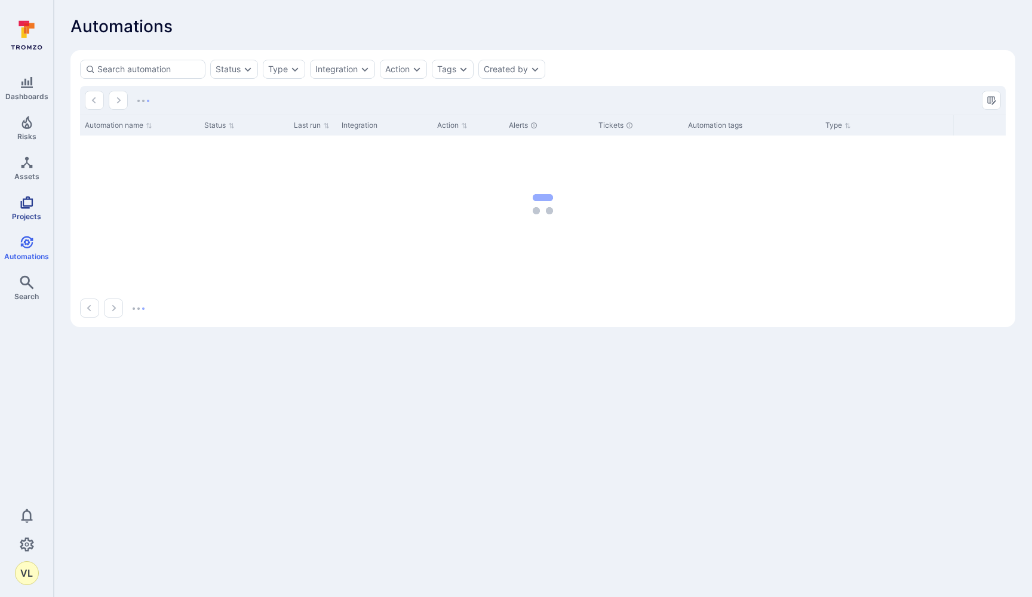
click at [21, 209] on icon "Projects" at bounding box center [27, 202] width 14 height 14
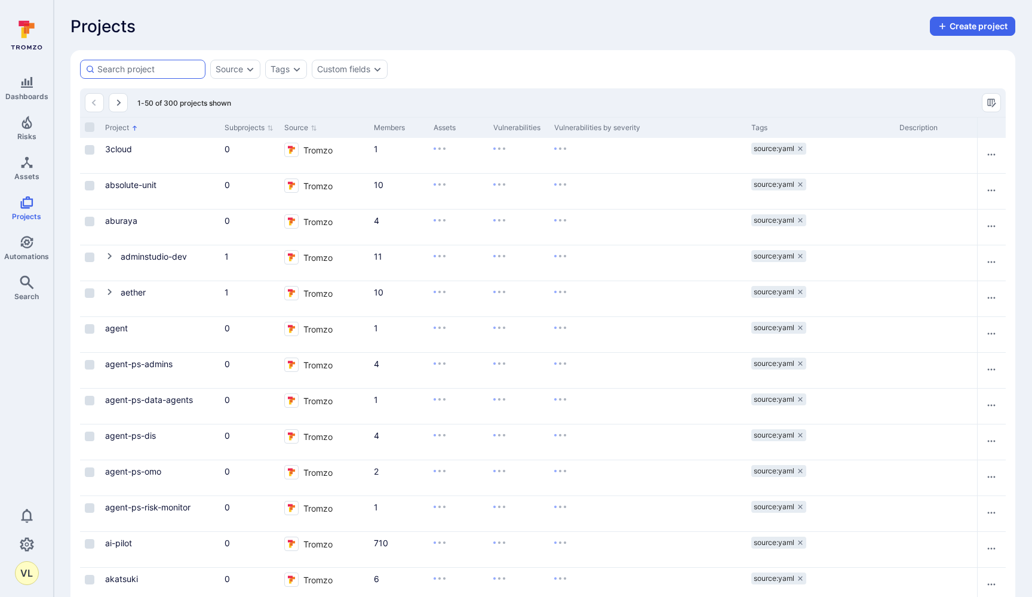
click at [162, 76] on div at bounding box center [142, 69] width 125 height 19
click at [162, 75] on input at bounding box center [148, 69] width 103 height 12
click at [162, 73] on input at bounding box center [148, 69] width 103 height 12
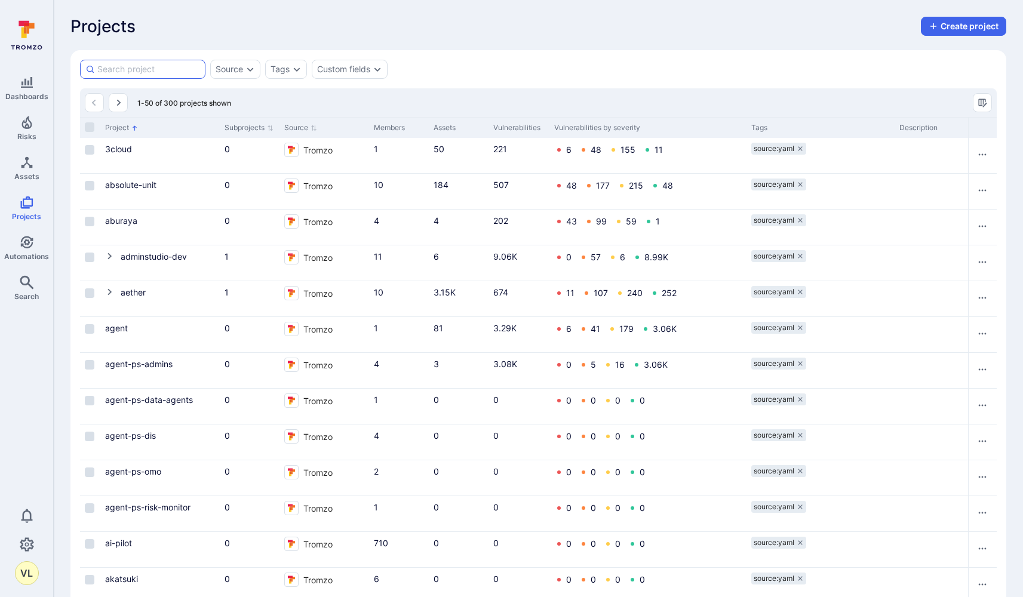
paste input "[URL][DOMAIN_NAME]"
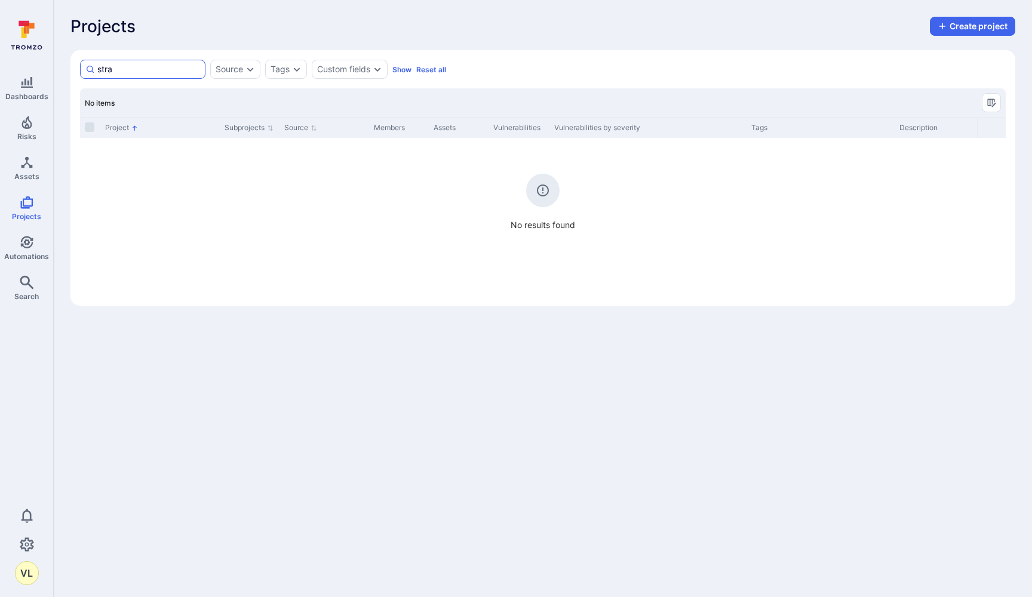
click at [177, 67] on input "stra" at bounding box center [148, 69] width 103 height 12
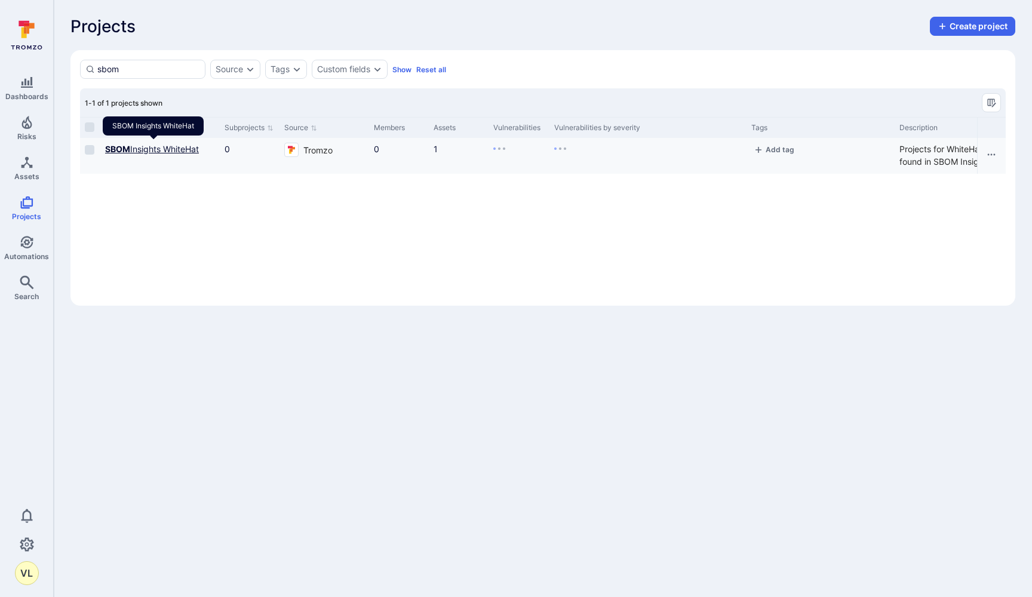
type input "sbom"
click at [139, 150] on link "SBOM Insights WhiteHat" at bounding box center [152, 149] width 94 height 10
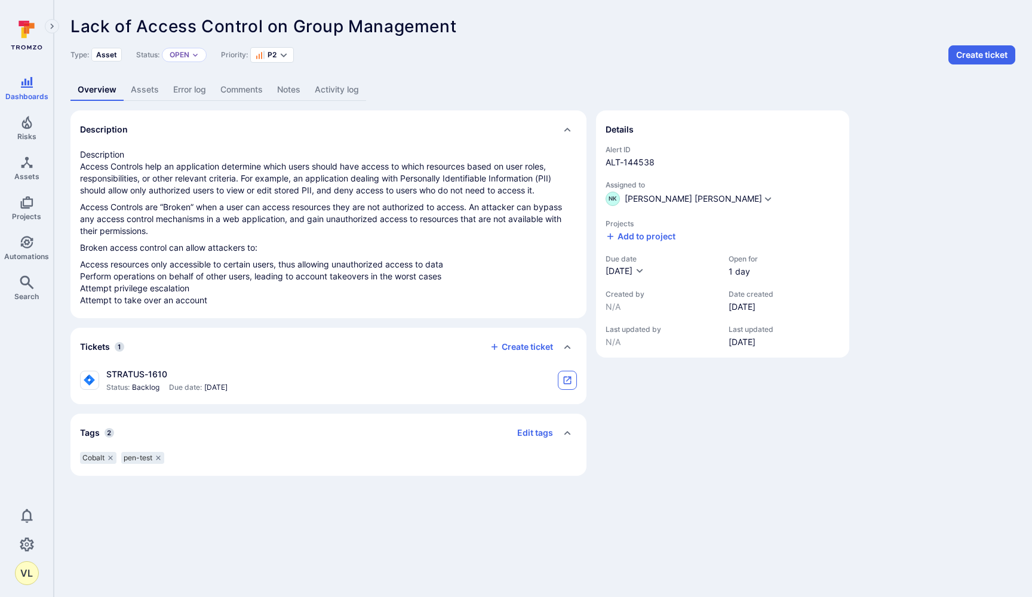
click at [563, 387] on button "tickets card" at bounding box center [567, 380] width 19 height 19
